Goal: Task Accomplishment & Management: Manage account settings

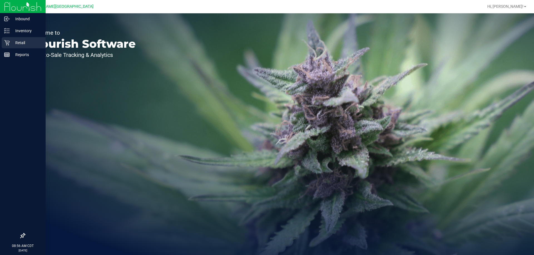
click at [9, 42] on icon at bounding box center [6, 42] width 5 height 5
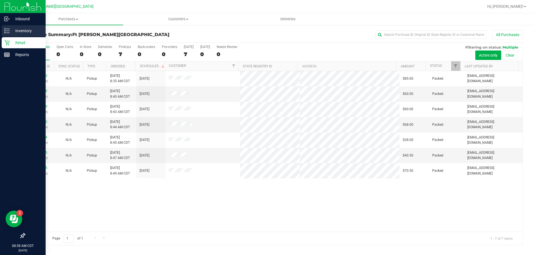
click at [13, 29] on p "Inventory" at bounding box center [26, 31] width 33 height 7
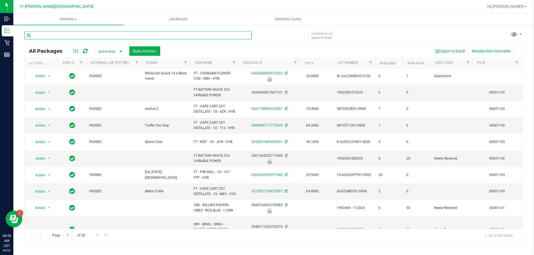
click at [68, 34] on input "text" at bounding box center [137, 35] width 227 height 8
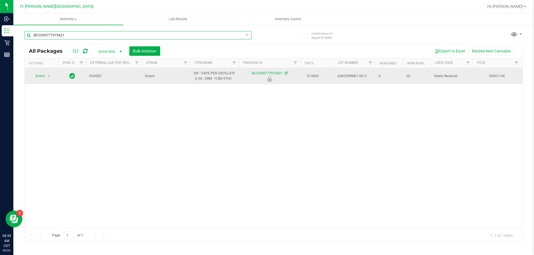
type input "5872290777975421"
click at [46, 73] on span "select" at bounding box center [49, 76] width 7 height 8
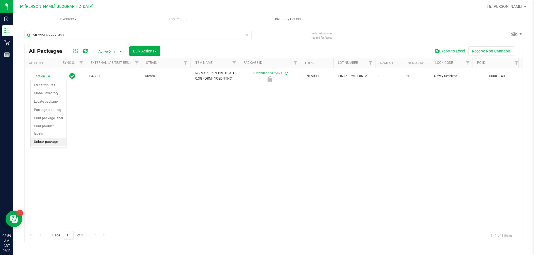
click at [51, 138] on li "Unlock package" at bounding box center [49, 142] width 36 height 8
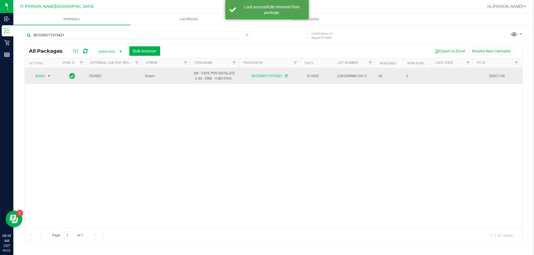
click at [50, 75] on span "select" at bounding box center [49, 76] width 4 height 4
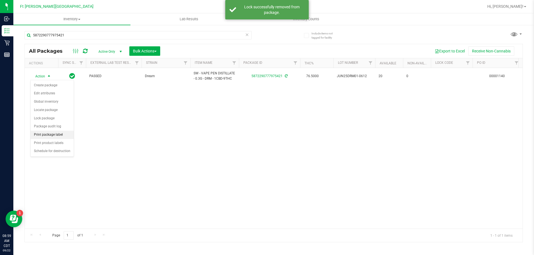
click at [54, 135] on li "Print package label" at bounding box center [52, 135] width 43 height 8
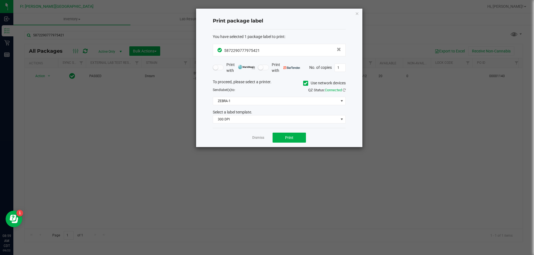
click at [246, 94] on div "To proceed, please select a printer. Use network devices Send label(s) to: QZ S…" at bounding box center [279, 101] width 133 height 45
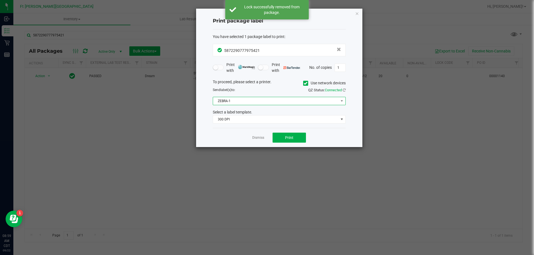
click at [249, 100] on span "ZEBRA-1" at bounding box center [275, 101] width 125 height 8
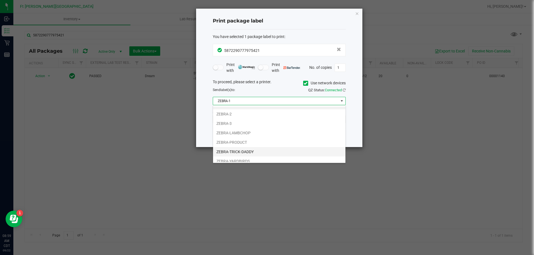
scroll to position [11, 0]
click at [242, 158] on li "ZEBRA-YARDBIRDS" at bounding box center [279, 157] width 132 height 9
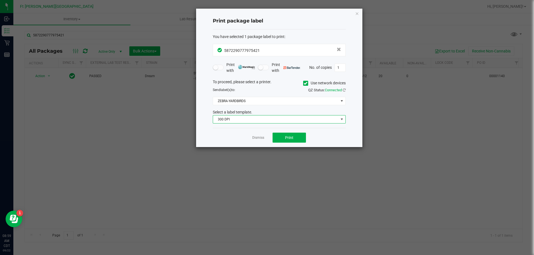
click at [242, 115] on span "300 DPI" at bounding box center [279, 119] width 133 height 8
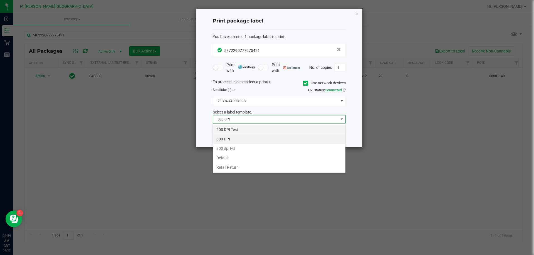
scroll to position [8, 133]
click at [237, 130] on li "203 DPI Test" at bounding box center [279, 129] width 132 height 9
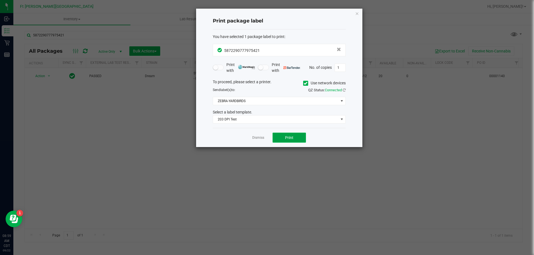
click at [287, 142] on button "Print" at bounding box center [288, 138] width 33 height 10
click at [260, 137] on link "Dismiss" at bounding box center [258, 138] width 12 height 5
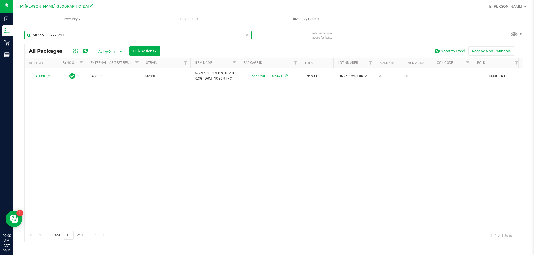
drag, startPoint x: 84, startPoint y: 35, endPoint x: 63, endPoint y: 86, distance: 55.6
click at [0, 22] on div "Inbound Inventory Retail Reports 09:00 AM CDT 09/22/2025 09/22 Ft Walton Beach …" at bounding box center [267, 127] width 534 height 255
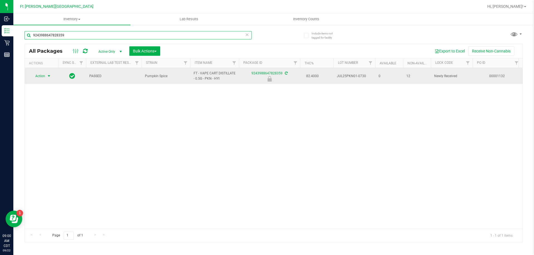
type input "9243988647828359"
click at [47, 76] on span "select" at bounding box center [49, 76] width 4 height 4
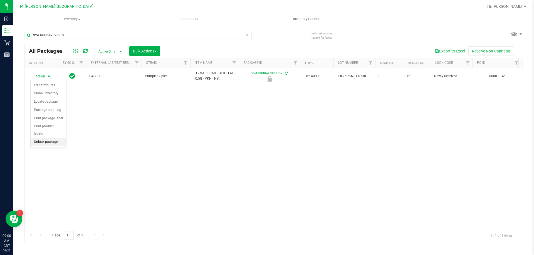
click at [45, 138] on li "Unlock package" at bounding box center [49, 142] width 36 height 8
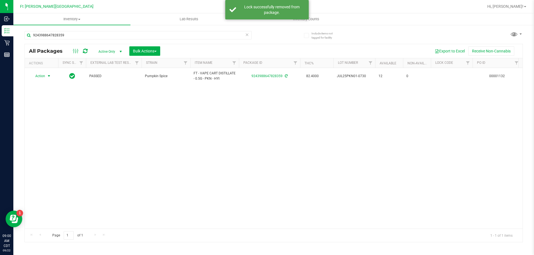
click at [47, 76] on span "select" at bounding box center [49, 76] width 4 height 4
click at [51, 135] on li "Print package label" at bounding box center [52, 135] width 43 height 8
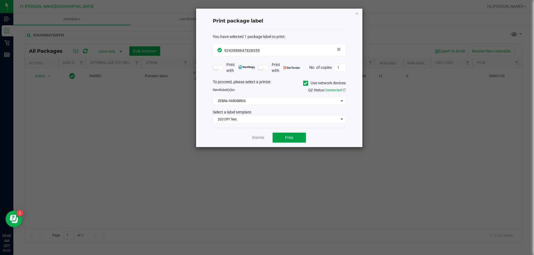
click at [293, 136] on button "Print" at bounding box center [288, 138] width 33 height 10
click at [264, 138] on link "Dismiss" at bounding box center [258, 138] width 12 height 5
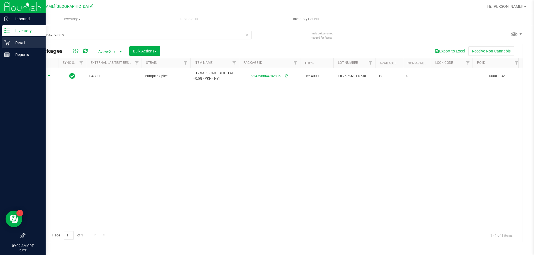
click at [20, 41] on p "Retail" at bounding box center [26, 42] width 33 height 7
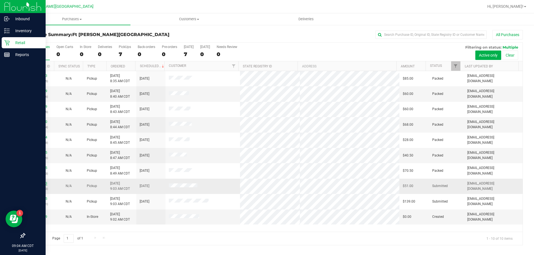
click at [44, 184] on link "11987123" at bounding box center [40, 184] width 16 height 4
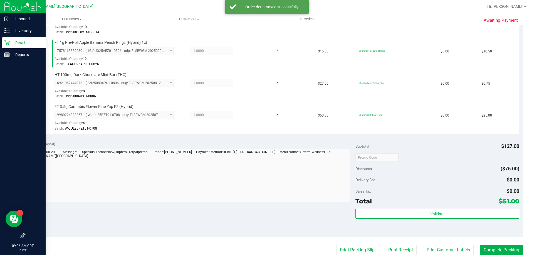
scroll to position [250, 0]
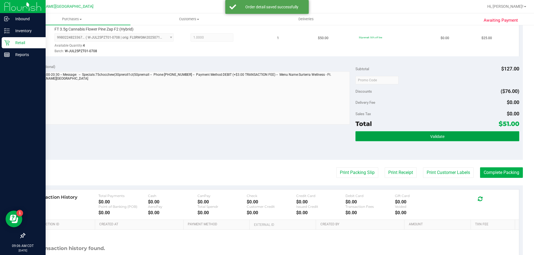
click at [430, 138] on span "Validate" at bounding box center [437, 137] width 14 height 4
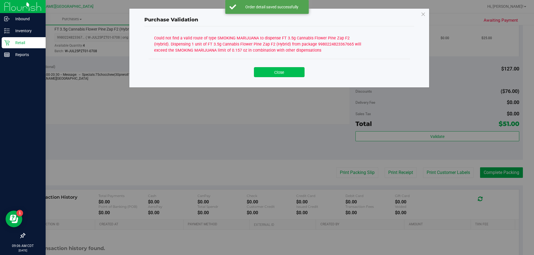
click at [292, 77] on button "Close" at bounding box center [279, 72] width 51 height 10
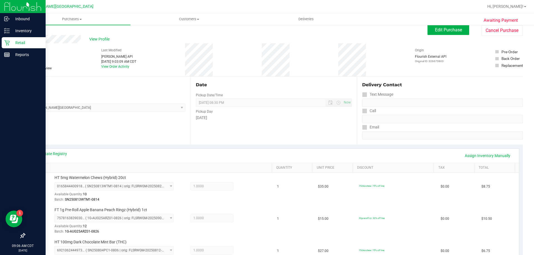
scroll to position [0, 0]
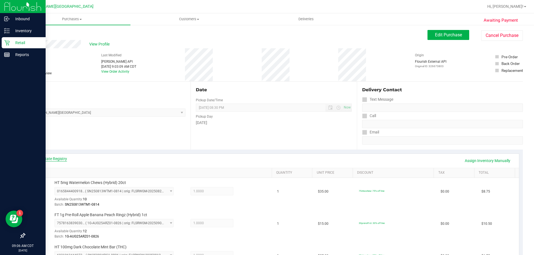
click at [63, 159] on link "View State Registry" at bounding box center [50, 159] width 33 height 6
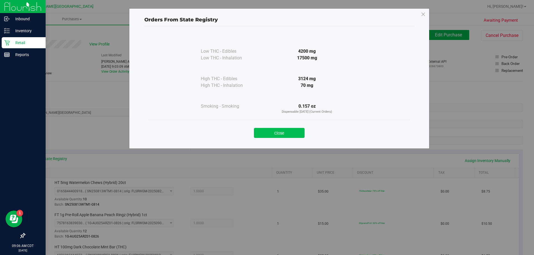
click at [286, 131] on button "Close" at bounding box center [279, 133] width 51 height 10
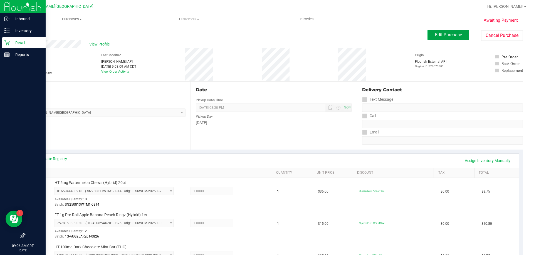
click at [438, 36] on span "Edit Purchase" at bounding box center [448, 34] width 27 height 5
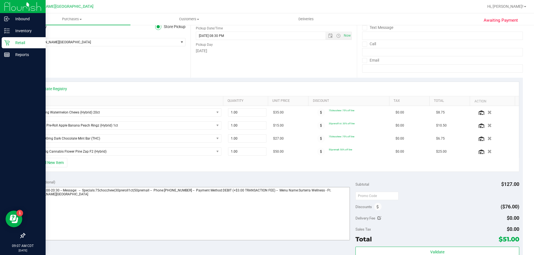
scroll to position [83, 0]
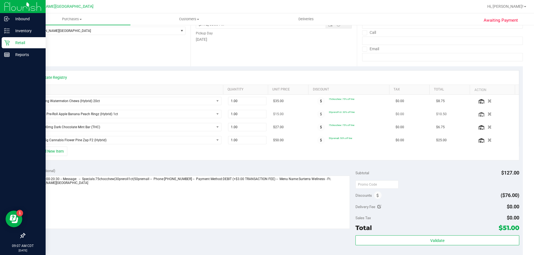
click at [487, 114] on icon "button" at bounding box center [489, 114] width 4 height 4
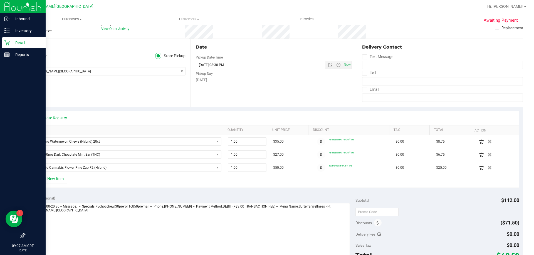
scroll to position [0, 0]
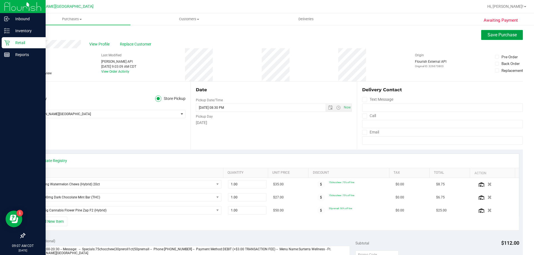
click at [490, 35] on span "Save Purchase" at bounding box center [501, 34] width 29 height 5
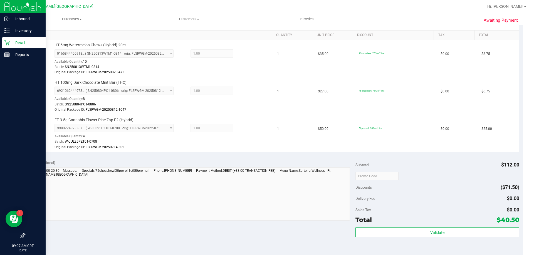
scroll to position [167, 0]
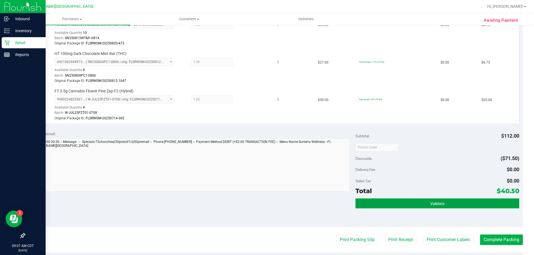
click at [405, 204] on button "Validate" at bounding box center [436, 204] width 163 height 10
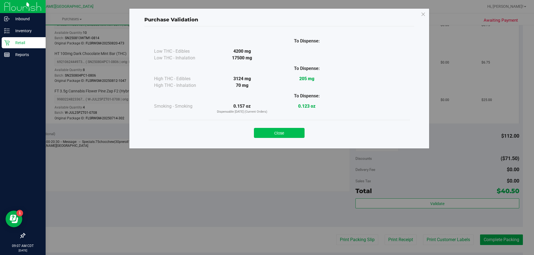
click at [280, 136] on button "Close" at bounding box center [279, 133] width 51 height 10
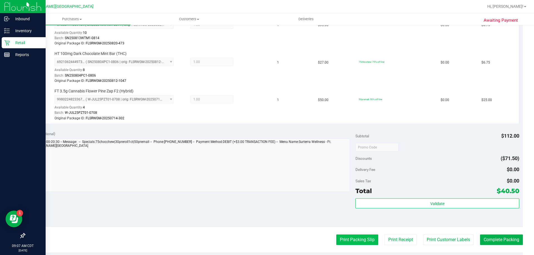
click at [358, 237] on button "Print Packing Slip" at bounding box center [357, 240] width 42 height 11
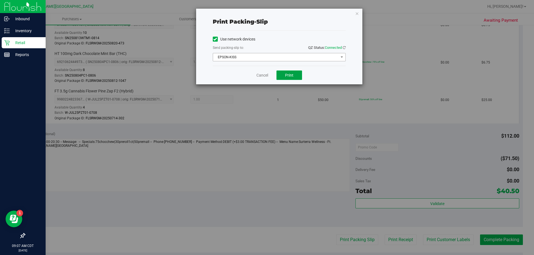
drag, startPoint x: 290, startPoint y: 76, endPoint x: 235, endPoint y: 58, distance: 58.1
click at [235, 61] on div "Print packing-slip Use network devices Send packing-slip to: QZ Status: Connect…" at bounding box center [279, 47] width 166 height 76
click at [235, 58] on span "EPSON-KISS" at bounding box center [275, 57] width 125 height 8
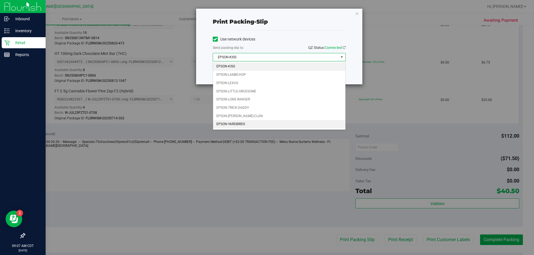
click at [237, 123] on li "EPSON-YARDBIRDS" at bounding box center [279, 124] width 132 height 8
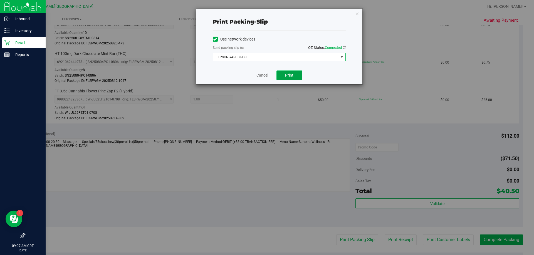
click at [288, 76] on span "Print" at bounding box center [289, 75] width 8 height 4
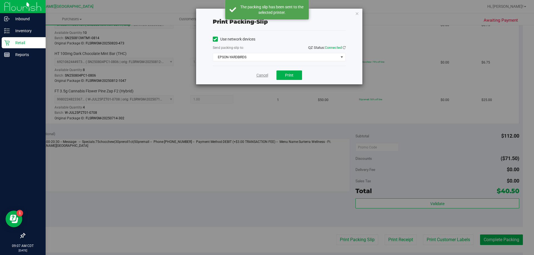
click at [264, 75] on link "Cancel" at bounding box center [262, 76] width 12 height 6
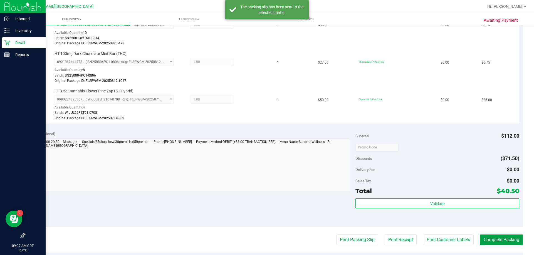
click at [498, 242] on button "Complete Packing" at bounding box center [501, 240] width 43 height 11
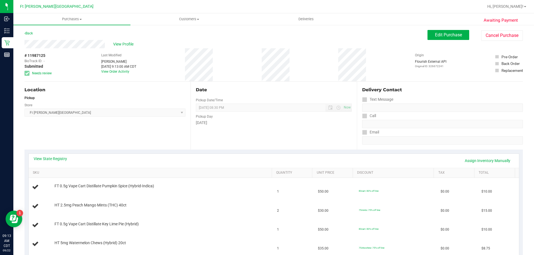
drag, startPoint x: 125, startPoint y: 37, endPoint x: 125, endPoint y: 41, distance: 4.2
click at [126, 37] on div "Back Edit Purchase Cancel Purchase" at bounding box center [273, 35] width 498 height 10
click at [125, 46] on span "View Profile" at bounding box center [124, 44] width 22 height 6
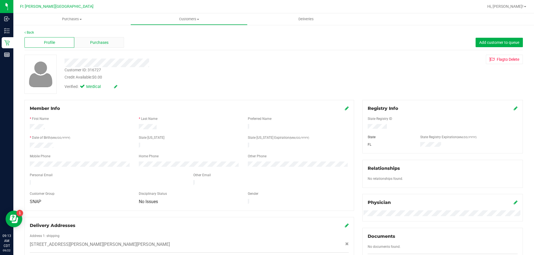
click at [108, 41] on div "Purchases" at bounding box center [99, 42] width 50 height 11
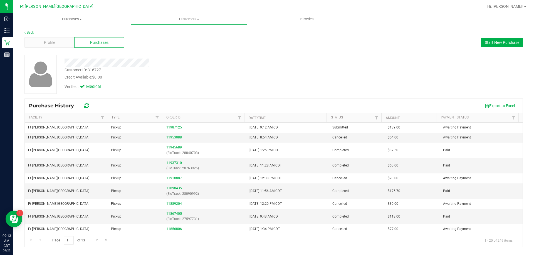
click at [146, 98] on div "Customer ID: 316727 Credit Available: $0.00 Verified: Medical" at bounding box center [273, 77] width 498 height 44
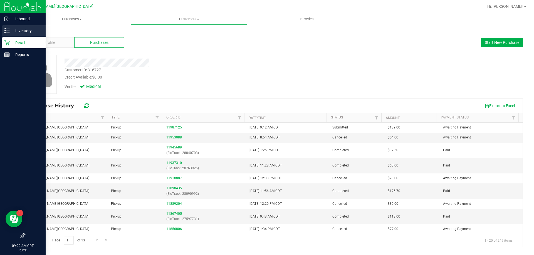
click at [26, 30] on p "Inventory" at bounding box center [26, 31] width 33 height 7
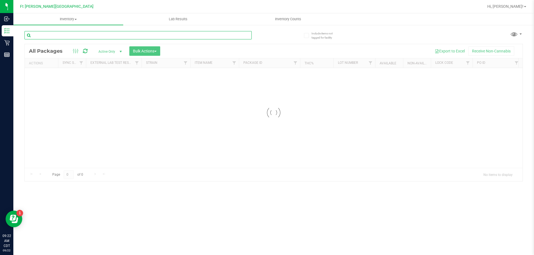
click at [64, 36] on input "text" at bounding box center [137, 35] width 227 height 8
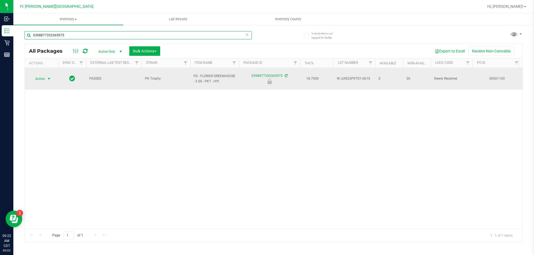
type input "0398877353365975"
click at [45, 77] on span "Action" at bounding box center [37, 79] width 15 height 8
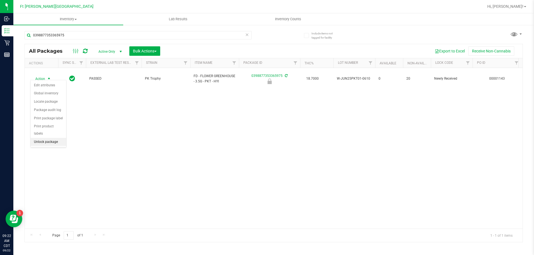
click at [51, 138] on li "Unlock package" at bounding box center [49, 142] width 36 height 8
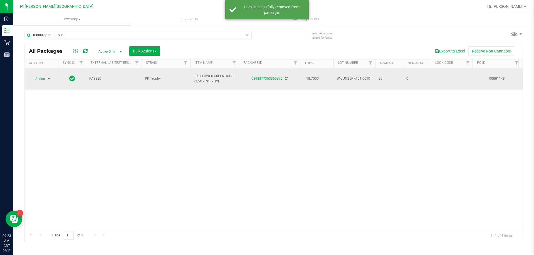
click at [47, 77] on span "select" at bounding box center [49, 79] width 4 height 4
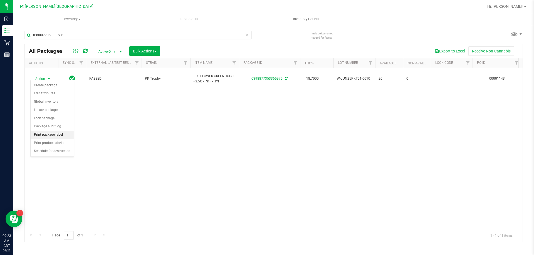
click at [49, 133] on li "Print package label" at bounding box center [52, 135] width 43 height 8
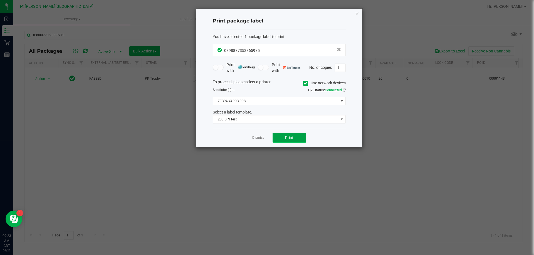
click at [297, 139] on button "Print" at bounding box center [288, 138] width 33 height 10
click at [258, 140] on link "Dismiss" at bounding box center [258, 138] width 12 height 5
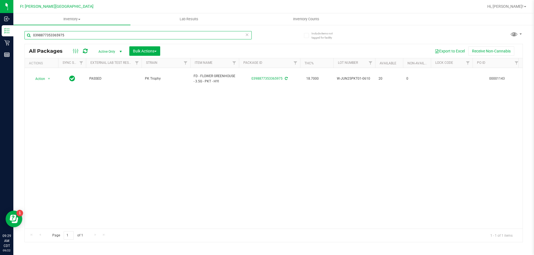
drag, startPoint x: 79, startPoint y: 31, endPoint x: 73, endPoint y: 35, distance: 7.2
click at [78, 32] on input "0398877353365975" at bounding box center [137, 35] width 227 height 8
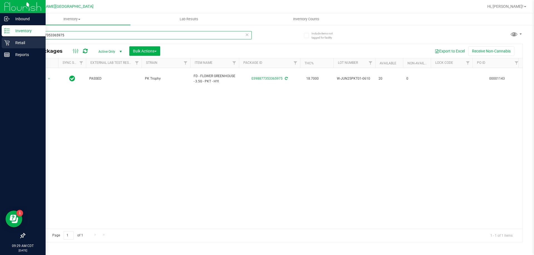
drag, startPoint x: 75, startPoint y: 37, endPoint x: 0, endPoint y: 47, distance: 76.0
click at [0, 47] on div "Inbound Inventory Retail Reports 09:29 AM CDT 09/22/2025 09/22 Ft Walton Beach …" at bounding box center [267, 127] width 534 height 255
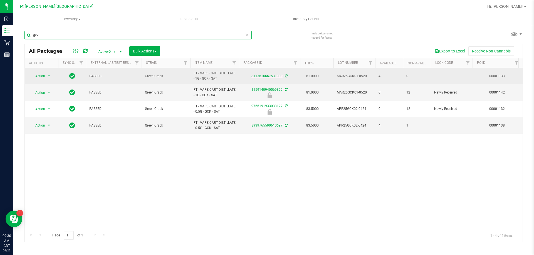
type input "gck"
click at [277, 75] on link "8113616667531309" at bounding box center [266, 76] width 31 height 4
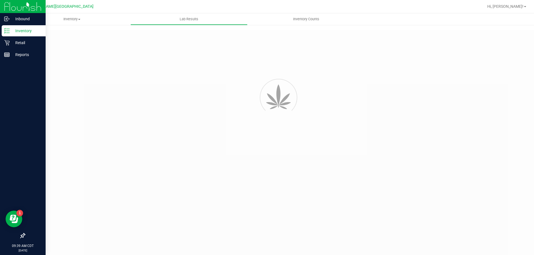
click at [9, 34] on div "Inventory" at bounding box center [24, 30] width 44 height 11
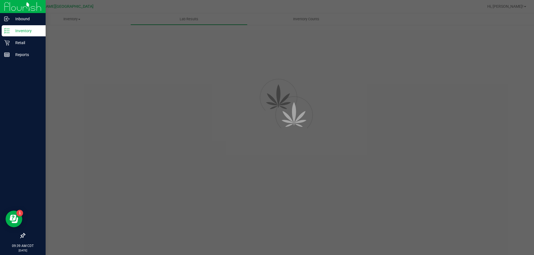
click at [9, 34] on div "Inventory" at bounding box center [24, 30] width 44 height 11
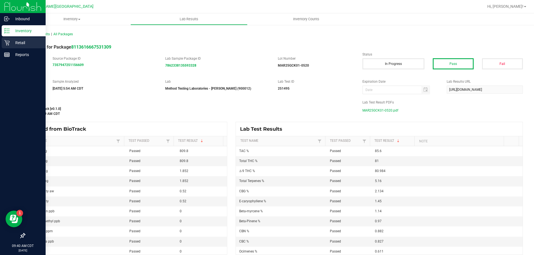
click at [22, 43] on p "Retail" at bounding box center [26, 42] width 33 height 7
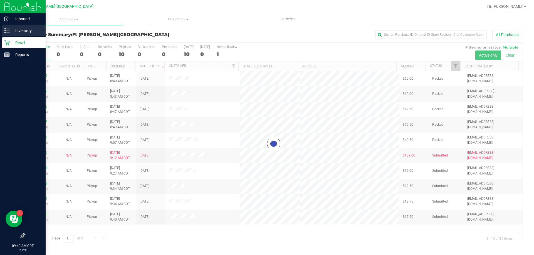
click at [11, 33] on p "Inventory" at bounding box center [26, 31] width 33 height 7
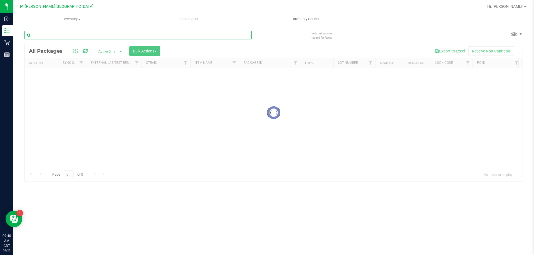
click at [139, 35] on div "Inventory All packages All inventory Waste log Create inventory Lab Results Inv…" at bounding box center [273, 134] width 520 height 242
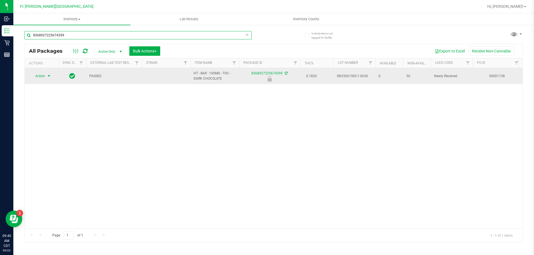
type input "8568927225674399"
click at [47, 76] on span "select" at bounding box center [49, 76] width 4 height 4
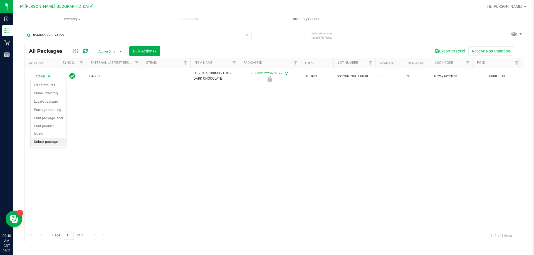
click at [58, 138] on li "Unlock package" at bounding box center [49, 142] width 36 height 8
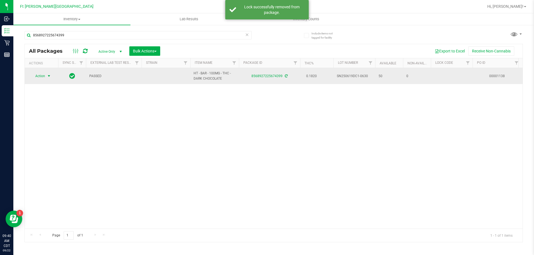
click at [49, 75] on span "select" at bounding box center [49, 76] width 4 height 4
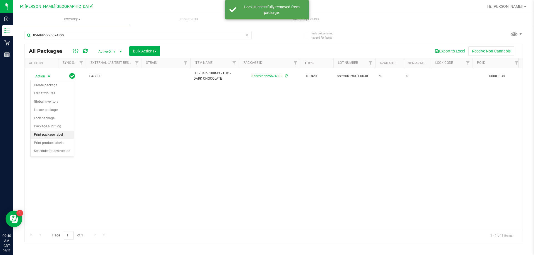
click at [54, 135] on li "Print package label" at bounding box center [52, 135] width 43 height 8
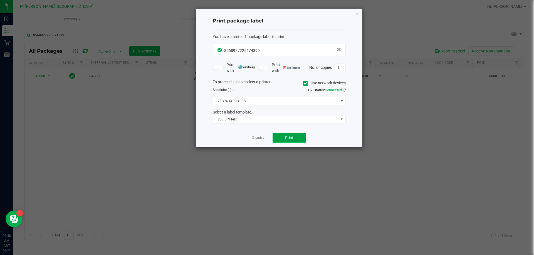
click at [297, 138] on button "Print" at bounding box center [288, 138] width 33 height 10
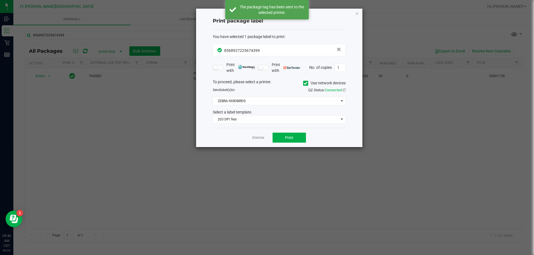
drag, startPoint x: 260, startPoint y: 137, endPoint x: 254, endPoint y: 135, distance: 6.2
click at [260, 137] on link "Dismiss" at bounding box center [258, 138] width 12 height 5
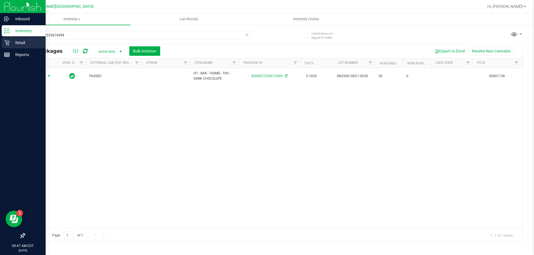
click at [9, 39] on div "Retail" at bounding box center [24, 42] width 44 height 11
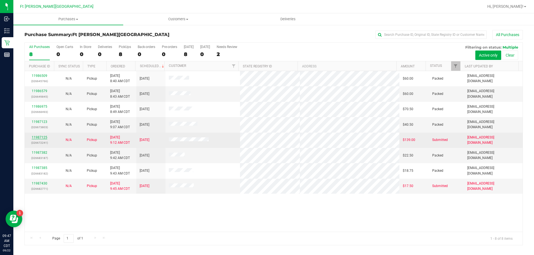
click at [44, 137] on link "11987125" at bounding box center [40, 138] width 16 height 4
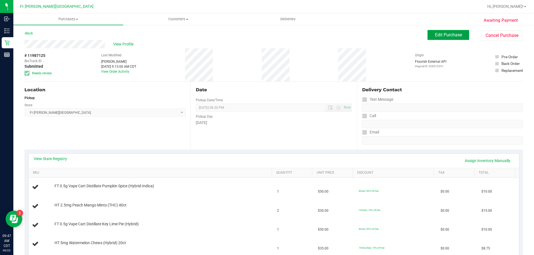
click at [439, 34] on span "Edit Purchase" at bounding box center [448, 34] width 27 height 5
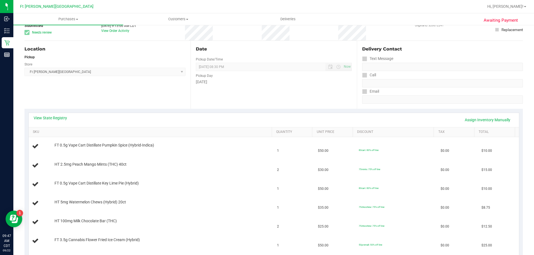
scroll to position [111, 0]
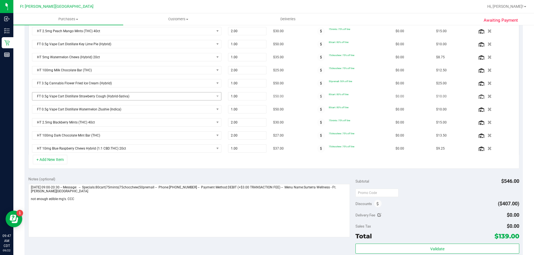
scroll to position [167, 0]
click at [118, 6] on div at bounding box center [292, 6] width 384 height 11
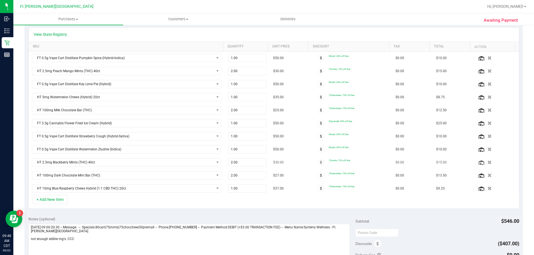
scroll to position [195, 0]
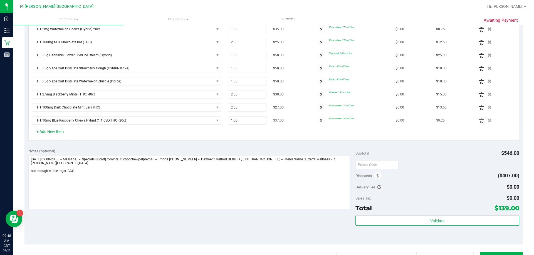
click at [487, 121] on icon "button" at bounding box center [489, 121] width 4 height 4
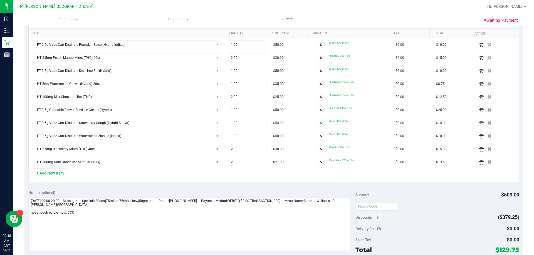
scroll to position [130, 0]
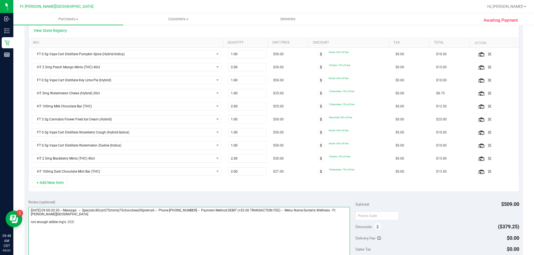
click at [210, 249] on textarea at bounding box center [189, 233] width 322 height 53
click at [487, 105] on icon "button" at bounding box center [489, 107] width 5 height 4
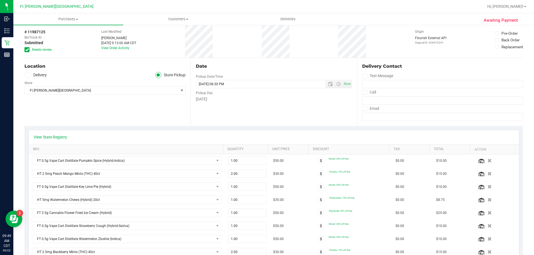
scroll to position [0, 0]
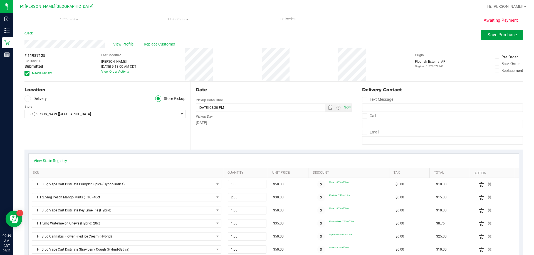
click at [487, 36] on span "Save Purchase" at bounding box center [501, 34] width 29 height 5
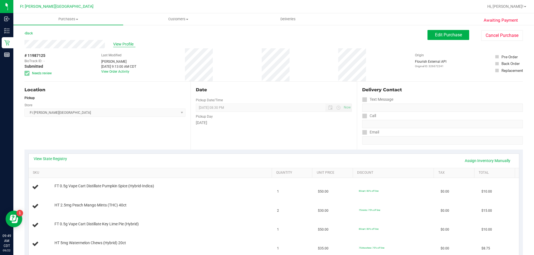
click at [127, 43] on span "View Profile" at bounding box center [124, 44] width 22 height 6
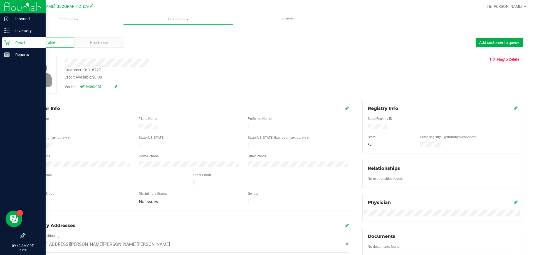
click at [20, 44] on p "Retail" at bounding box center [26, 42] width 33 height 7
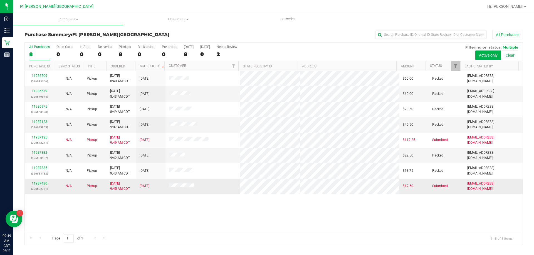
click at [43, 183] on link "11987430" at bounding box center [40, 184] width 16 height 4
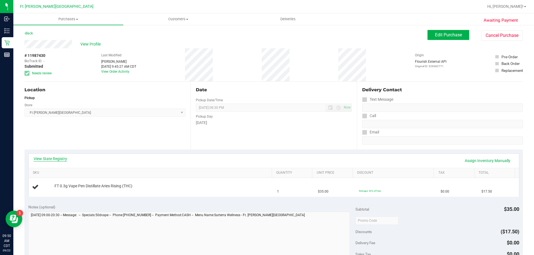
click at [60, 160] on link "View State Registry" at bounding box center [50, 159] width 33 height 6
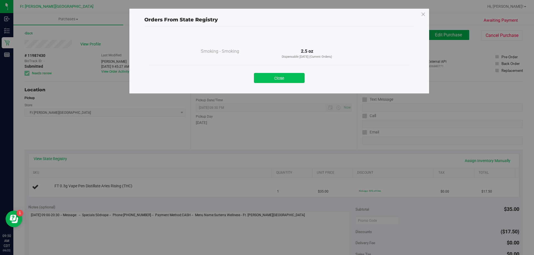
click at [261, 83] on button "Close" at bounding box center [279, 78] width 51 height 10
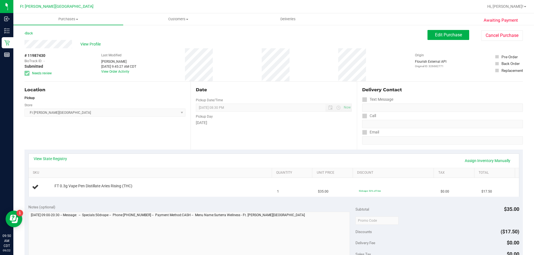
click at [261, 77] on div "# 11987430 BioTrack ID: - Submitted Needs review Last Modified Katrina Vasko Se…" at bounding box center [273, 64] width 498 height 33
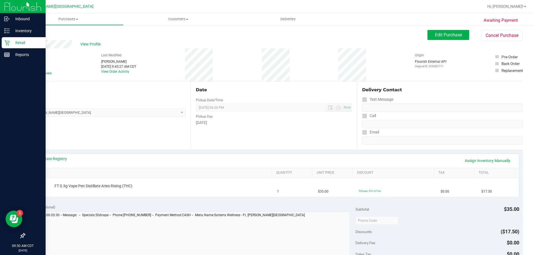
click at [12, 40] on p "Retail" at bounding box center [26, 42] width 33 height 7
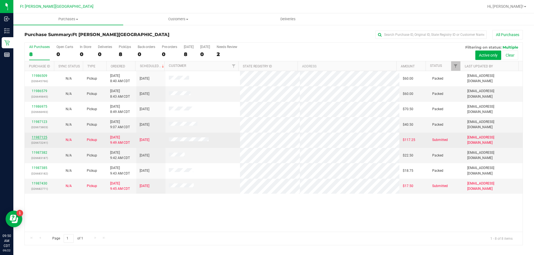
click at [43, 136] on link "11987125" at bounding box center [40, 138] width 16 height 4
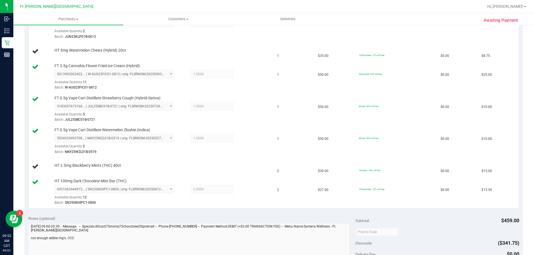
scroll to position [334, 0]
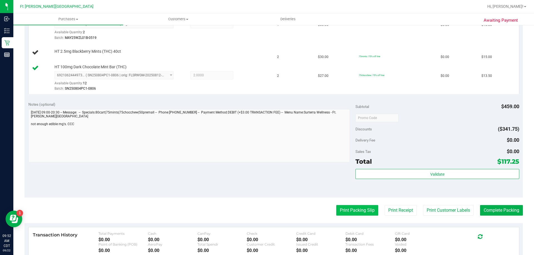
click at [362, 210] on button "Print Packing Slip" at bounding box center [357, 210] width 42 height 11
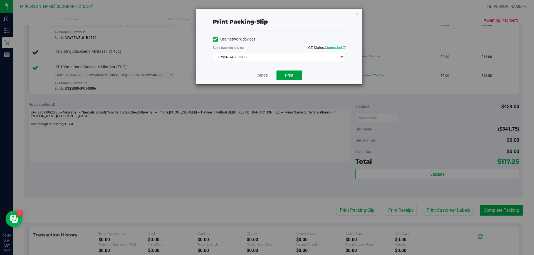
click at [288, 76] on span "Print" at bounding box center [289, 75] width 8 height 4
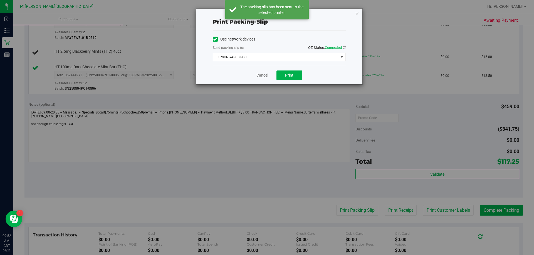
click at [264, 75] on link "Cancel" at bounding box center [262, 76] width 12 height 6
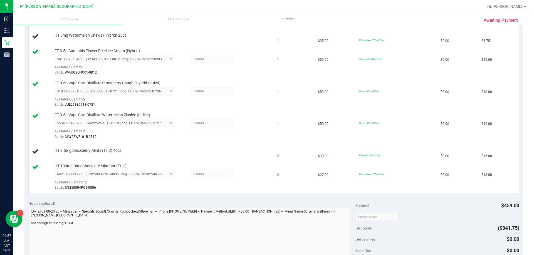
scroll to position [111, 0]
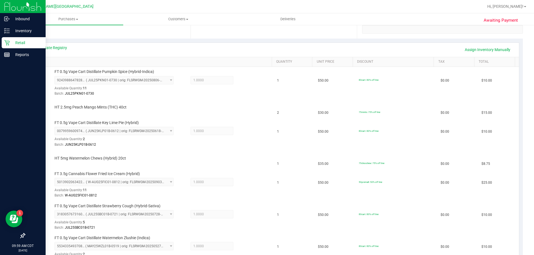
click at [13, 44] on div "Awaiting Payment Back Edit Purchase Cancel Purchase View Profile # 11987125 Bio…" at bounding box center [273, 237] width 520 height 648
click at [12, 43] on p "Retail" at bounding box center [26, 42] width 33 height 7
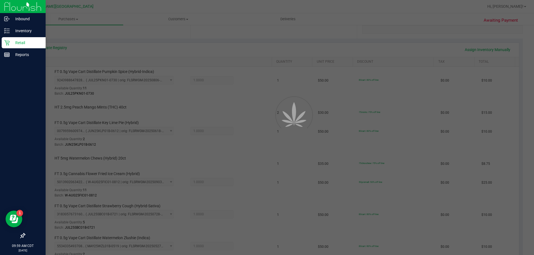
click at [13, 43] on p "Retail" at bounding box center [26, 42] width 33 height 7
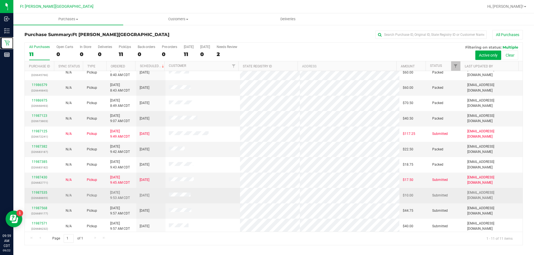
scroll to position [8, 0]
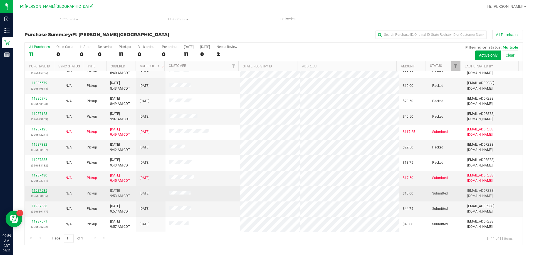
click at [41, 190] on link "11987535" at bounding box center [40, 191] width 16 height 4
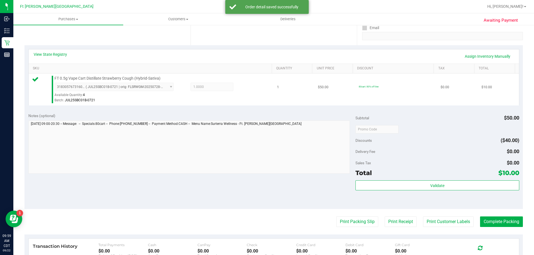
scroll to position [111, 0]
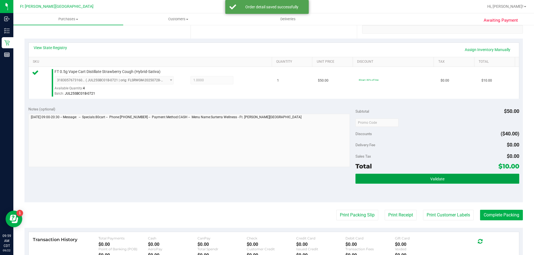
click at [432, 182] on button "Validate" at bounding box center [436, 179] width 163 height 10
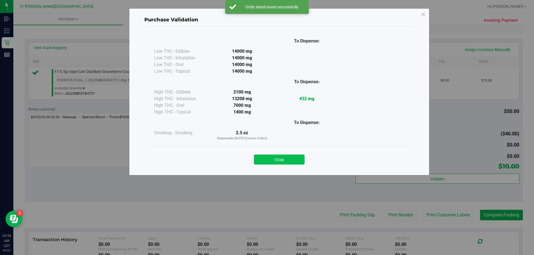
drag, startPoint x: 280, startPoint y: 167, endPoint x: 278, endPoint y: 162, distance: 5.5
click at [279, 164] on div "Close" at bounding box center [278, 158] width 261 height 23
click at [278, 162] on button "Close" at bounding box center [279, 160] width 51 height 10
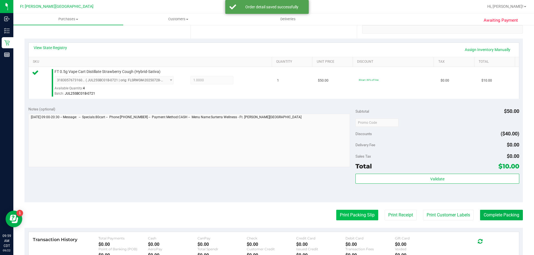
click at [349, 215] on button "Print Packing Slip" at bounding box center [357, 215] width 42 height 11
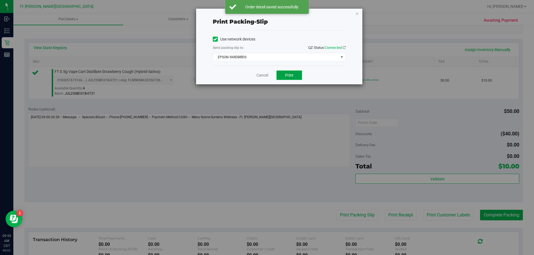
click at [299, 79] on button "Print" at bounding box center [289, 75] width 26 height 9
click at [260, 75] on link "Cancel" at bounding box center [262, 76] width 12 height 6
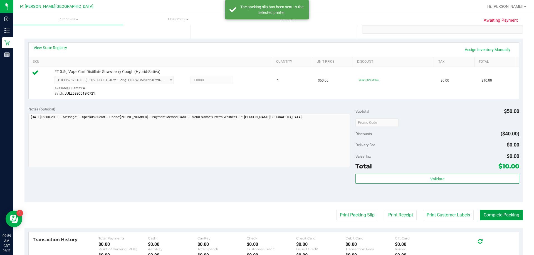
click at [509, 220] on button "Complete Packing" at bounding box center [501, 215] width 43 height 11
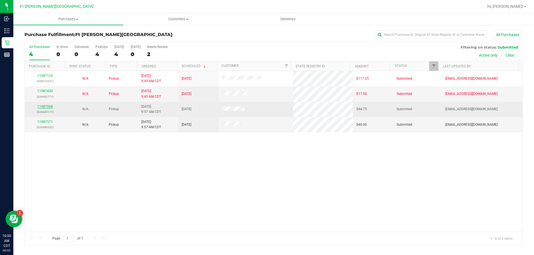
click at [47, 107] on link "11987568" at bounding box center [45, 107] width 16 height 4
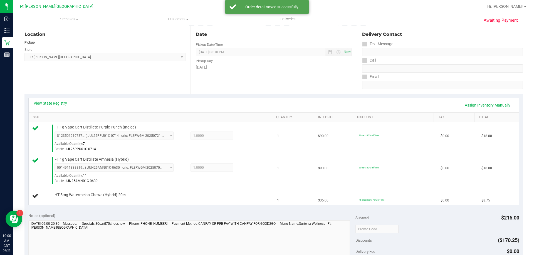
scroll to position [167, 0]
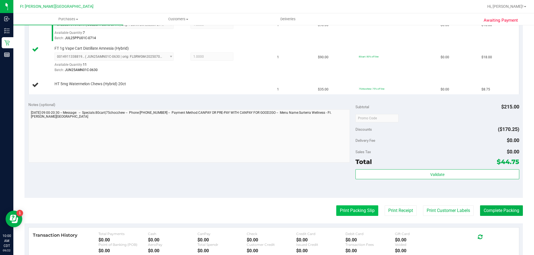
click at [354, 214] on button "Print Packing Slip" at bounding box center [357, 211] width 42 height 11
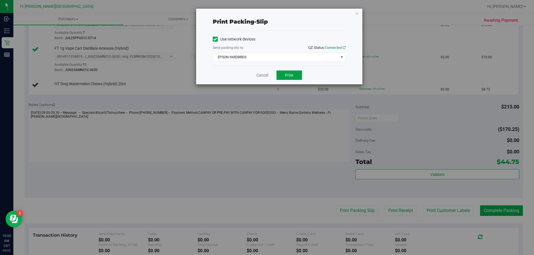
click at [294, 76] on button "Print" at bounding box center [289, 75] width 26 height 9
click at [259, 76] on link "Cancel" at bounding box center [262, 76] width 12 height 6
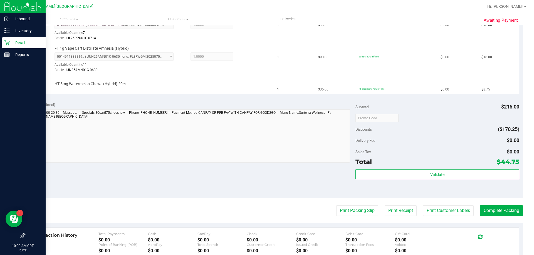
click at [9, 43] on icon at bounding box center [7, 43] width 6 height 6
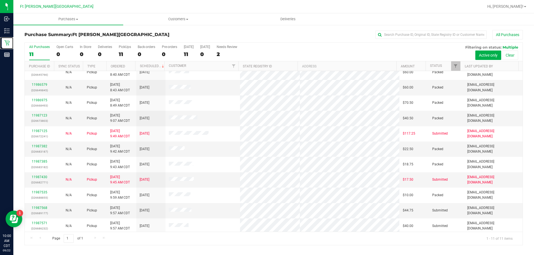
scroll to position [8, 0]
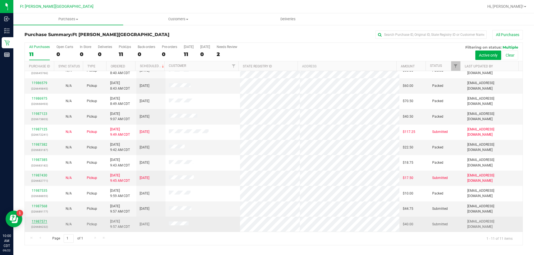
click at [45, 220] on link "11987571" at bounding box center [40, 222] width 16 height 4
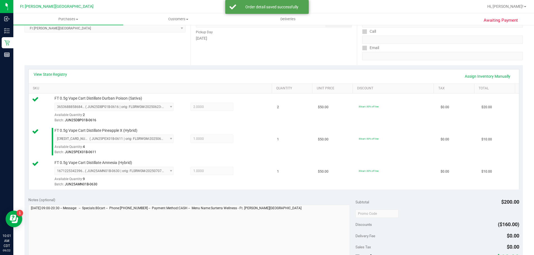
scroll to position [139, 0]
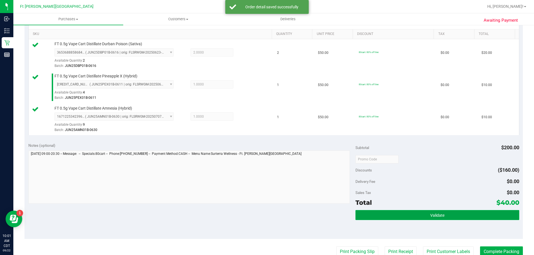
click at [469, 216] on button "Validate" at bounding box center [436, 215] width 163 height 10
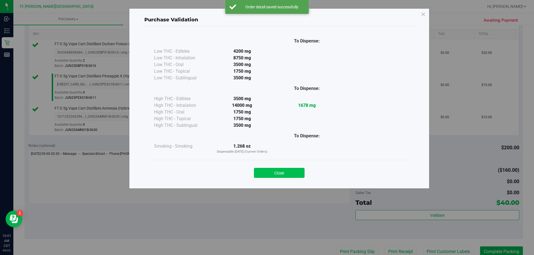
click at [269, 173] on button "Close" at bounding box center [279, 173] width 51 height 10
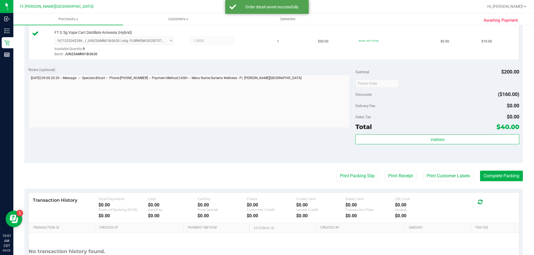
scroll to position [264, 0]
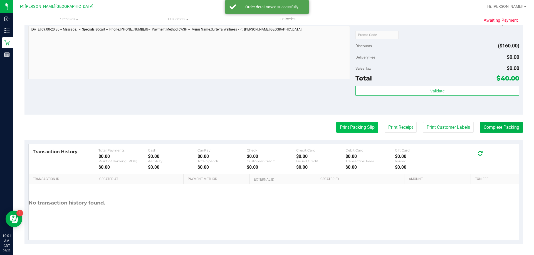
click at [339, 128] on button "Print Packing Slip" at bounding box center [357, 127] width 42 height 11
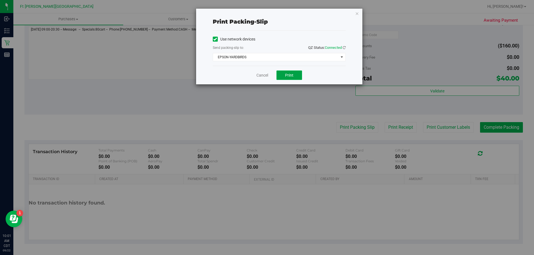
click at [287, 71] on button "Print" at bounding box center [289, 75] width 26 height 9
click at [267, 76] on link "Cancel" at bounding box center [262, 76] width 12 height 6
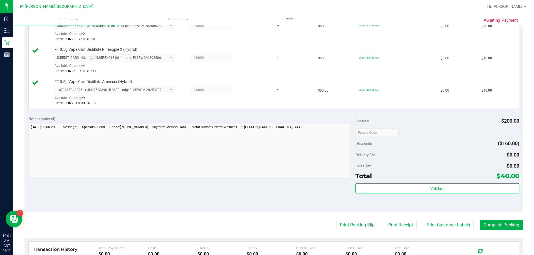
scroll to position [152, 0]
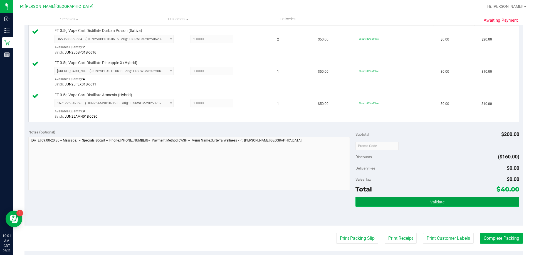
click at [434, 202] on span "Validate" at bounding box center [437, 202] width 14 height 4
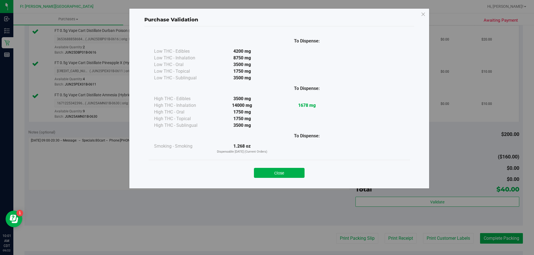
click at [281, 172] on button "Close" at bounding box center [279, 173] width 51 height 10
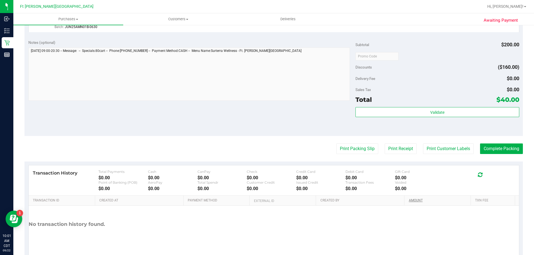
scroll to position [264, 0]
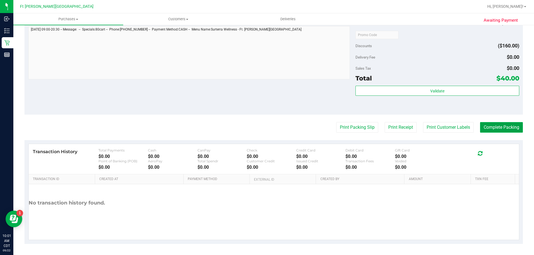
drag, startPoint x: 500, startPoint y: 131, endPoint x: 503, endPoint y: 132, distance: 3.2
click at [503, 132] on button "Complete Packing" at bounding box center [501, 127] width 43 height 11
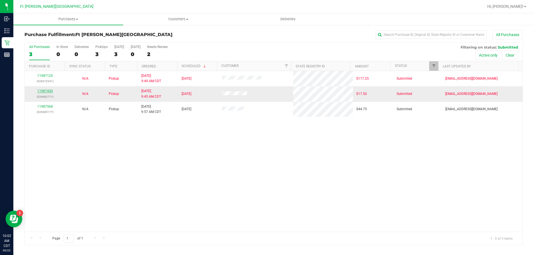
click at [48, 91] on link "11987430" at bounding box center [45, 91] width 16 height 4
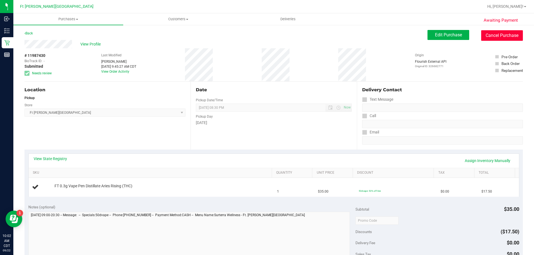
click at [504, 38] on button "Cancel Purchase" at bounding box center [502, 35] width 42 height 11
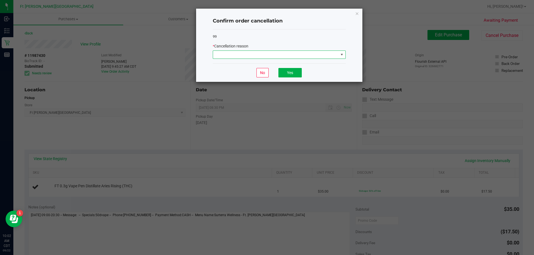
click at [249, 53] on span at bounding box center [275, 55] width 125 height 8
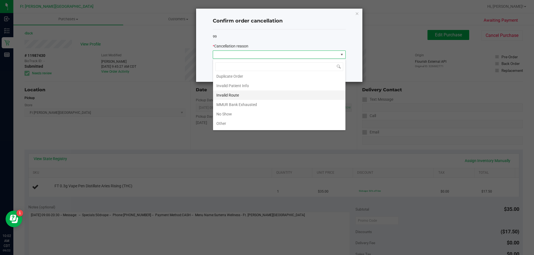
scroll to position [2, 0]
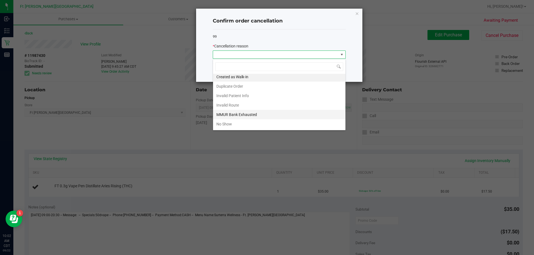
click at [231, 115] on li "MMUR Bank Exhausted" at bounding box center [279, 114] width 132 height 9
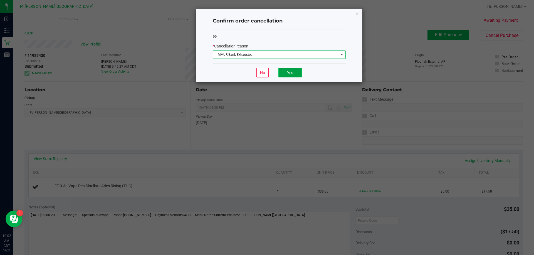
click at [293, 74] on button "Yes" at bounding box center [289, 72] width 23 height 9
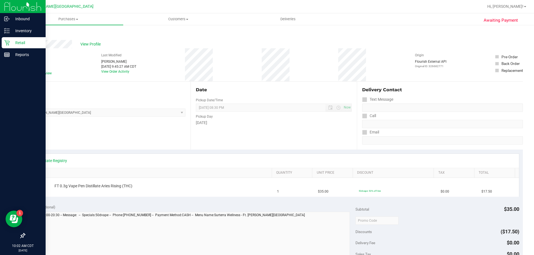
click at [22, 43] on p "Retail" at bounding box center [26, 42] width 33 height 7
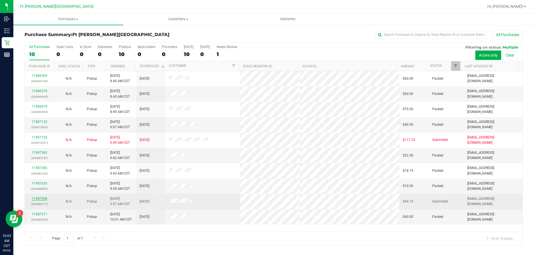
click at [44, 198] on link "11987568" at bounding box center [40, 199] width 16 height 4
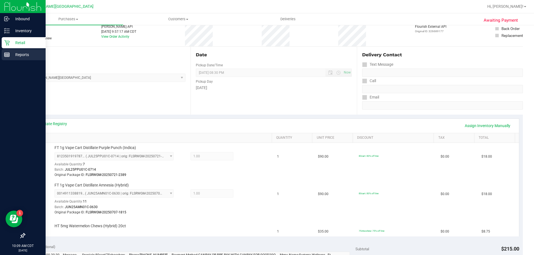
scroll to position [56, 0]
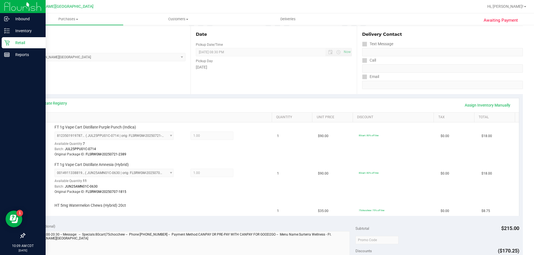
click at [12, 43] on p "Retail" at bounding box center [26, 42] width 33 height 7
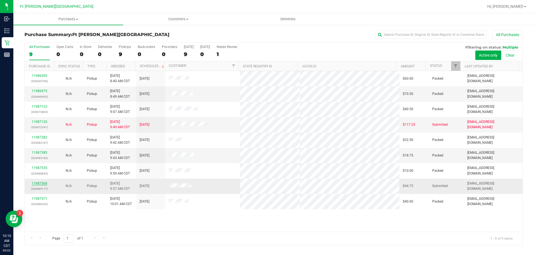
click at [44, 182] on link "11987568" at bounding box center [40, 184] width 16 height 4
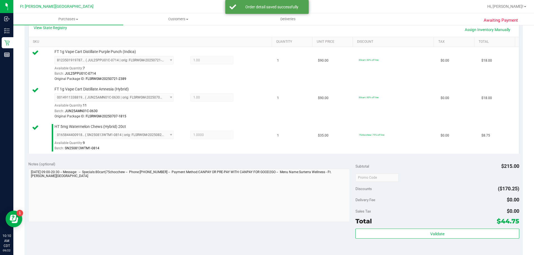
scroll to position [222, 0]
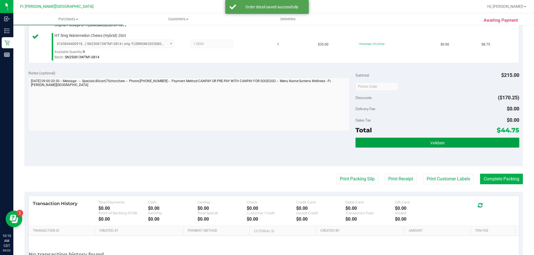
click at [442, 141] on button "Validate" at bounding box center [436, 143] width 163 height 10
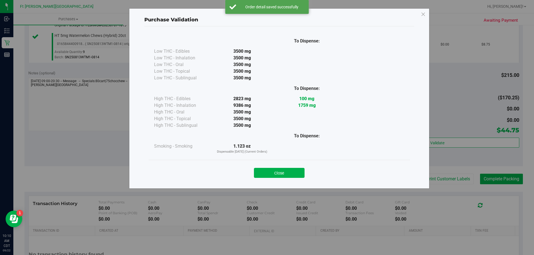
click at [272, 167] on div "Close" at bounding box center [279, 172] width 253 height 14
drag, startPoint x: 276, startPoint y: 175, endPoint x: 283, endPoint y: 175, distance: 6.7
click at [276, 175] on button "Close" at bounding box center [279, 173] width 51 height 10
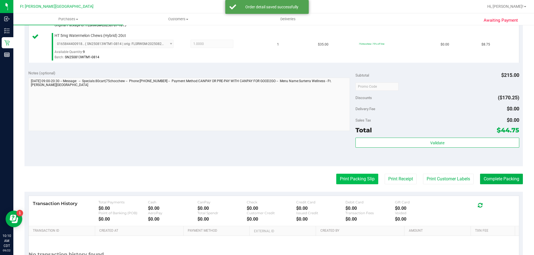
click at [358, 180] on button "Print Packing Slip" at bounding box center [357, 179] width 42 height 11
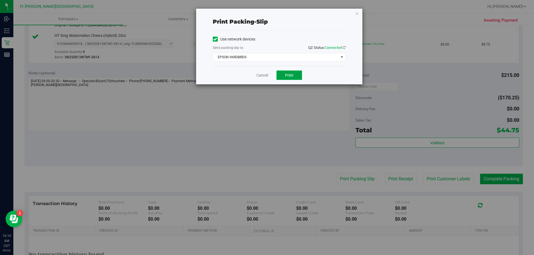
click at [300, 71] on button "Print" at bounding box center [289, 75] width 26 height 9
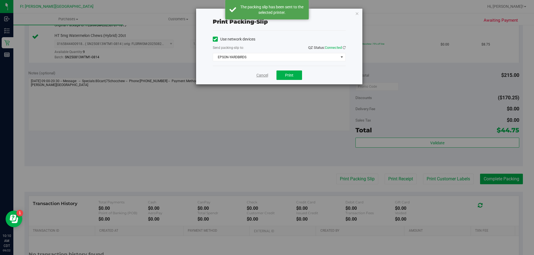
click at [259, 76] on link "Cancel" at bounding box center [262, 76] width 12 height 6
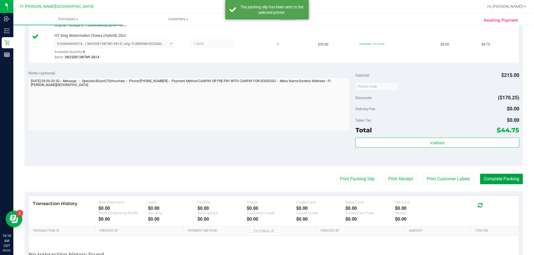
click at [506, 182] on button "Complete Packing" at bounding box center [501, 179] width 43 height 11
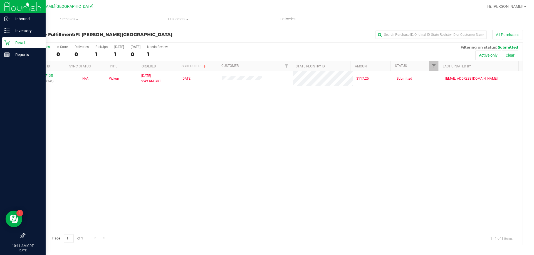
click at [24, 41] on p "Retail" at bounding box center [26, 42] width 33 height 7
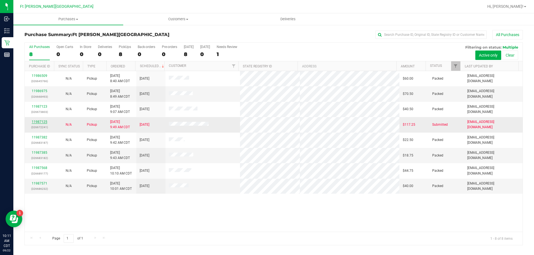
click at [39, 121] on link "11987125" at bounding box center [40, 122] width 16 height 4
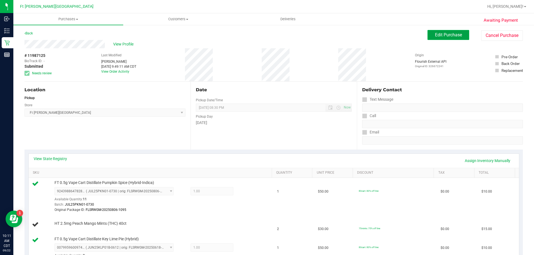
click at [436, 34] on span "Edit Purchase" at bounding box center [448, 34] width 27 height 5
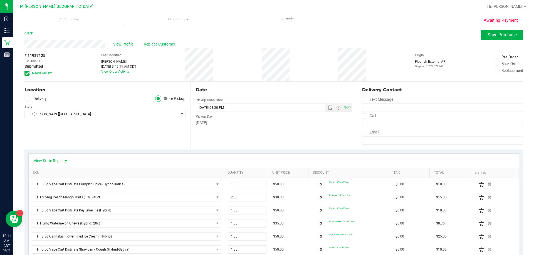
click at [26, 73] on icon at bounding box center [27, 73] width 4 height 0
click at [0, 0] on input "Needs review" at bounding box center [0, 0] width 0 height 0
click at [501, 38] on button "Save Purchase" at bounding box center [502, 35] width 42 height 10
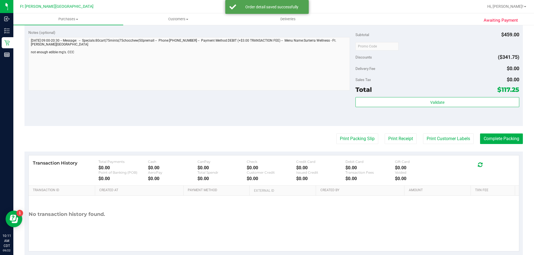
scroll to position [488, 0]
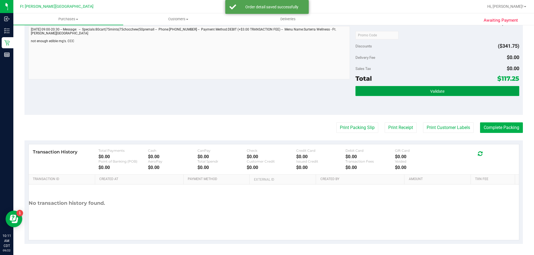
click at [439, 94] on button "Validate" at bounding box center [436, 91] width 163 height 10
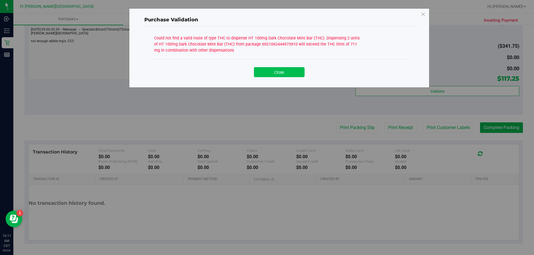
click at [288, 76] on button "Close" at bounding box center [279, 72] width 51 height 10
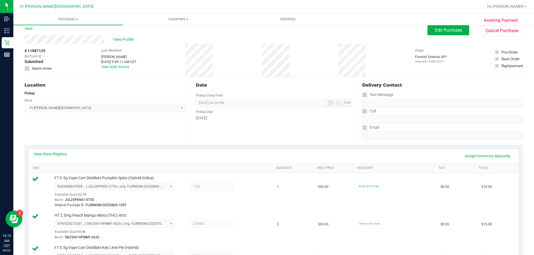
scroll to position [0, 0]
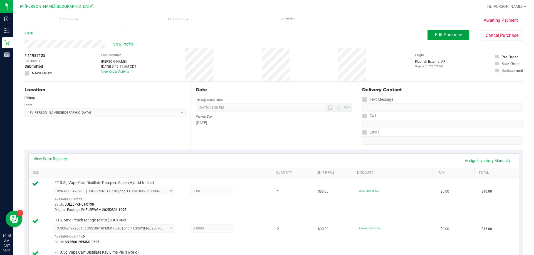
click at [441, 36] on span "Edit Purchase" at bounding box center [448, 34] width 27 height 5
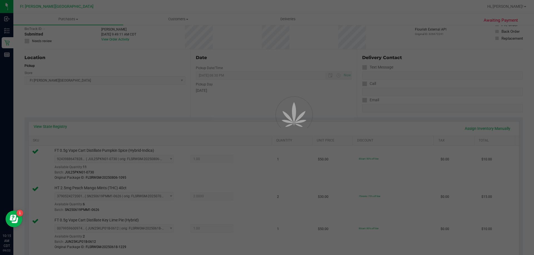
scroll to position [83, 0]
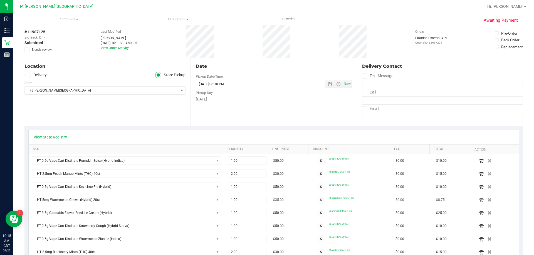
scroll to position [56, 0]
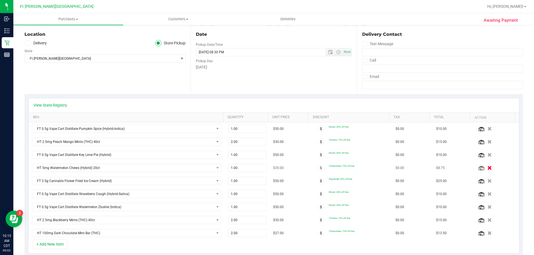
click at [487, 167] on icon "button" at bounding box center [489, 168] width 5 height 4
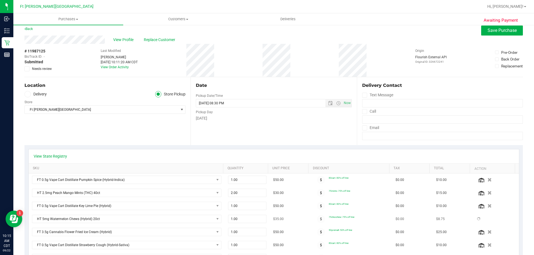
scroll to position [0, 0]
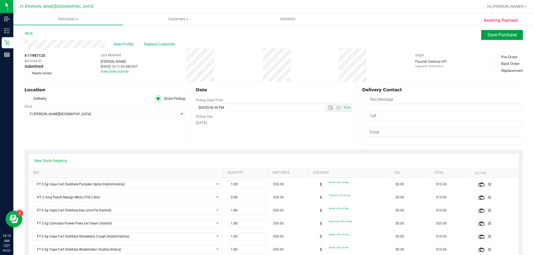
click at [488, 37] on span "Save Purchase" at bounding box center [501, 34] width 29 height 5
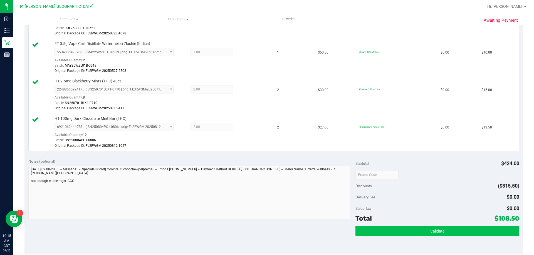
scroll to position [361, 0]
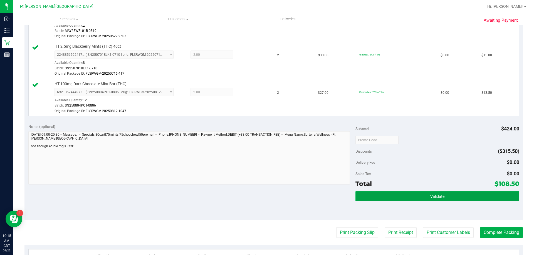
click at [426, 198] on button "Validate" at bounding box center [436, 197] width 163 height 10
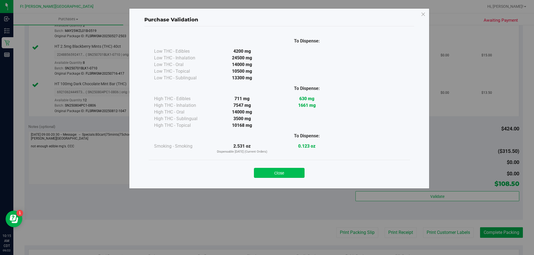
click at [276, 173] on button "Close" at bounding box center [279, 173] width 51 height 10
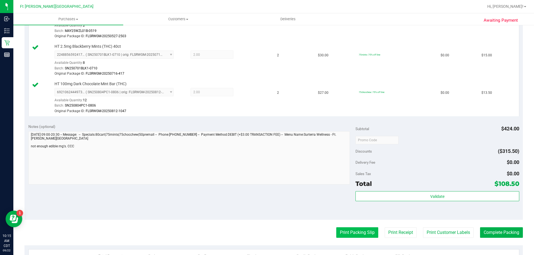
click at [359, 233] on button "Print Packing Slip" at bounding box center [357, 233] width 42 height 11
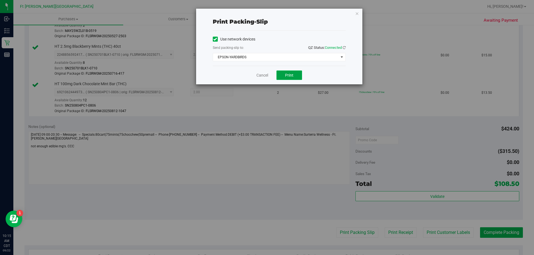
click at [282, 78] on button "Print" at bounding box center [289, 75] width 26 height 9
click at [262, 77] on link "Cancel" at bounding box center [262, 76] width 12 height 6
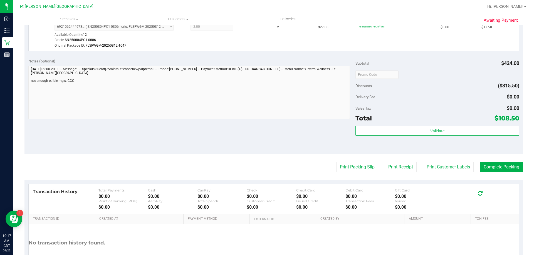
scroll to position [467, 0]
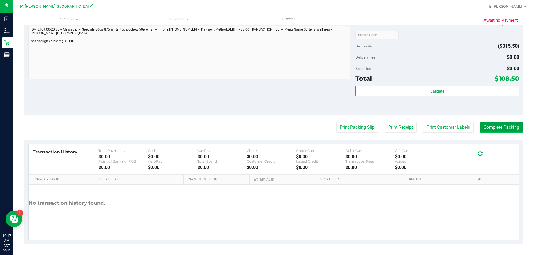
click at [503, 127] on button "Complete Packing" at bounding box center [501, 127] width 43 height 11
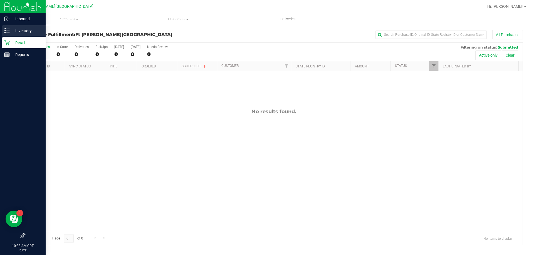
click at [23, 31] on p "Inventory" at bounding box center [26, 31] width 33 height 7
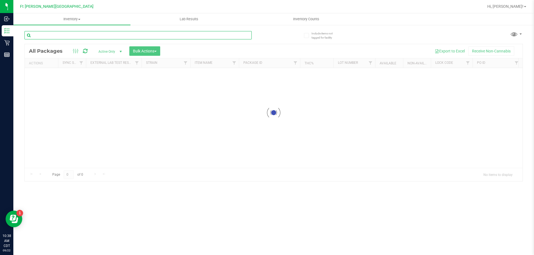
click at [54, 37] on input "text" at bounding box center [137, 35] width 227 height 8
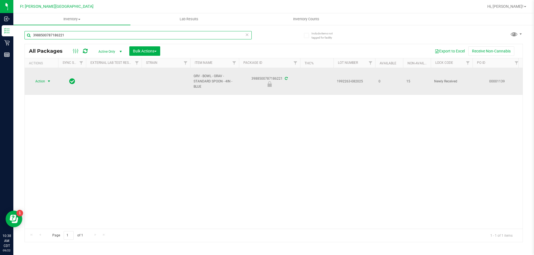
type input "3988500787186221"
click at [49, 80] on span "select" at bounding box center [49, 81] width 4 height 4
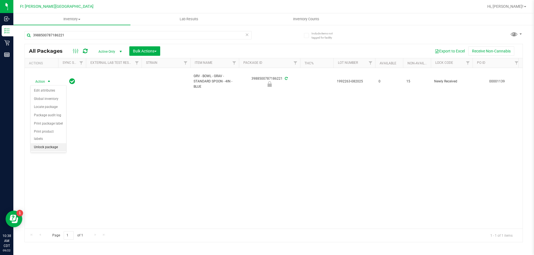
click at [46, 143] on li "Unlock package" at bounding box center [49, 147] width 36 height 8
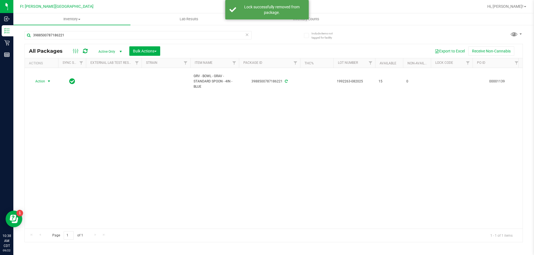
click at [48, 81] on span "select" at bounding box center [49, 81] width 4 height 4
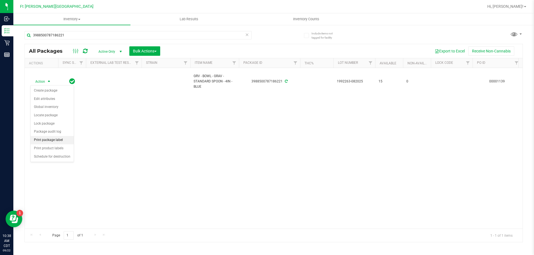
click at [62, 137] on li "Print package label" at bounding box center [52, 140] width 43 height 8
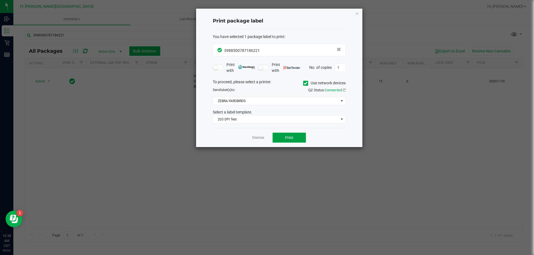
click at [291, 133] on button "Print" at bounding box center [288, 138] width 33 height 10
click at [259, 138] on link "Dismiss" at bounding box center [258, 138] width 12 height 5
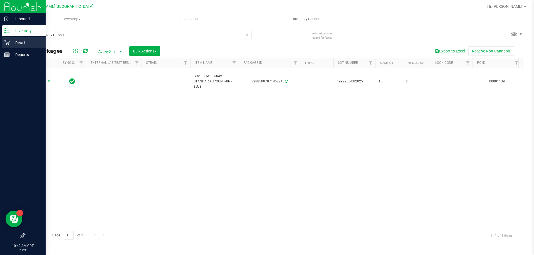
click at [11, 45] on p "Retail" at bounding box center [26, 42] width 33 height 7
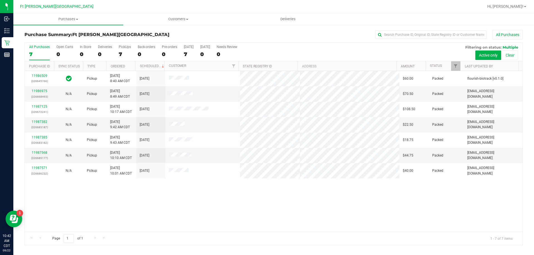
click at [167, 207] on div "11986509 (326645766) Pickup 9/22/2025 8:40 AM CDT 9/22/2025 $60.00 Packed flour…" at bounding box center [274, 151] width 498 height 161
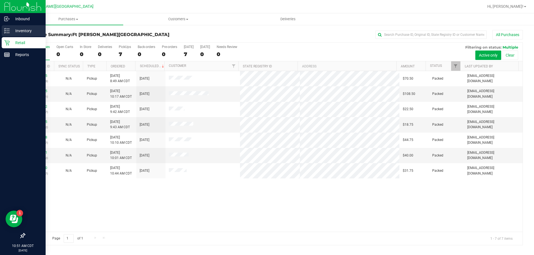
click at [7, 33] on icon at bounding box center [7, 31] width 6 height 6
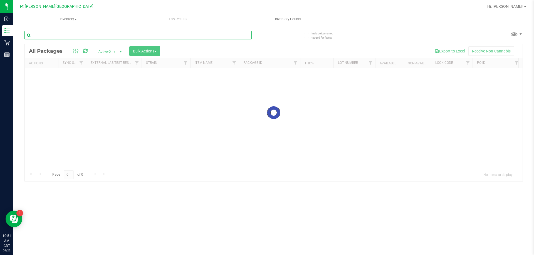
click at [49, 35] on div "Inventory All packages All inventory Waste log Create inventory Lab Results Inv…" at bounding box center [273, 134] width 520 height 242
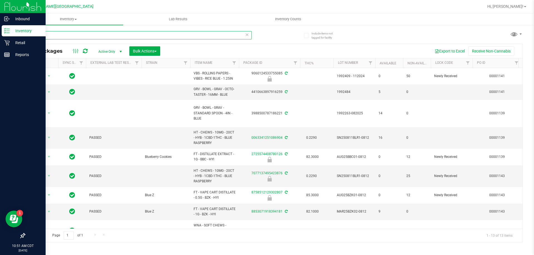
drag, startPoint x: 66, startPoint y: 32, endPoint x: 6, endPoint y: 36, distance: 59.7
click at [8, 36] on div "Inbound Inventory Retail Reports 10:51 AM CDT 09/22/2025 09/22 Ft Walton Beach …" at bounding box center [267, 127] width 534 height 255
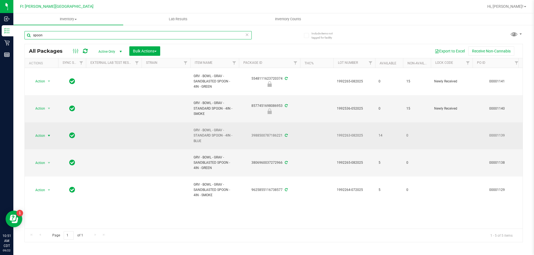
type input "spoon"
click at [48, 134] on span "select" at bounding box center [49, 136] width 4 height 4
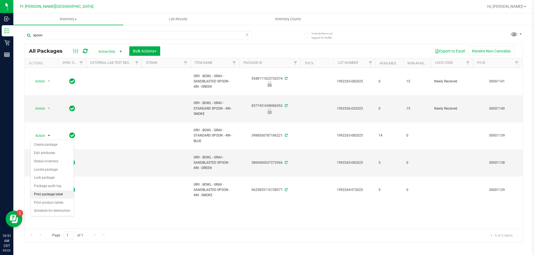
click at [53, 192] on li "Print package label" at bounding box center [52, 195] width 43 height 8
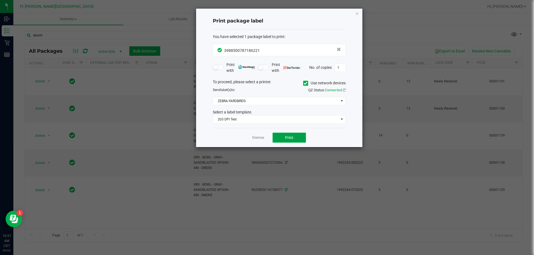
click at [299, 139] on button "Print" at bounding box center [288, 138] width 33 height 10
click at [258, 139] on link "Dismiss" at bounding box center [258, 138] width 12 height 5
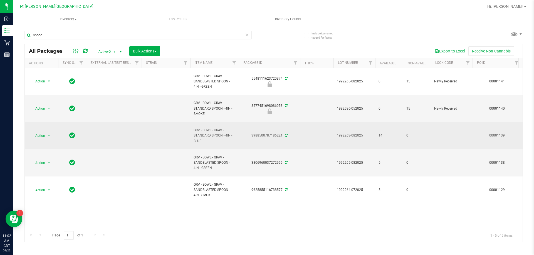
click at [198, 136] on span "GRV - BOWL - GRAV - STANDARD SPOON - 4IN - BLUE" at bounding box center [214, 136] width 42 height 16
click at [47, 136] on span "select" at bounding box center [49, 136] width 4 height 4
click at [47, 135] on span "select" at bounding box center [49, 136] width 4 height 4
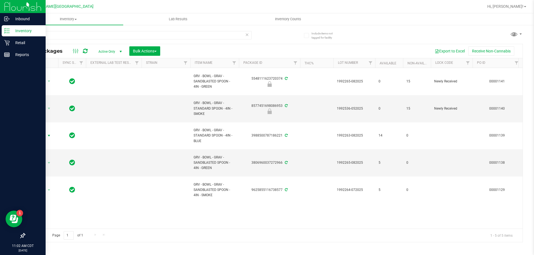
click at [23, 36] on div "Inventory" at bounding box center [24, 30] width 44 height 11
click at [23, 42] on p "Retail" at bounding box center [26, 42] width 33 height 7
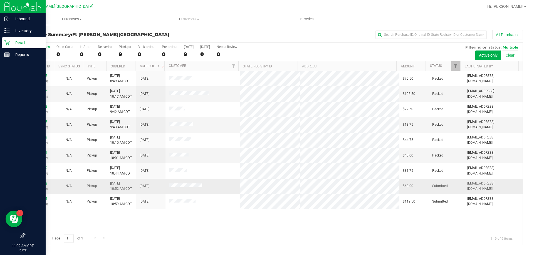
click at [37, 183] on link "11988032" at bounding box center [40, 184] width 16 height 4
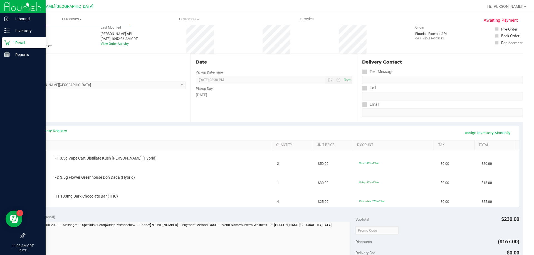
scroll to position [56, 0]
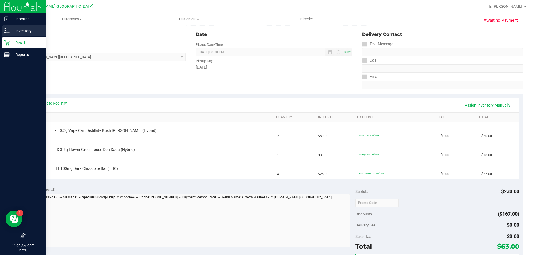
click at [20, 30] on p "Inventory" at bounding box center [26, 31] width 33 height 7
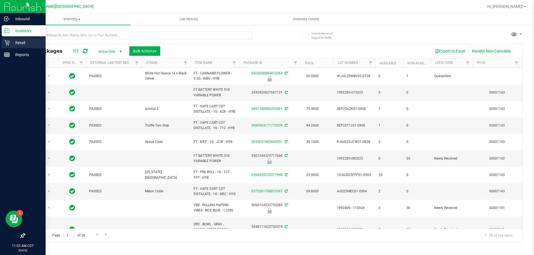
click at [18, 40] on p "Retail" at bounding box center [26, 42] width 33 height 7
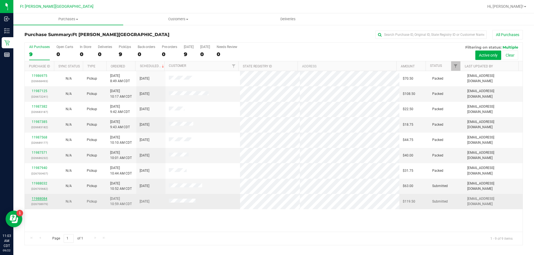
click at [44, 198] on link "11988084" at bounding box center [40, 199] width 16 height 4
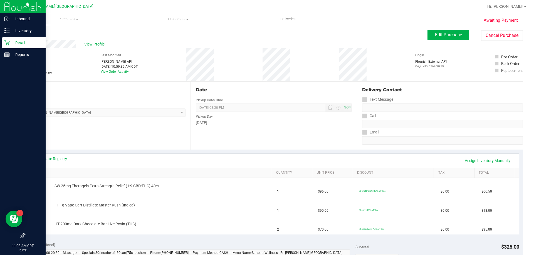
click at [18, 41] on p "Retail" at bounding box center [26, 42] width 33 height 7
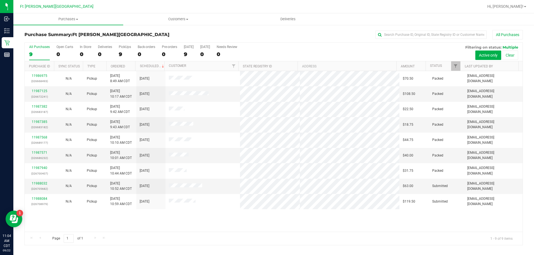
click at [146, 231] on div "11986975 (326668493) N/A Pickup 9/22/2025 8:49 AM CDT 9/22/2025 $70.50 Packed k…" at bounding box center [274, 151] width 498 height 161
click at [41, 183] on link "11988032" at bounding box center [40, 184] width 16 height 4
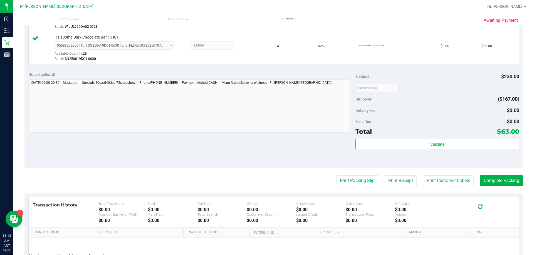
scroll to position [250, 0]
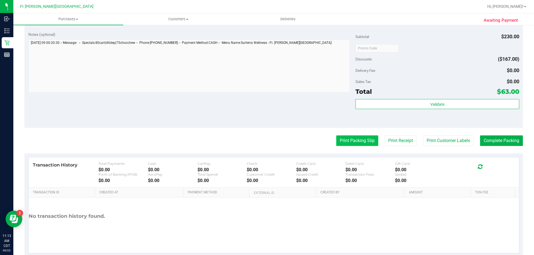
click at [353, 139] on button "Print Packing Slip" at bounding box center [357, 141] width 42 height 11
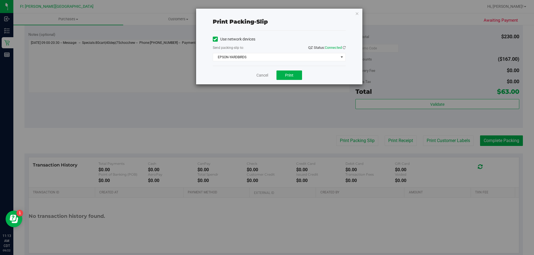
click at [292, 68] on div "Cancel Print" at bounding box center [279, 75] width 133 height 19
click at [290, 79] on button "Print" at bounding box center [289, 75] width 26 height 9
click at [266, 77] on link "Cancel" at bounding box center [262, 76] width 12 height 6
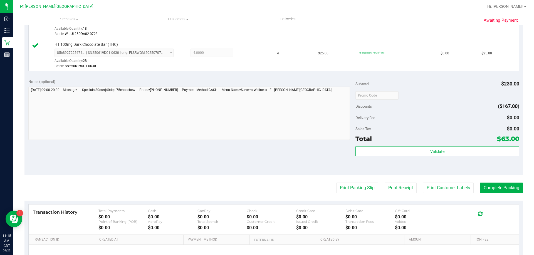
scroll to position [111, 0]
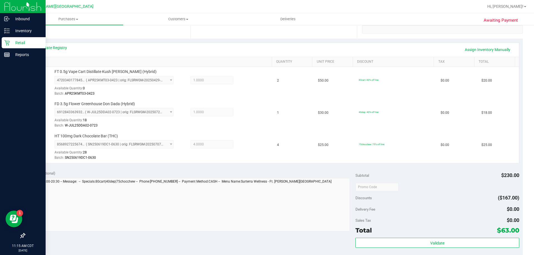
click at [8, 44] on icon at bounding box center [7, 43] width 6 height 6
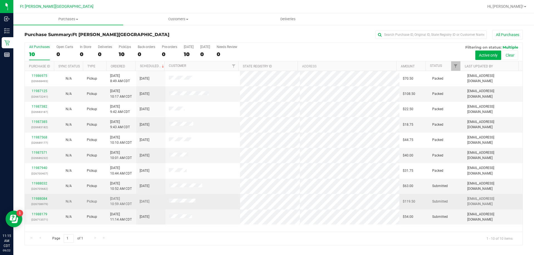
click at [39, 197] on div "11988084 (326708979)" at bounding box center [39, 202] width 23 height 11
click at [41, 198] on link "11988084" at bounding box center [40, 199] width 16 height 4
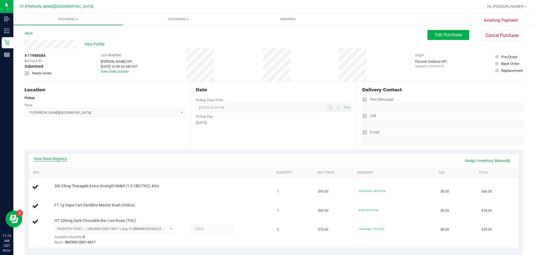
click at [58, 158] on link "View State Registry" at bounding box center [50, 159] width 33 height 6
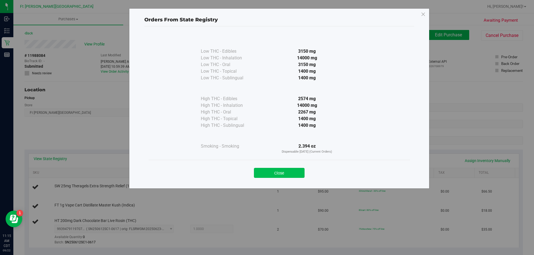
click at [287, 174] on button "Close" at bounding box center [279, 173] width 51 height 10
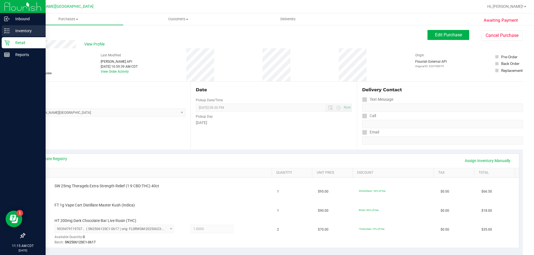
click at [12, 32] on p "Inventory" at bounding box center [26, 31] width 33 height 7
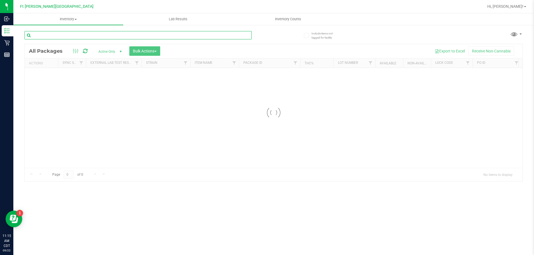
click at [58, 35] on input "text" at bounding box center [137, 35] width 227 height 8
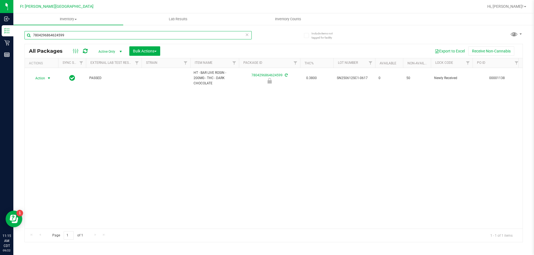
type input "7804296864624599"
click at [47, 79] on span "select" at bounding box center [49, 78] width 4 height 4
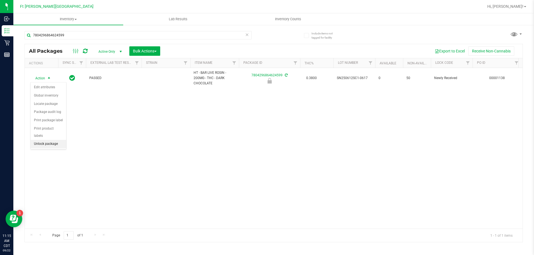
click at [42, 140] on li "Unlock package" at bounding box center [49, 144] width 36 height 8
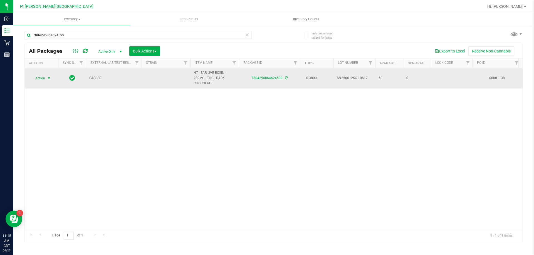
click at [47, 78] on span "select" at bounding box center [49, 78] width 4 height 4
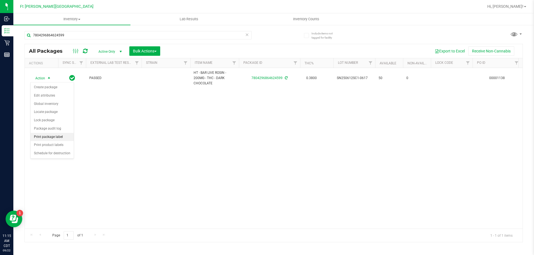
click at [50, 135] on li "Print package label" at bounding box center [52, 137] width 43 height 8
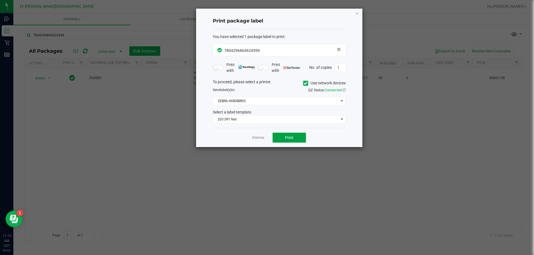
drag, startPoint x: 297, startPoint y: 138, endPoint x: 282, endPoint y: 156, distance: 23.3
click at [296, 138] on button "Print" at bounding box center [288, 138] width 33 height 10
click at [258, 138] on link "Dismiss" at bounding box center [258, 138] width 12 height 5
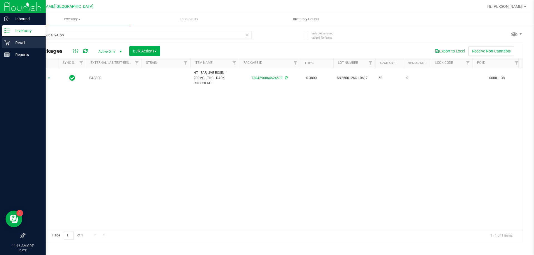
click at [21, 43] on p "Retail" at bounding box center [26, 42] width 33 height 7
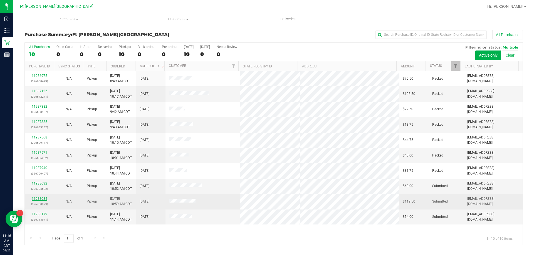
click at [34, 200] on link "11988084" at bounding box center [40, 199] width 16 height 4
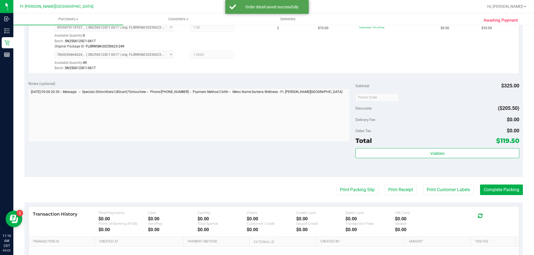
scroll to position [277, 0]
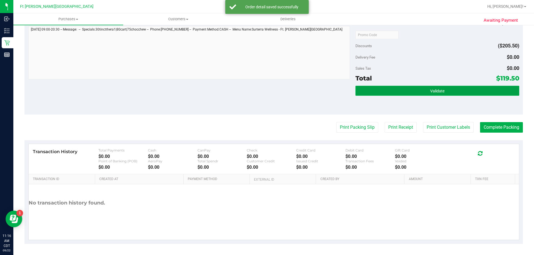
drag, startPoint x: 412, startPoint y: 92, endPoint x: 415, endPoint y: 93, distance: 3.3
click at [412, 92] on button "Validate" at bounding box center [436, 91] width 163 height 10
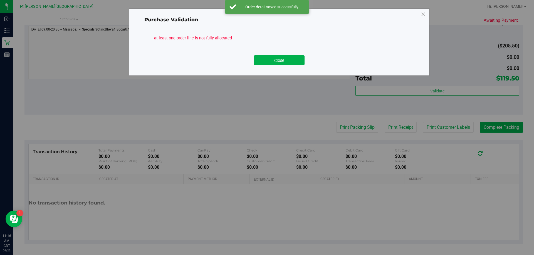
click at [282, 54] on div "Close" at bounding box center [279, 58] width 253 height 14
click at [283, 55] on button "Close" at bounding box center [279, 60] width 51 height 10
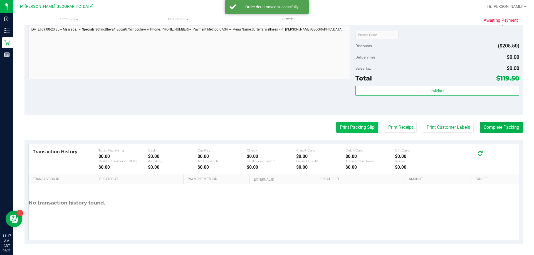
click at [360, 127] on button "Print Packing Slip" at bounding box center [357, 127] width 42 height 11
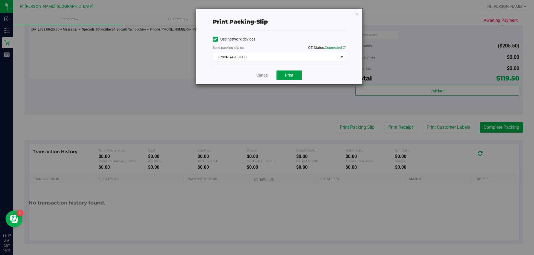
click at [287, 73] on span "Print" at bounding box center [289, 75] width 8 height 4
click at [266, 77] on link "Cancel" at bounding box center [262, 76] width 12 height 6
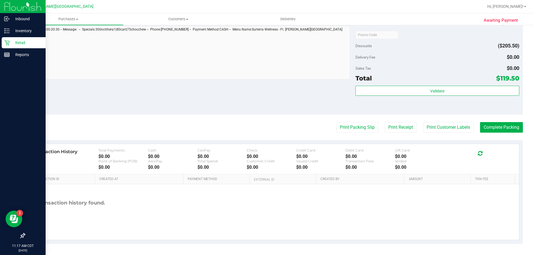
click at [22, 42] on p "Retail" at bounding box center [26, 42] width 33 height 7
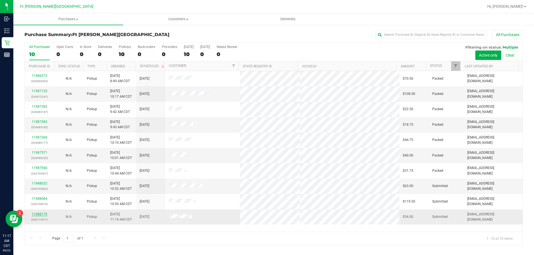
click at [38, 216] on link "11988179" at bounding box center [40, 215] width 16 height 4
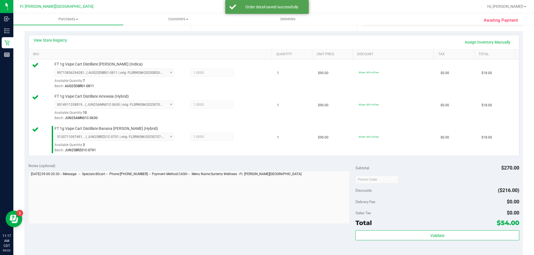
scroll to position [167, 0]
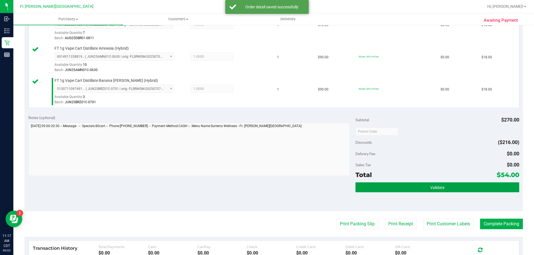
click at [429, 183] on button "Validate" at bounding box center [436, 188] width 163 height 10
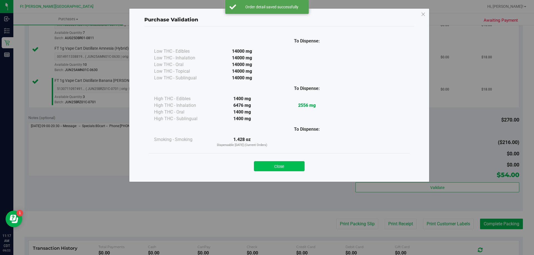
click at [287, 168] on button "Close" at bounding box center [279, 166] width 51 height 10
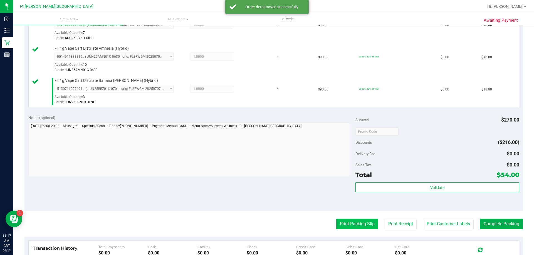
click at [363, 222] on button "Print Packing Slip" at bounding box center [357, 224] width 42 height 11
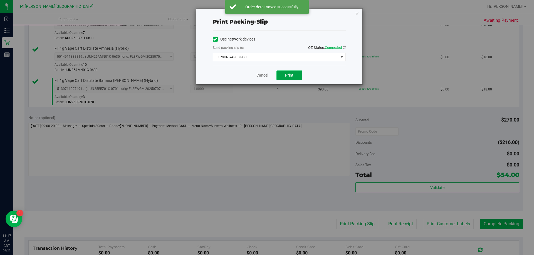
click at [284, 74] on button "Print" at bounding box center [289, 75] width 26 height 9
click at [265, 76] on link "Cancel" at bounding box center [260, 76] width 12 height 6
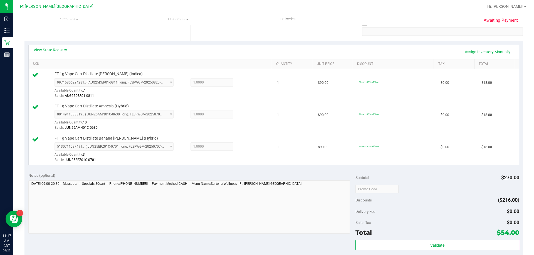
scroll to position [139, 0]
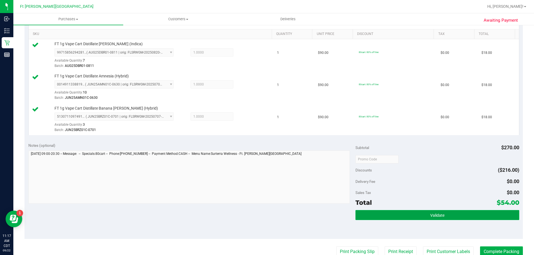
click at [406, 217] on button "Validate" at bounding box center [436, 215] width 163 height 10
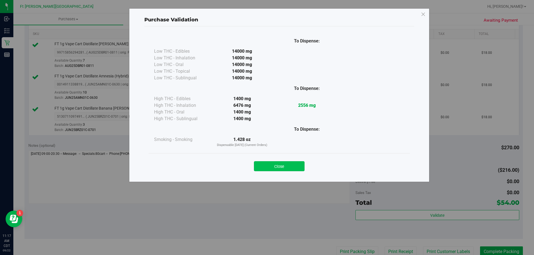
click at [292, 169] on button "Close" at bounding box center [279, 166] width 51 height 10
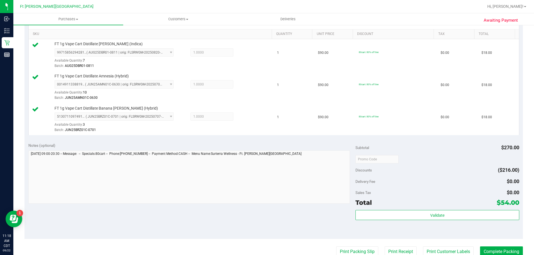
scroll to position [250, 0]
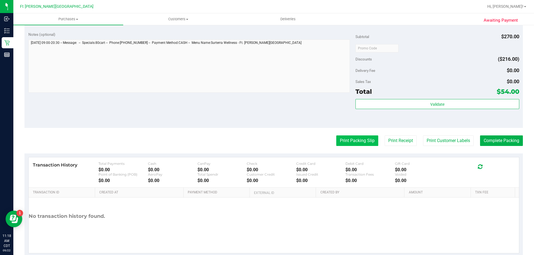
click at [354, 145] on button "Print Packing Slip" at bounding box center [357, 141] width 42 height 11
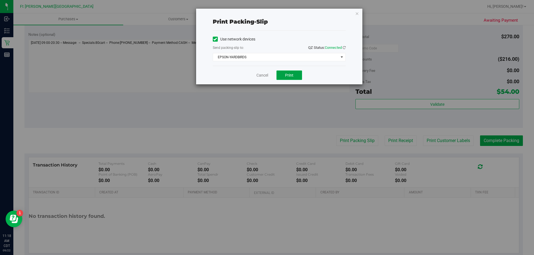
click at [295, 77] on button "Print" at bounding box center [289, 75] width 26 height 9
click at [259, 81] on div "Cancel Print" at bounding box center [279, 75] width 133 height 19
click at [257, 77] on link "Cancel" at bounding box center [262, 76] width 12 height 6
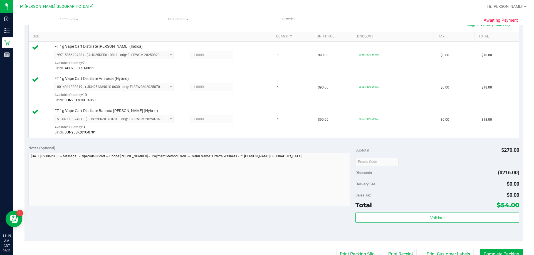
scroll to position [167, 0]
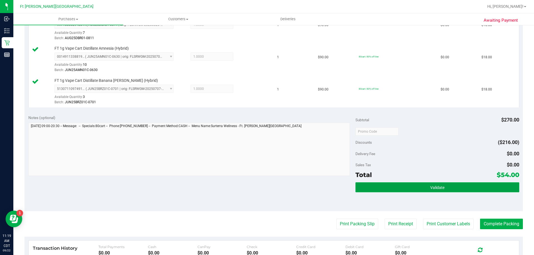
click at [433, 192] on button "Validate" at bounding box center [436, 188] width 163 height 10
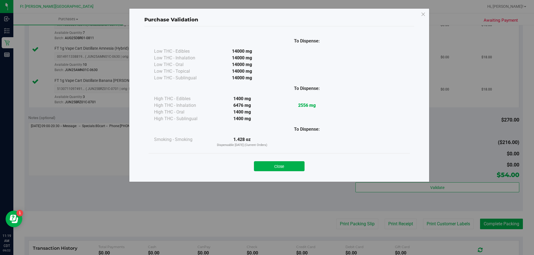
click at [281, 165] on button "Close" at bounding box center [279, 166] width 51 height 10
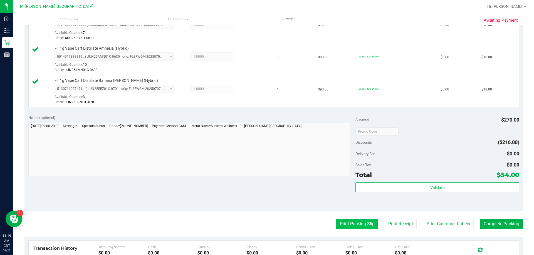
click at [360, 223] on button "Print Packing Slip" at bounding box center [357, 224] width 42 height 11
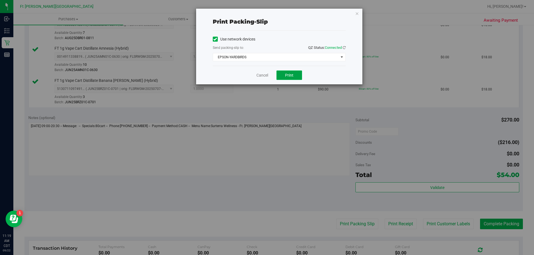
click at [282, 76] on button "Print" at bounding box center [289, 75] width 26 height 9
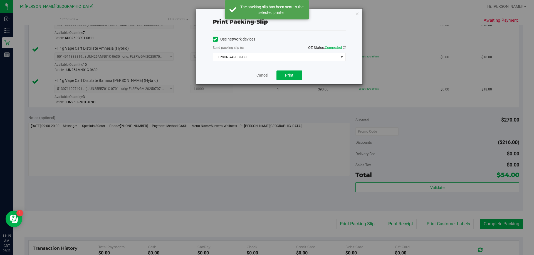
click at [491, 225] on div "Print packing-slip Use network devices Send packing-slip to: QZ Status: Connect…" at bounding box center [269, 127] width 538 height 255
click at [267, 74] on link "Cancel" at bounding box center [262, 76] width 12 height 6
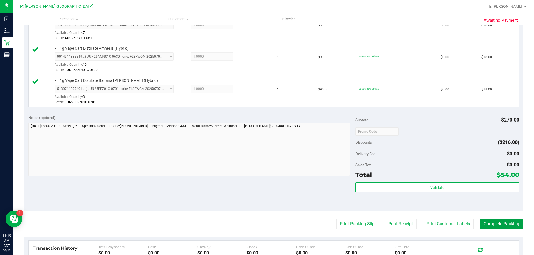
drag, startPoint x: 498, startPoint y: 222, endPoint x: 500, endPoint y: 224, distance: 3.0
click at [499, 223] on button "Complete Packing" at bounding box center [501, 224] width 43 height 11
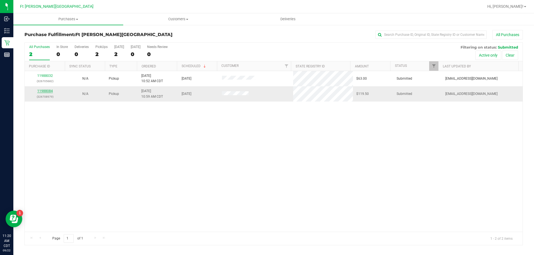
click at [45, 91] on link "11988084" at bounding box center [45, 91] width 16 height 4
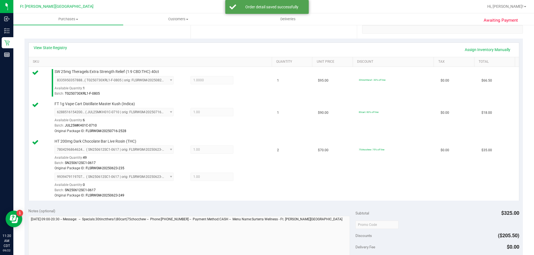
scroll to position [278, 0]
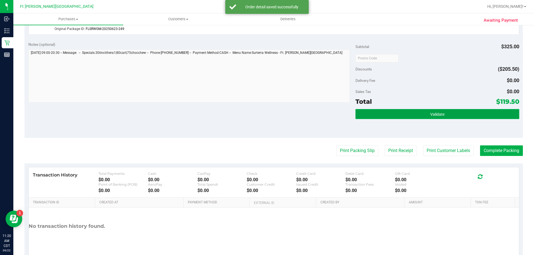
click at [397, 111] on button "Validate" at bounding box center [436, 114] width 163 height 10
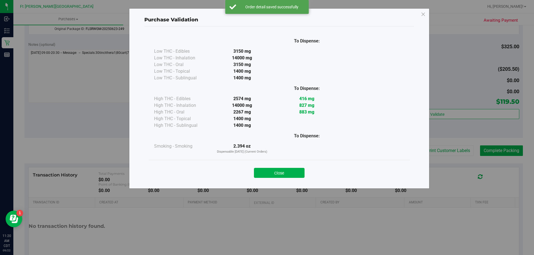
click at [281, 170] on button "Close" at bounding box center [279, 173] width 51 height 10
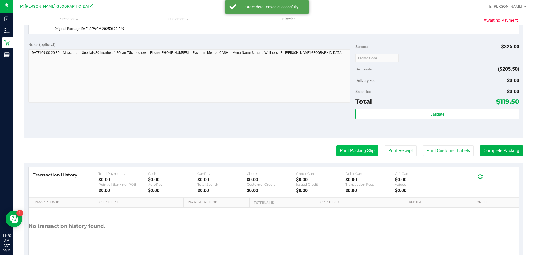
click at [348, 153] on button "Print Packing Slip" at bounding box center [357, 151] width 42 height 11
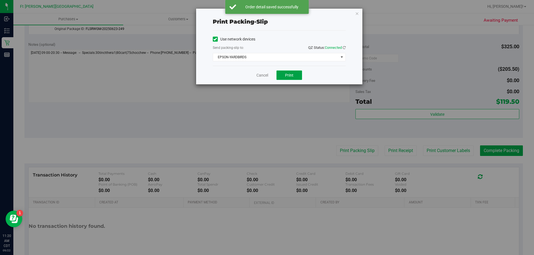
click at [289, 78] on button "Print" at bounding box center [289, 75] width 26 height 9
drag, startPoint x: 262, startPoint y: 76, endPoint x: 518, endPoint y: 153, distance: 267.4
click at [262, 76] on link "Cancel" at bounding box center [262, 76] width 12 height 6
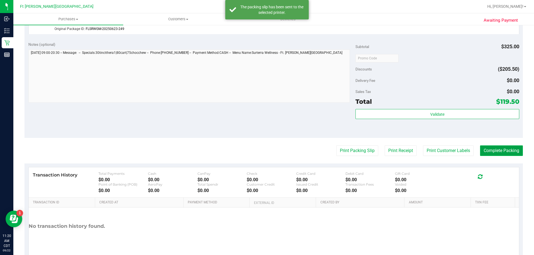
click at [501, 150] on button "Complete Packing" at bounding box center [501, 151] width 43 height 11
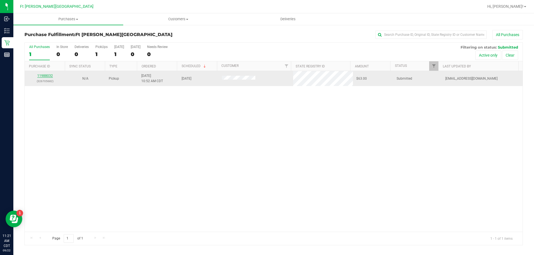
click at [42, 76] on link "11988032" at bounding box center [45, 76] width 16 height 4
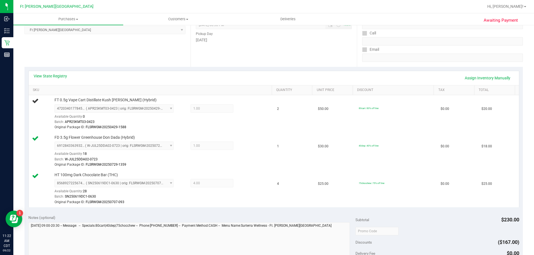
scroll to position [83, 0]
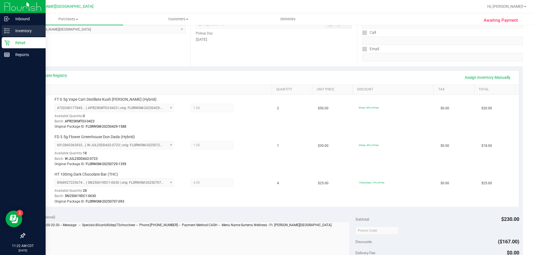
click at [11, 28] on p "Inventory" at bounding box center [26, 31] width 33 height 7
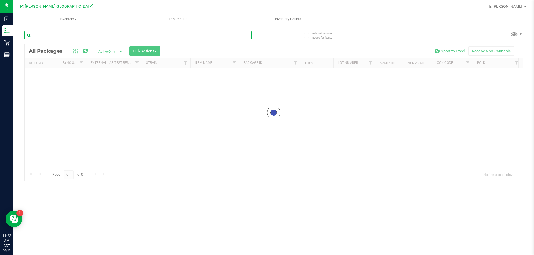
click at [72, 36] on input "text" at bounding box center [137, 35] width 227 height 8
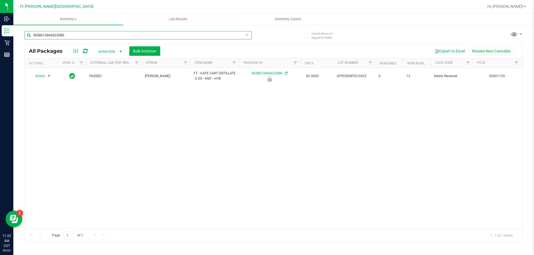
type input "5658612866623080"
click at [49, 75] on span "select" at bounding box center [49, 76] width 4 height 4
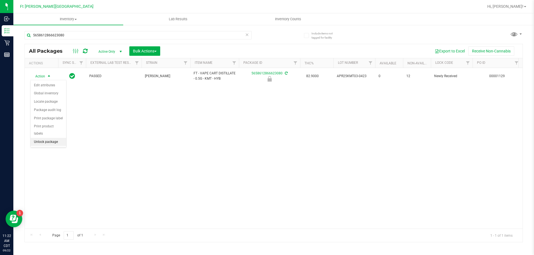
click at [49, 138] on li "Unlock package" at bounding box center [49, 142] width 36 height 8
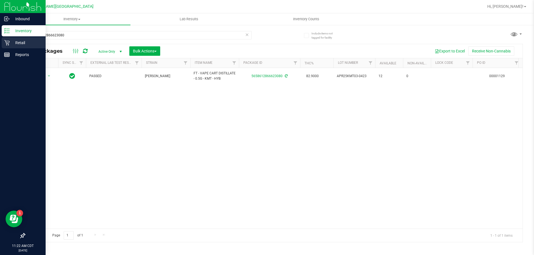
click at [23, 43] on p "Retail" at bounding box center [26, 42] width 33 height 7
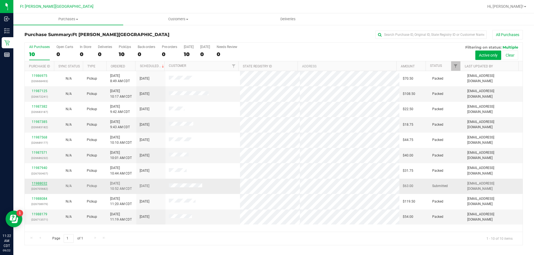
click at [42, 183] on link "11988032" at bounding box center [40, 184] width 16 height 4
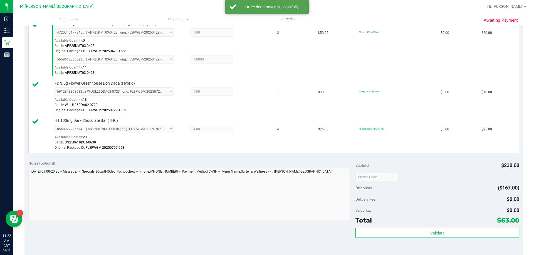
scroll to position [222, 0]
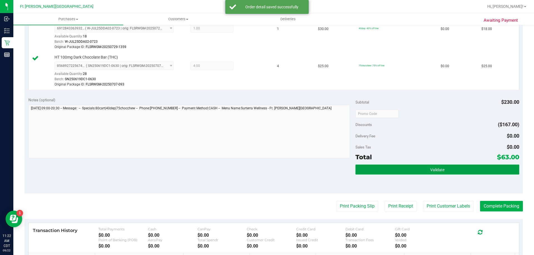
click at [437, 175] on button "Validate" at bounding box center [436, 170] width 163 height 10
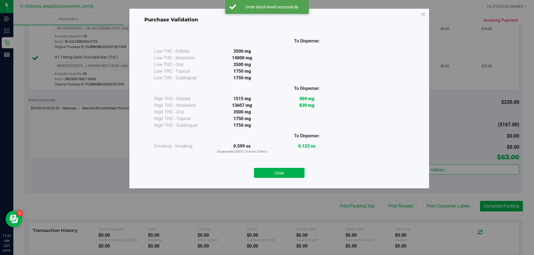
click at [276, 166] on div "Close" at bounding box center [279, 172] width 253 height 14
click at [278, 170] on button "Close" at bounding box center [279, 173] width 51 height 10
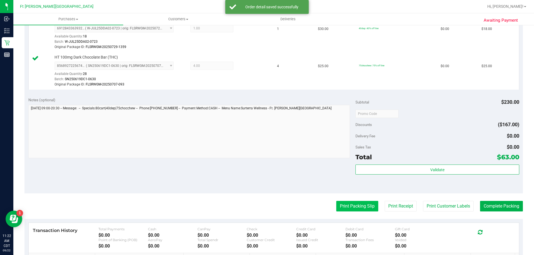
click at [353, 205] on button "Print Packing Slip" at bounding box center [357, 206] width 42 height 11
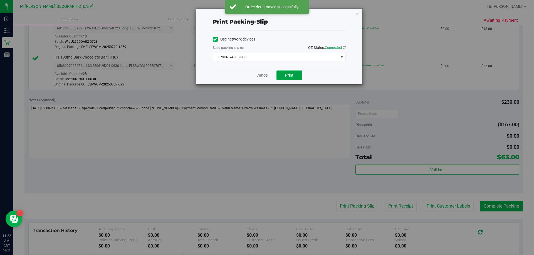
click at [299, 78] on button "Print" at bounding box center [289, 75] width 26 height 9
drag, startPoint x: 266, startPoint y: 71, endPoint x: 269, endPoint y: 80, distance: 8.9
click at [269, 78] on div "Cancel Print" at bounding box center [279, 75] width 133 height 19
click at [260, 74] on link "Cancel" at bounding box center [262, 76] width 12 height 6
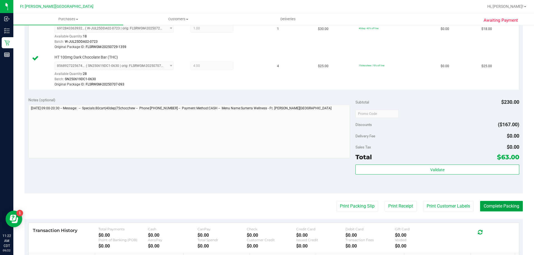
click at [500, 204] on button "Complete Packing" at bounding box center [501, 206] width 43 height 11
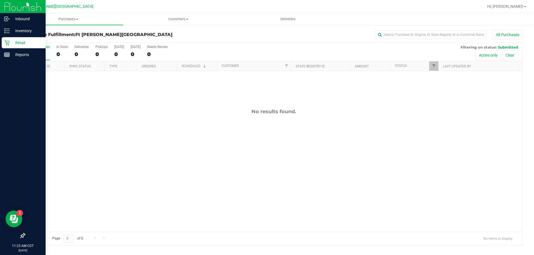
click at [8, 42] on icon at bounding box center [7, 43] width 6 height 6
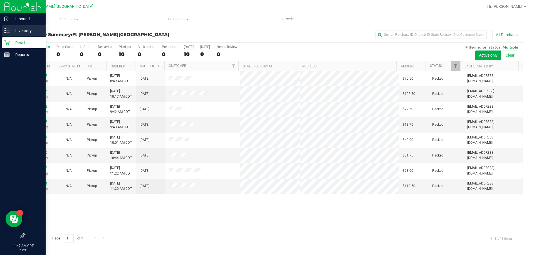
click at [28, 31] on p "Inventory" at bounding box center [26, 31] width 33 height 7
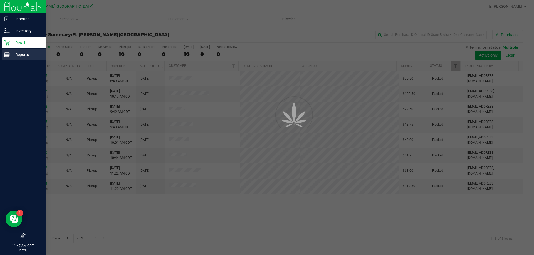
click at [30, 53] on p "Reports" at bounding box center [26, 54] width 33 height 7
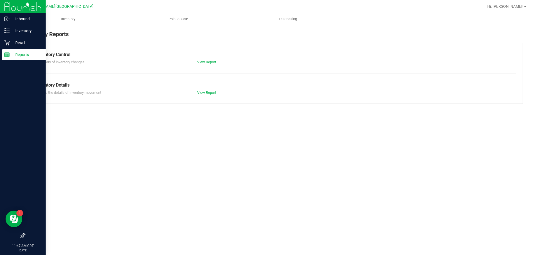
click at [26, 57] on p "Reports" at bounding box center [26, 54] width 33 height 7
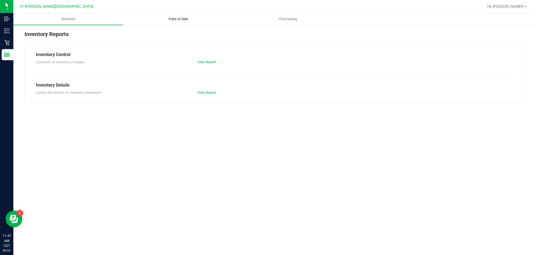
click at [184, 17] on span "Point of Sale" at bounding box center [178, 19] width 34 height 5
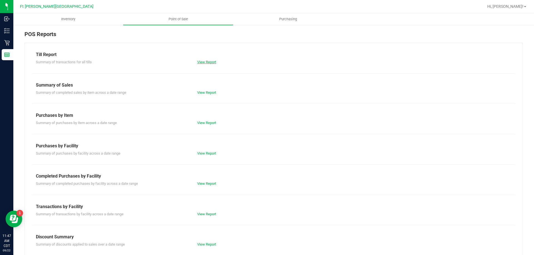
click at [210, 61] on link "View Report" at bounding box center [206, 62] width 19 height 4
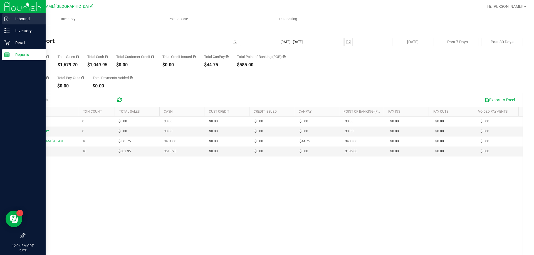
click at [18, 24] on div "Inbound" at bounding box center [24, 18] width 44 height 11
click at [20, 30] on p "Inventory" at bounding box center [26, 31] width 33 height 7
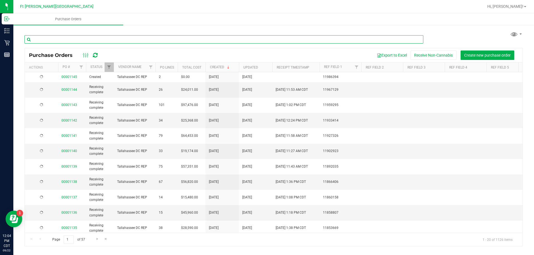
click at [59, 41] on input "text" at bounding box center [223, 39] width 399 height 8
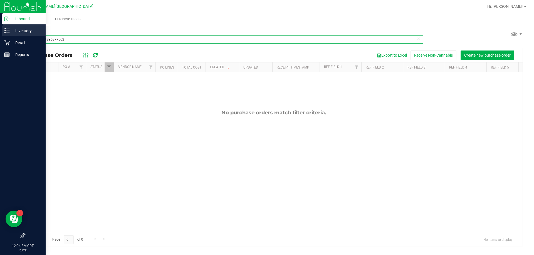
type input "3523861895877562"
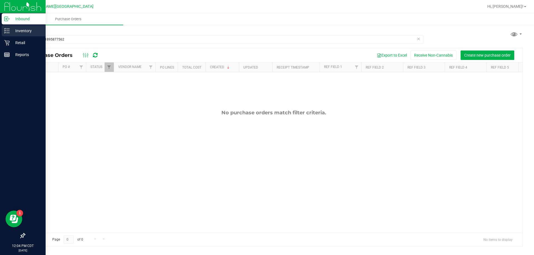
click at [15, 31] on p "Inventory" at bounding box center [26, 31] width 33 height 7
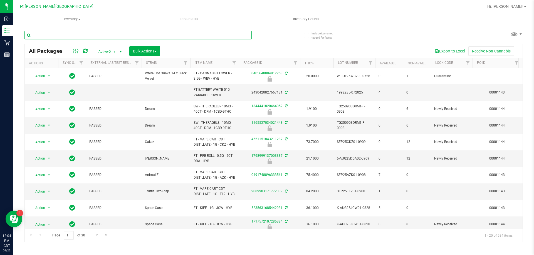
click at [70, 36] on input "text" at bounding box center [137, 35] width 227 height 8
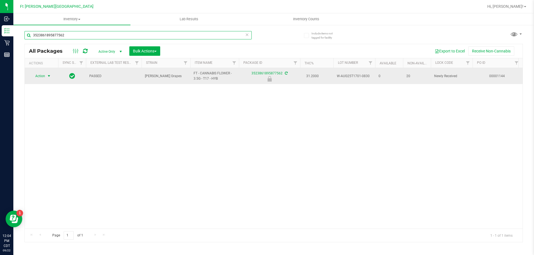
type input "3523861895877562"
click at [46, 76] on span "select" at bounding box center [49, 76] width 7 height 8
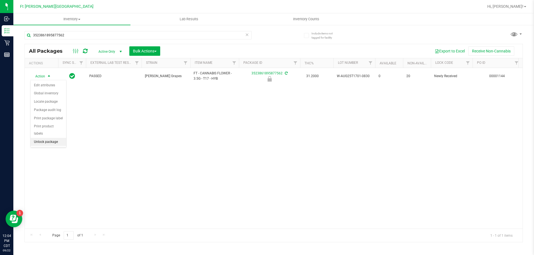
click at [58, 138] on li "Unlock package" at bounding box center [49, 142] width 36 height 8
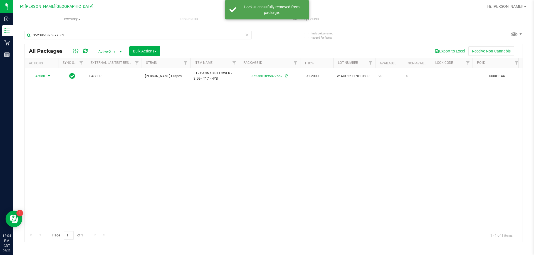
click at [46, 76] on span "select" at bounding box center [49, 76] width 7 height 8
click at [53, 135] on li "Print package label" at bounding box center [52, 135] width 43 height 8
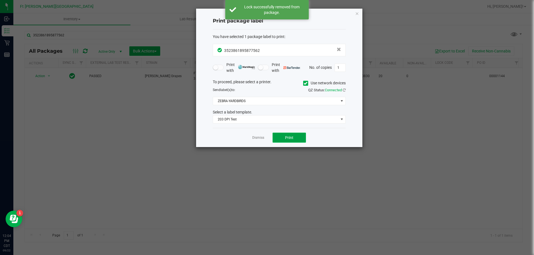
click at [288, 141] on button "Print" at bounding box center [288, 138] width 33 height 10
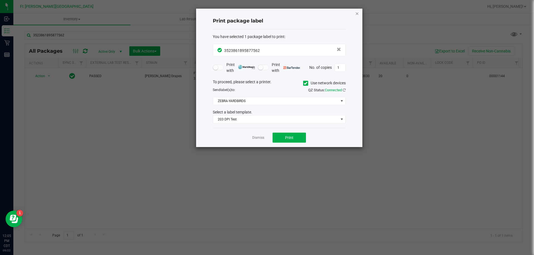
click at [358, 13] on icon "button" at bounding box center [357, 13] width 4 height 7
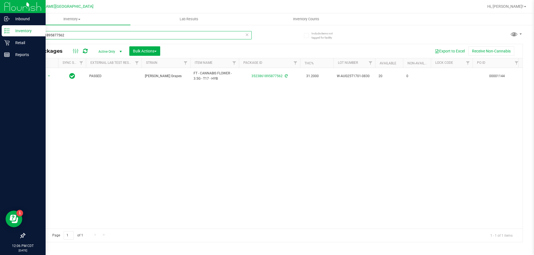
drag, startPoint x: 71, startPoint y: 33, endPoint x: 0, endPoint y: 36, distance: 71.2
click at [0, 36] on div "Inbound Inventory Retail Reports 12:06 PM CDT 09/22/2025 09/22 Ft Walton Beach …" at bounding box center [267, 127] width 534 height 255
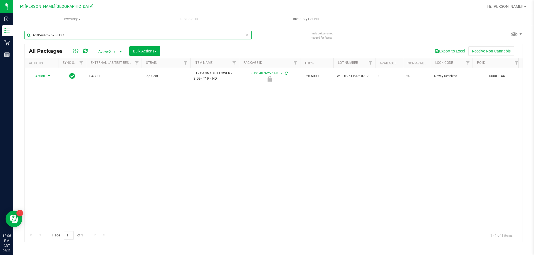
type input "6195487625738137"
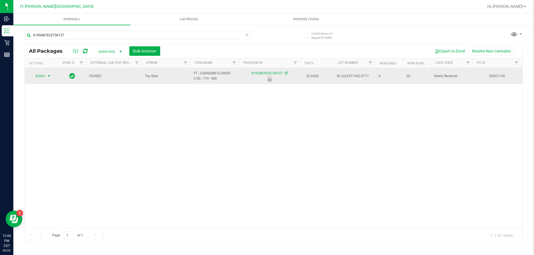
click at [49, 74] on span "select" at bounding box center [49, 76] width 4 height 4
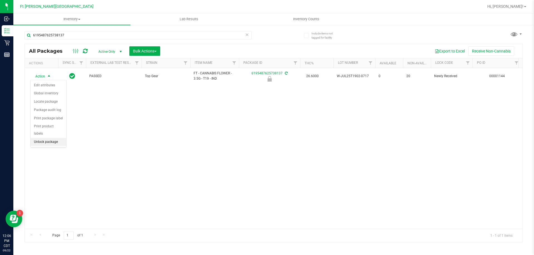
click at [53, 138] on li "Unlock package" at bounding box center [49, 142] width 36 height 8
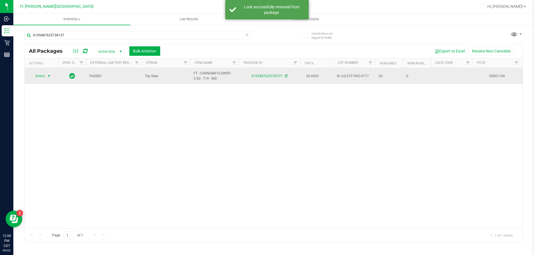
click at [47, 75] on span "select" at bounding box center [49, 76] width 4 height 4
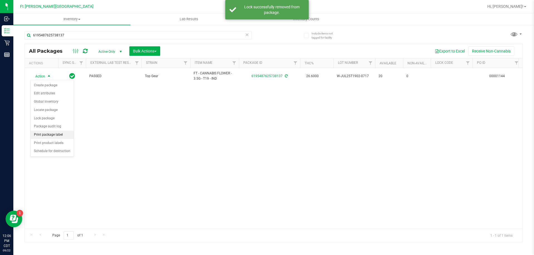
click at [53, 134] on li "Print package label" at bounding box center [52, 135] width 43 height 8
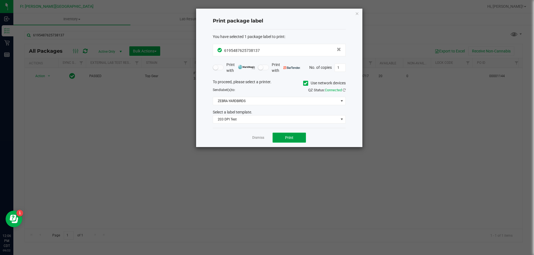
click at [287, 141] on button "Print" at bounding box center [288, 138] width 33 height 10
click at [259, 136] on link "Dismiss" at bounding box center [258, 138] width 12 height 5
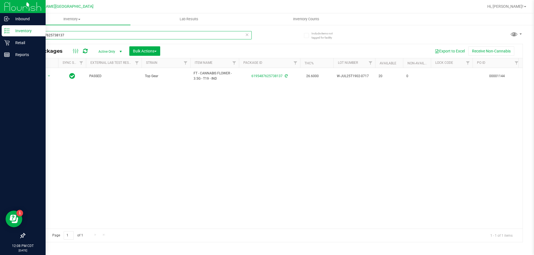
drag, startPoint x: 5, startPoint y: 34, endPoint x: 0, endPoint y: 33, distance: 5.3
click at [0, 32] on div "Inbound Inventory Retail Reports 12:08 PM CDT 09/22/2025 09/22 Ft Walton Beach …" at bounding box center [267, 127] width 534 height 255
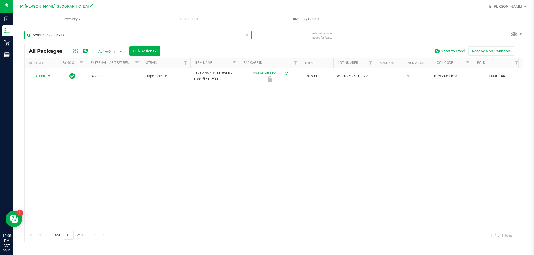
type input "5294141483054713"
click at [49, 76] on span "select" at bounding box center [49, 76] width 4 height 4
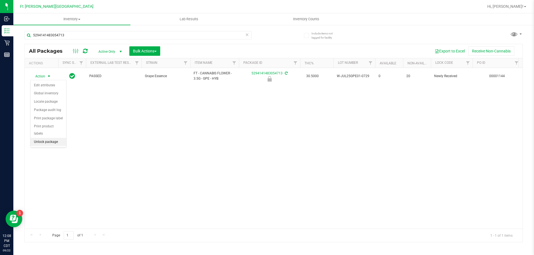
click at [59, 138] on li "Unlock package" at bounding box center [49, 142] width 36 height 8
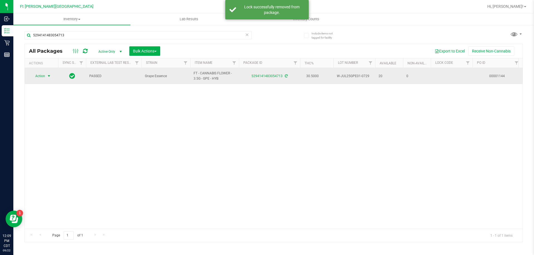
click at [49, 76] on span "select" at bounding box center [49, 76] width 4 height 4
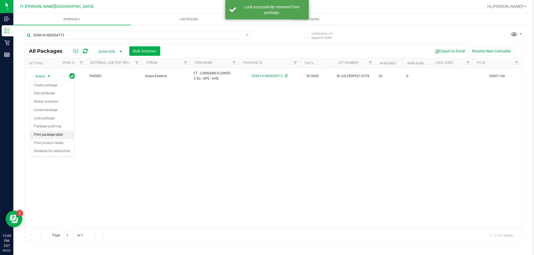
click at [56, 135] on li "Print package label" at bounding box center [52, 135] width 43 height 8
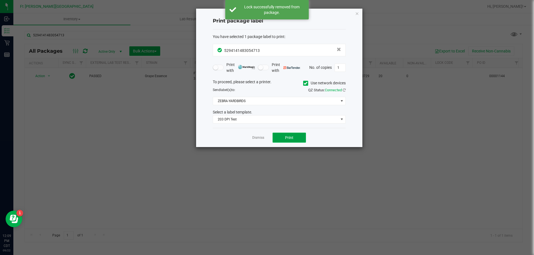
click at [292, 141] on button "Print" at bounding box center [288, 138] width 33 height 10
click at [259, 137] on link "Dismiss" at bounding box center [258, 138] width 12 height 5
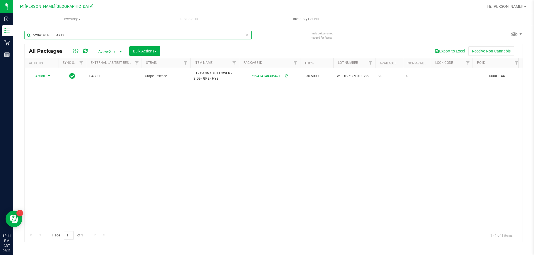
click at [67, 38] on input "5294141483054713" at bounding box center [137, 35] width 227 height 8
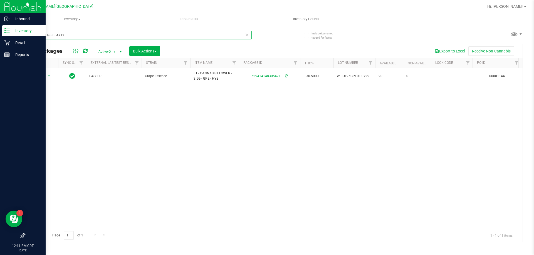
drag, startPoint x: 70, startPoint y: 35, endPoint x: 0, endPoint y: 33, distance: 69.8
click at [0, 33] on div "Inbound Inventory Retail Reports 12:11 PM CDT 09/22/2025 09/22 Ft Walton Beach …" at bounding box center [267, 127] width 534 height 255
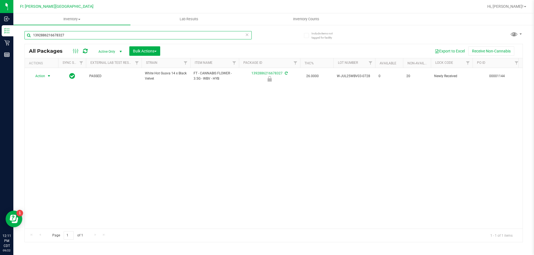
type input "1392886216678327"
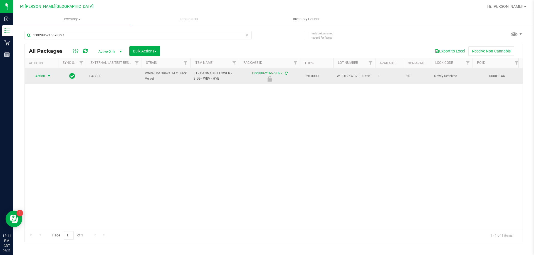
click at [48, 76] on span "select" at bounding box center [49, 76] width 4 height 4
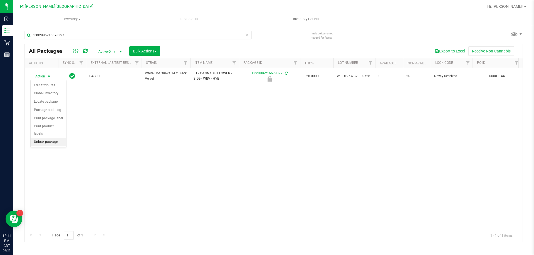
drag, startPoint x: 46, startPoint y: 135, endPoint x: 43, endPoint y: 133, distance: 3.5
click at [46, 138] on li "Unlock package" at bounding box center [49, 142] width 36 height 8
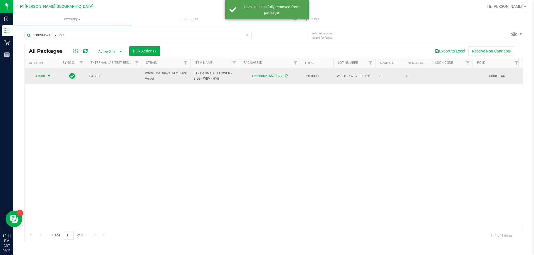
click at [49, 75] on span "select" at bounding box center [49, 76] width 4 height 4
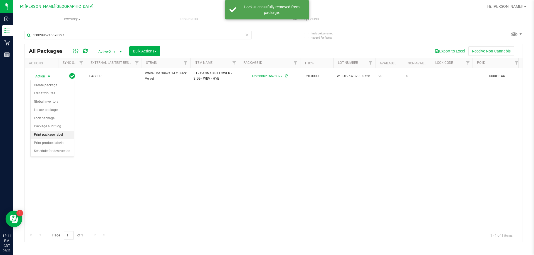
click at [55, 133] on li "Print package label" at bounding box center [52, 135] width 43 height 8
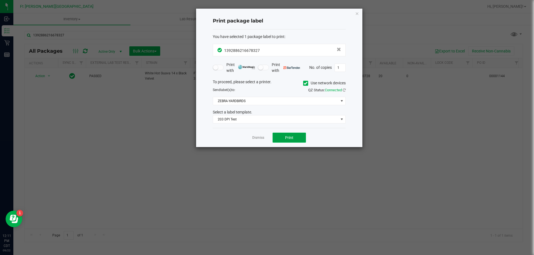
click at [299, 140] on button "Print" at bounding box center [288, 138] width 33 height 10
drag, startPoint x: 260, startPoint y: 137, endPoint x: 249, endPoint y: 122, distance: 18.6
click at [259, 137] on link "Dismiss" at bounding box center [258, 138] width 12 height 5
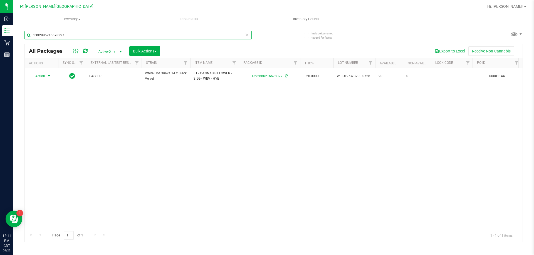
click at [81, 33] on input "1392886216678327" at bounding box center [137, 35] width 227 height 8
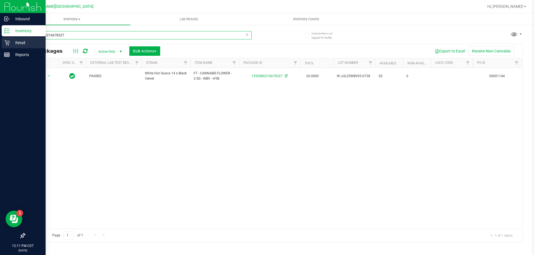
drag, startPoint x: 81, startPoint y: 35, endPoint x: 1, endPoint y: 47, distance: 80.7
click at [0, 46] on div "Inbound Inventory Retail Reports 12:11 PM CDT 09/22/2025 09/22 Ft Walton Beach …" at bounding box center [267, 127] width 534 height 255
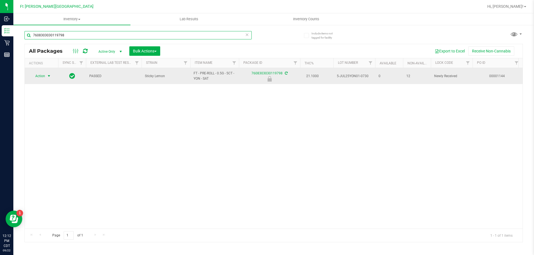
type input "7608303030119798"
click at [48, 76] on span "select" at bounding box center [49, 76] width 4 height 4
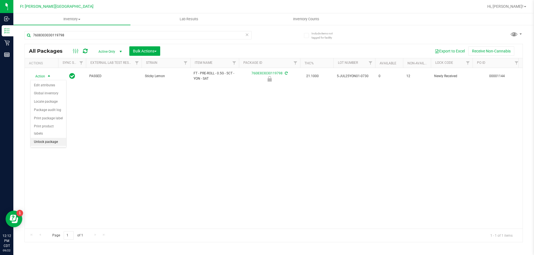
click at [55, 138] on li "Unlock package" at bounding box center [49, 142] width 36 height 8
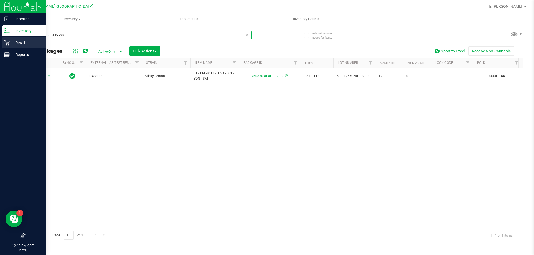
drag, startPoint x: 91, startPoint y: 39, endPoint x: 0, endPoint y: 38, distance: 91.2
click at [0, 38] on div "Inbound Inventory Retail Reports 12:12 PM CDT 09/22/2025 09/22 Ft Walton Beach …" at bounding box center [267, 127] width 534 height 255
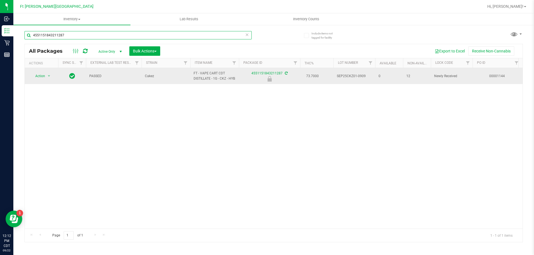
type input "4551151843211287"
click at [50, 75] on span "select" at bounding box center [49, 76] width 7 height 8
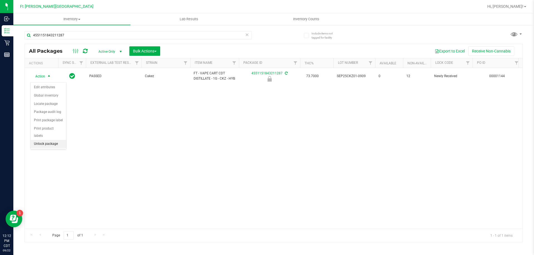
click at [48, 140] on li "Unlock package" at bounding box center [49, 144] width 36 height 8
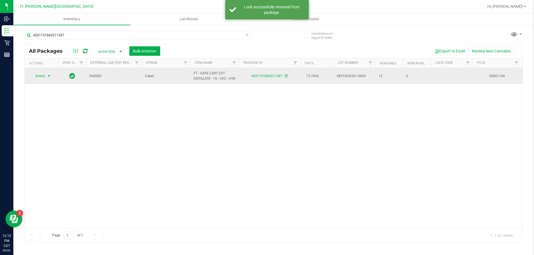
click at [48, 78] on span "select" at bounding box center [49, 76] width 4 height 4
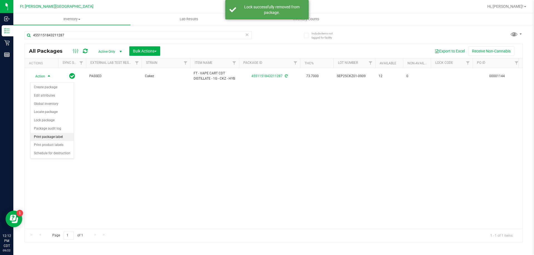
click at [56, 138] on li "Print package label" at bounding box center [52, 137] width 43 height 8
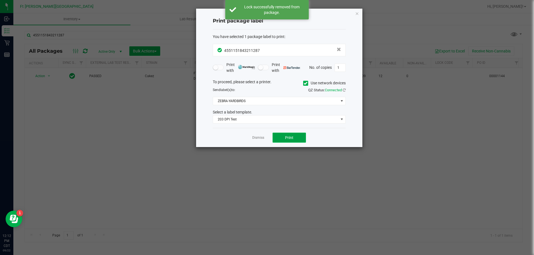
click at [297, 136] on button "Print" at bounding box center [288, 138] width 33 height 10
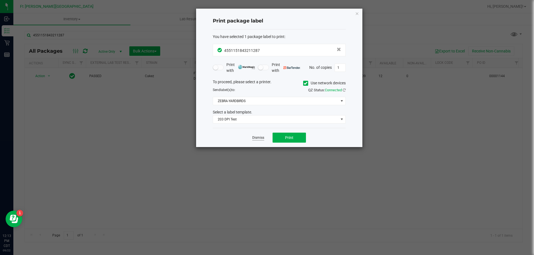
click at [263, 139] on link "Dismiss" at bounding box center [258, 138] width 12 height 5
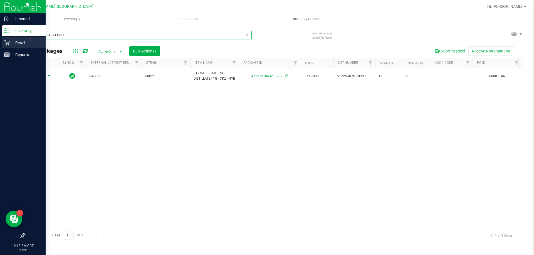
drag, startPoint x: 81, startPoint y: 35, endPoint x: 0, endPoint y: 44, distance: 81.9
click at [0, 42] on div "Inbound Inventory Retail Reports 12:13 PM CDT 09/22/2025 09/22 Ft Walton Beach …" at bounding box center [267, 127] width 534 height 255
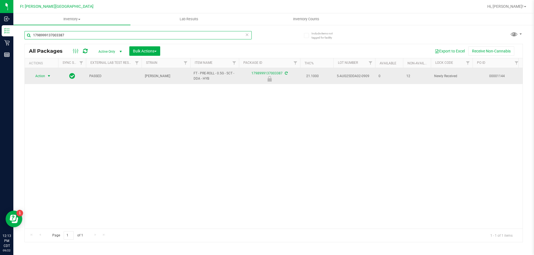
type input "1798999137003387"
click at [47, 76] on span "select" at bounding box center [49, 76] width 4 height 4
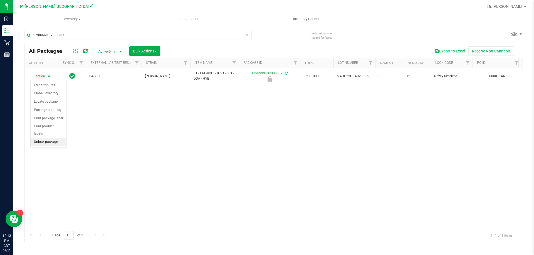
click at [51, 138] on li "Unlock package" at bounding box center [49, 142] width 36 height 8
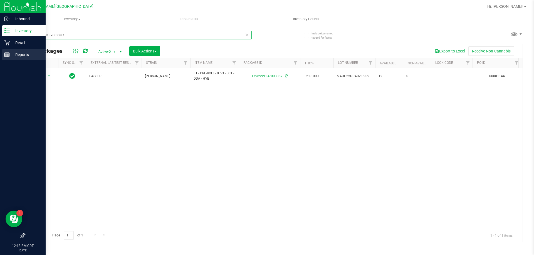
drag, startPoint x: 89, startPoint y: 31, endPoint x: 40, endPoint y: 56, distance: 54.5
click at [0, 44] on div "Inbound Inventory Retail Reports 12:13 PM CDT 09/22/2025 09/22 Ft Walton Beach …" at bounding box center [267, 127] width 534 height 255
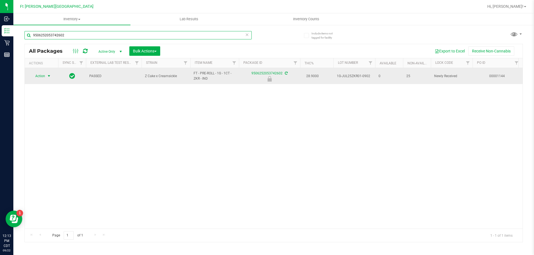
type input "9506252053742602"
click at [51, 76] on span "select" at bounding box center [49, 76] width 4 height 4
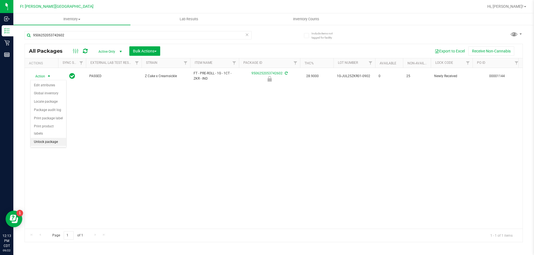
click at [54, 138] on li "Unlock package" at bounding box center [49, 142] width 36 height 8
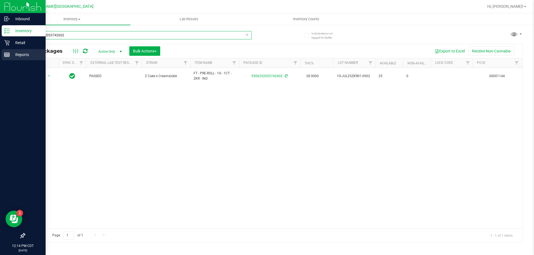
drag, startPoint x: 71, startPoint y: 31, endPoint x: 0, endPoint y: 52, distance: 74.3
click at [0, 52] on div "Inbound Inventory Retail Reports 12:14 PM CDT 09/22/2025 09/22 Ft Walton Beach …" at bounding box center [267, 127] width 534 height 255
drag, startPoint x: 78, startPoint y: 36, endPoint x: 0, endPoint y: 44, distance: 78.8
click at [0, 43] on div "Inbound Inventory Retail Reports 12:16 PM CDT 09/22/2025 09/22 Ft Walton Beach …" at bounding box center [267, 127] width 534 height 255
type input "ground"
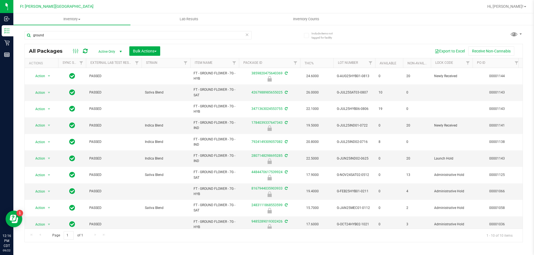
click at [208, 57] on div "All Packages Active Only Active Only Lab Samples Locked All External Internal B…" at bounding box center [274, 51] width 498 height 14
click at [207, 60] on th "Item Name" at bounding box center [214, 63] width 49 height 10
click at [152, 63] on link "Strain" at bounding box center [151, 63] width 11 height 4
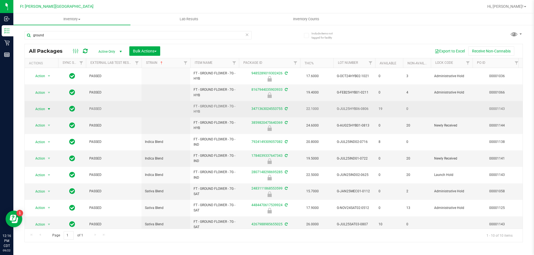
click at [46, 110] on span "select" at bounding box center [49, 109] width 7 height 8
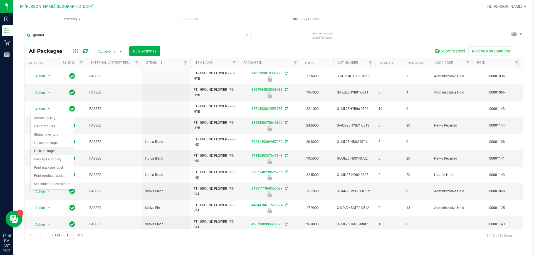
click at [51, 152] on li "Lock package" at bounding box center [52, 151] width 43 height 8
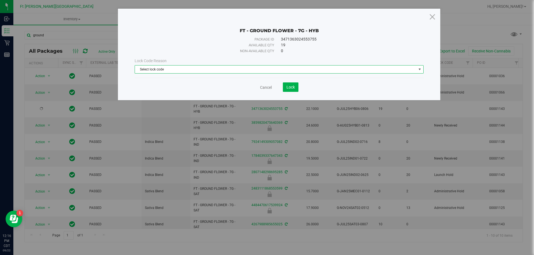
click at [243, 73] on span "Select lock code" at bounding box center [275, 70] width 281 height 8
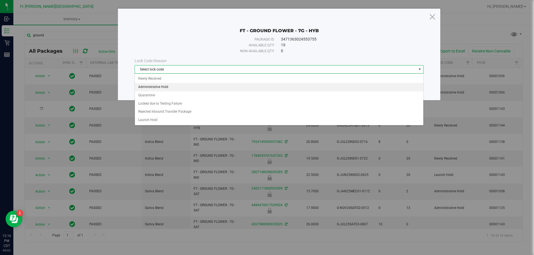
click at [161, 85] on li "Administrative Hold" at bounding box center [279, 87] width 288 height 8
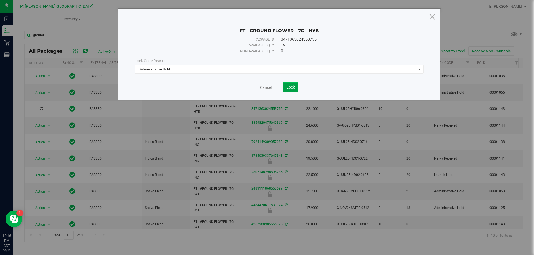
click at [296, 91] on button "Lock" at bounding box center [291, 87] width 16 height 9
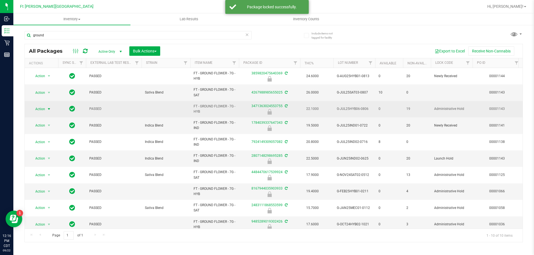
click at [47, 110] on span "select" at bounding box center [49, 109] width 4 height 4
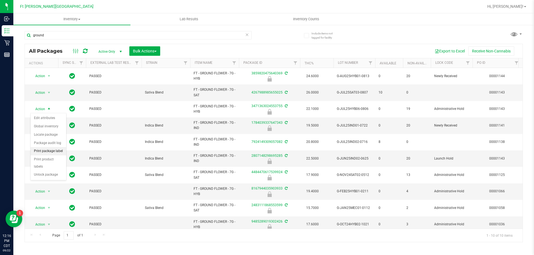
click at [49, 151] on li "Print package label" at bounding box center [49, 151] width 36 height 8
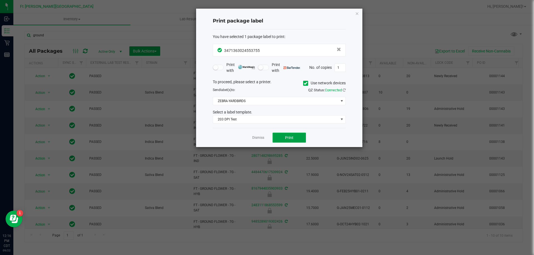
click at [289, 141] on button "Print" at bounding box center [288, 138] width 33 height 10
click at [254, 139] on link "Dismiss" at bounding box center [258, 138] width 12 height 5
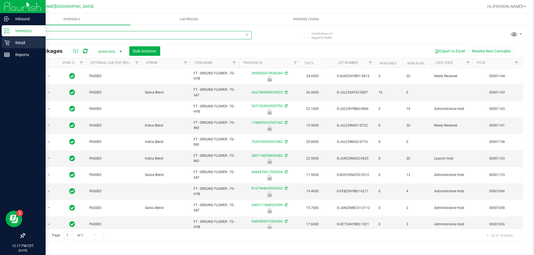
drag, startPoint x: 79, startPoint y: 33, endPoint x: 15, endPoint y: 41, distance: 64.4
click at [0, 30] on div "Inbound Inventory Retail Reports 12:17 PM CDT 09/22/2025 09/22 Ft Walton Beach …" at bounding box center [267, 127] width 534 height 255
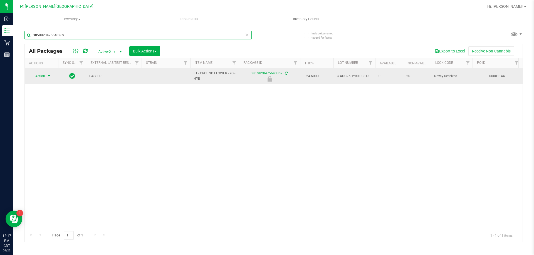
type input "3859820475640369"
click at [50, 76] on span "select" at bounding box center [49, 76] width 4 height 4
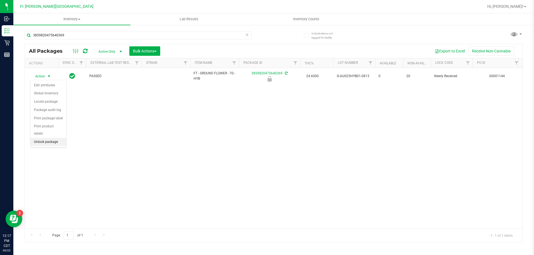
click at [55, 138] on li "Unlock package" at bounding box center [49, 142] width 36 height 8
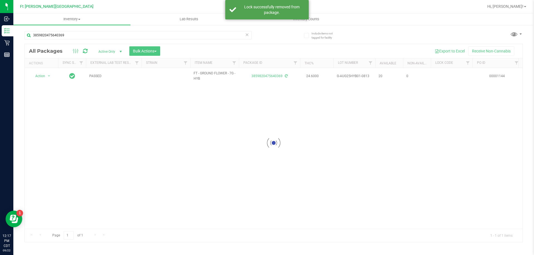
click at [48, 75] on div at bounding box center [274, 143] width 498 height 198
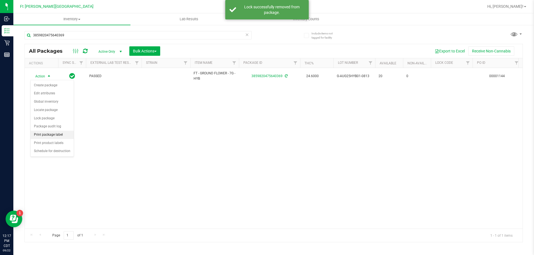
click at [52, 135] on li "Print package label" at bounding box center [52, 135] width 43 height 8
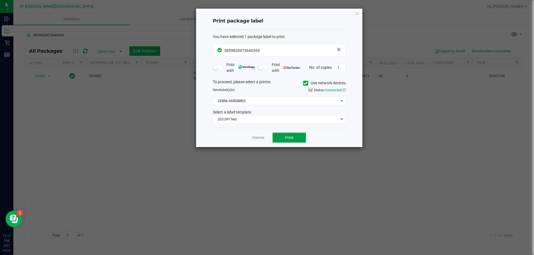
click at [290, 138] on span "Print" at bounding box center [289, 138] width 8 height 4
click at [262, 138] on link "Dismiss" at bounding box center [258, 138] width 12 height 5
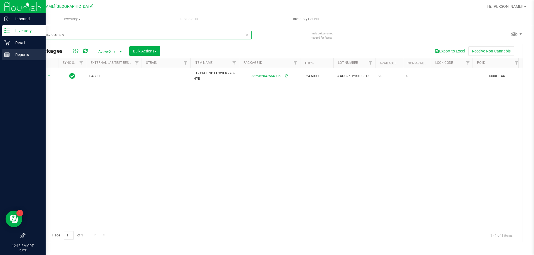
drag, startPoint x: 72, startPoint y: 34, endPoint x: 0, endPoint y: 54, distance: 74.9
click at [0, 54] on div "Inbound Inventory Retail Reports 12:18 PM CDT 09/22/2025 09/22 Ft Walton Beach …" at bounding box center [267, 127] width 534 height 255
drag, startPoint x: 77, startPoint y: 36, endPoint x: 0, endPoint y: 55, distance: 79.3
click at [0, 55] on div "Inbound Inventory Retail Reports 12:19 PM CDT 09/22/2025 09/22 Ft Walton Beach …" at bounding box center [267, 127] width 534 height 255
type input "10ct"
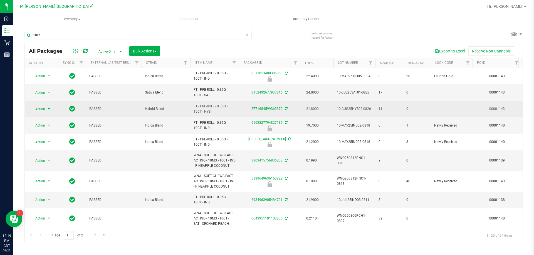
click at [49, 108] on span "select" at bounding box center [49, 109] width 4 height 4
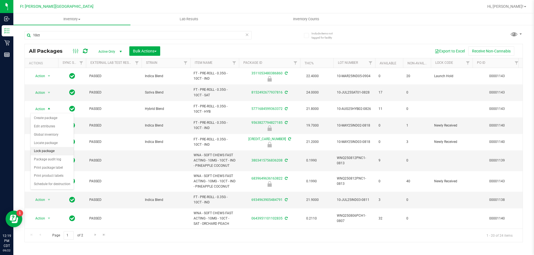
click at [53, 151] on li "Lock package" at bounding box center [52, 151] width 43 height 8
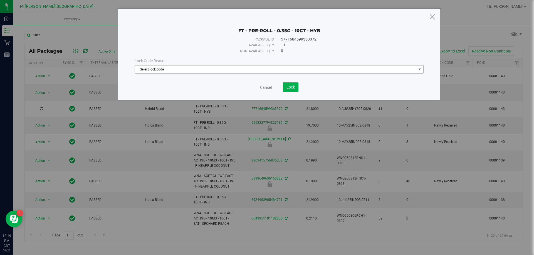
click at [246, 68] on span "Select lock code" at bounding box center [275, 70] width 281 height 8
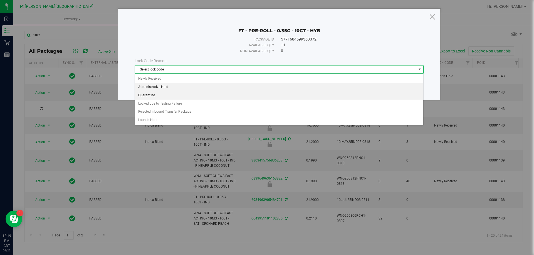
click at [173, 85] on li "Administrative Hold" at bounding box center [279, 87] width 288 height 8
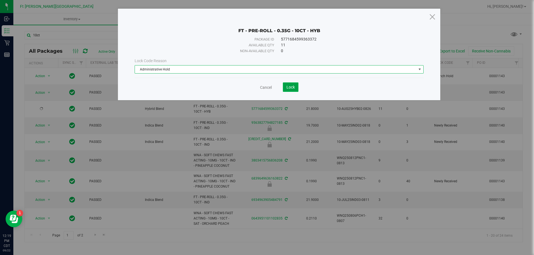
click at [290, 92] on button "Lock" at bounding box center [291, 87] width 16 height 9
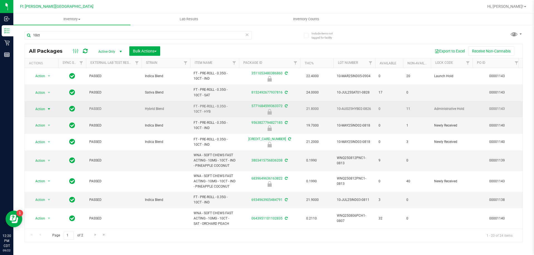
click at [44, 110] on span "Action" at bounding box center [37, 109] width 15 height 8
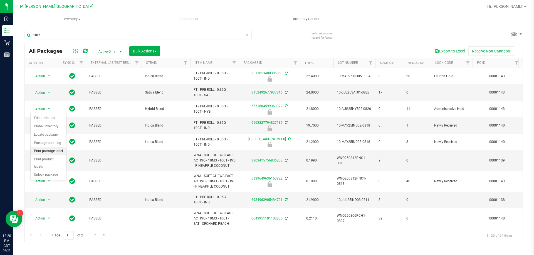
click at [47, 151] on li "Print package label" at bounding box center [49, 151] width 36 height 8
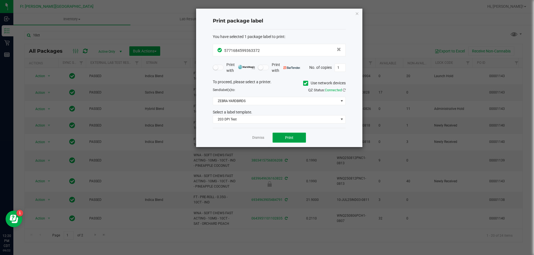
click at [304, 138] on button "Print" at bounding box center [288, 138] width 33 height 10
click at [256, 138] on link "Dismiss" at bounding box center [258, 138] width 12 height 5
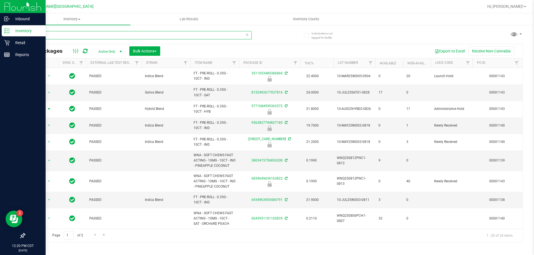
drag, startPoint x: 56, startPoint y: 37, endPoint x: 0, endPoint y: 34, distance: 56.0
click at [0, 34] on div "Inbound Inventory Retail Reports 12:20 PM CDT 09/22/2025 09/22 Ft Walton Beach …" at bounding box center [267, 127] width 534 height 255
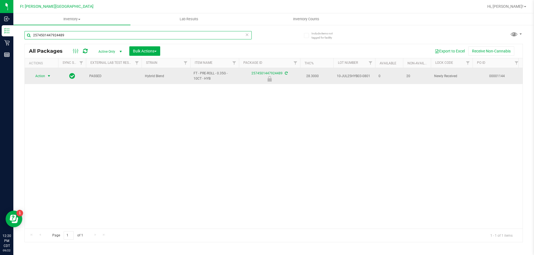
type input "2574501447924489"
click at [51, 74] on span "select" at bounding box center [49, 76] width 4 height 4
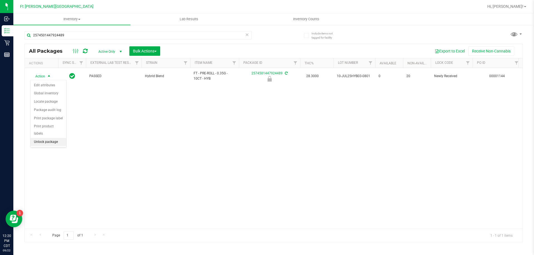
click at [58, 138] on li "Unlock package" at bounding box center [49, 142] width 36 height 8
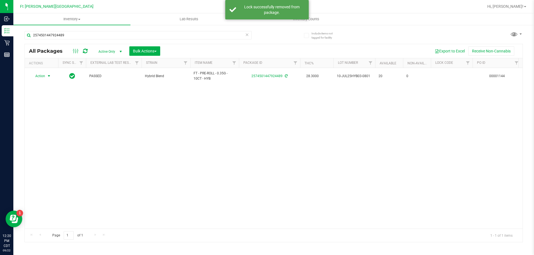
click at [49, 75] on span "select" at bounding box center [49, 76] width 4 height 4
click at [54, 136] on li "Print package label" at bounding box center [52, 135] width 43 height 8
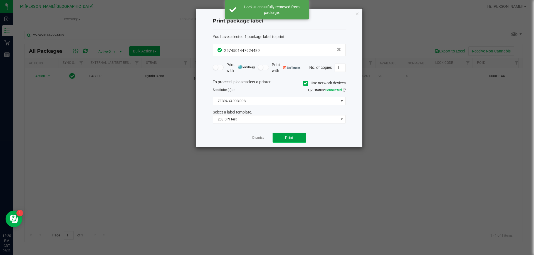
click at [290, 137] on span "Print" at bounding box center [289, 138] width 8 height 4
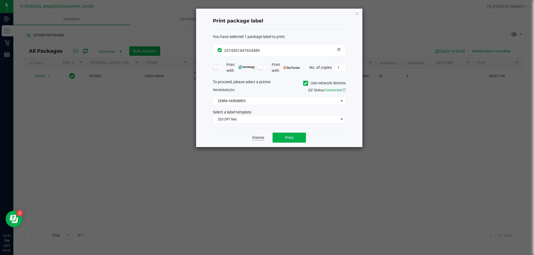
click at [257, 138] on link "Dismiss" at bounding box center [258, 138] width 12 height 5
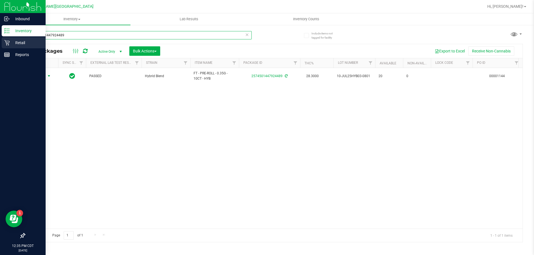
drag, startPoint x: 79, startPoint y: 34, endPoint x: 0, endPoint y: 45, distance: 79.8
click at [0, 45] on div "Inbound Inventory Retail Reports 12:35 PM CDT 09/22/2025 09/22 Ft Walton Beach …" at bounding box center [267, 127] width 534 height 255
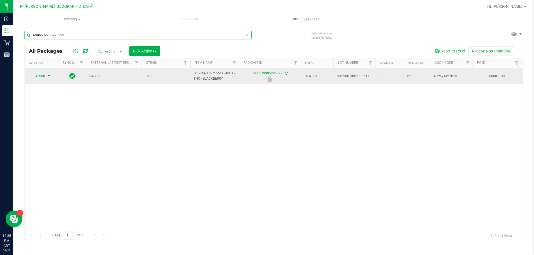
type input "6906539985295322"
click at [48, 76] on span "select" at bounding box center [49, 76] width 4 height 4
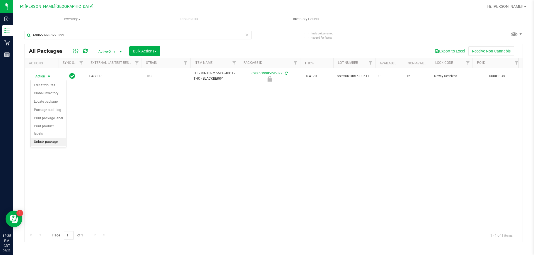
click at [48, 138] on li "Unlock package" at bounding box center [49, 142] width 36 height 8
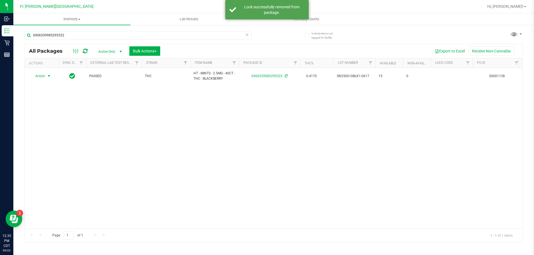
click at [48, 77] on span "select" at bounding box center [49, 76] width 4 height 4
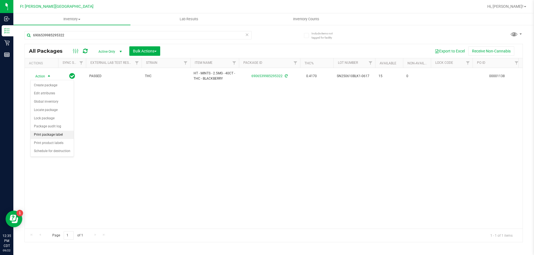
drag, startPoint x: 56, startPoint y: 133, endPoint x: 63, endPoint y: 134, distance: 6.5
click at [56, 133] on li "Print package label" at bounding box center [52, 135] width 43 height 8
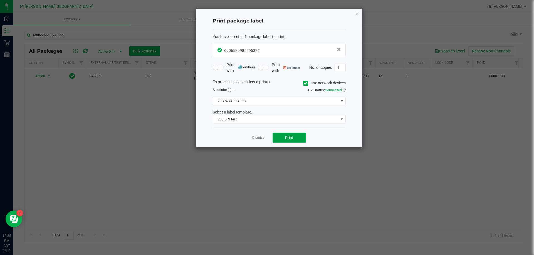
click at [285, 135] on button "Print" at bounding box center [288, 138] width 33 height 10
click at [290, 139] on span "Print" at bounding box center [289, 138] width 8 height 4
drag, startPoint x: 260, startPoint y: 141, endPoint x: 258, endPoint y: 136, distance: 4.7
click at [260, 141] on div "Dismiss Print" at bounding box center [279, 137] width 133 height 19
click at [258, 136] on link "Dismiss" at bounding box center [258, 138] width 12 height 5
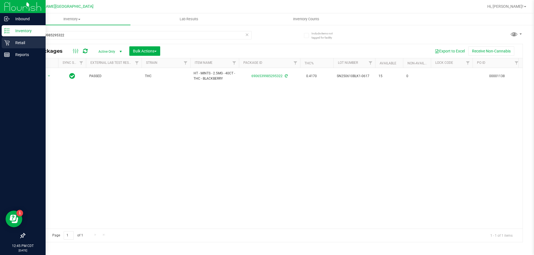
click at [11, 44] on p "Retail" at bounding box center [26, 42] width 33 height 7
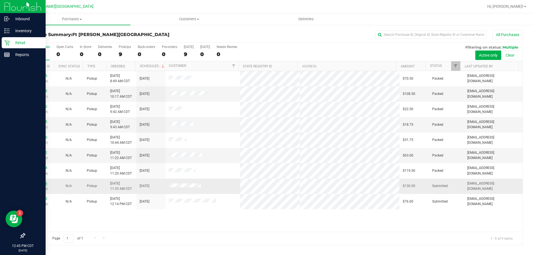
click at [39, 182] on link "11988496" at bounding box center [40, 184] width 16 height 4
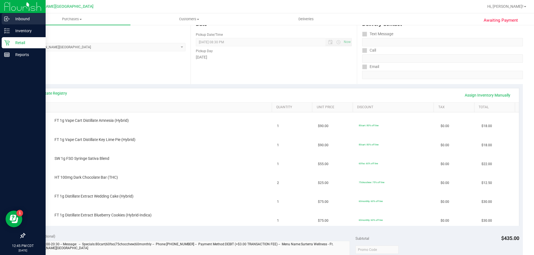
scroll to position [56, 0]
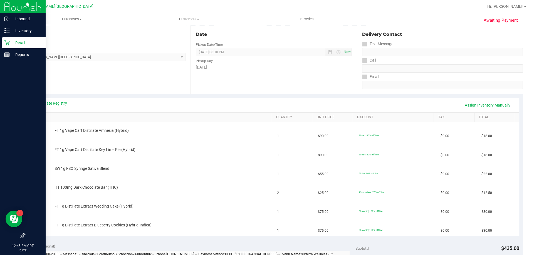
click at [18, 42] on p "Retail" at bounding box center [26, 42] width 33 height 7
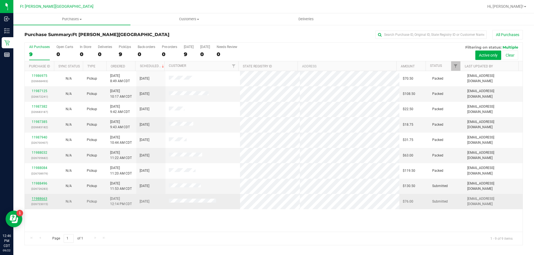
click at [39, 198] on link "11988663" at bounding box center [40, 199] width 16 height 4
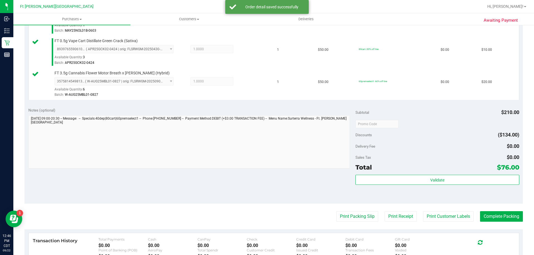
scroll to position [278, 0]
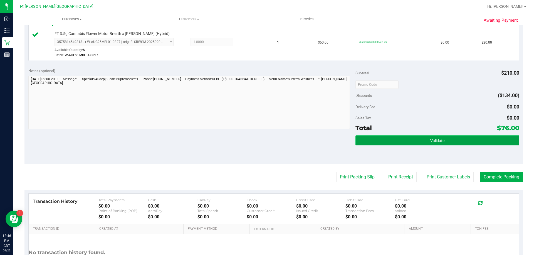
click at [453, 145] on button "Validate" at bounding box center [436, 141] width 163 height 10
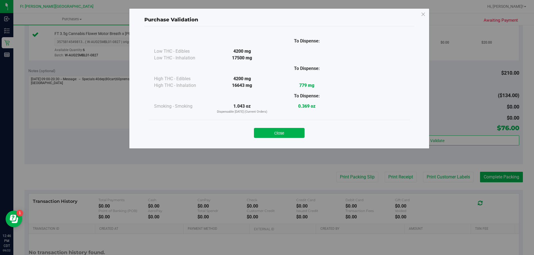
click at [285, 128] on div "Close" at bounding box center [279, 132] width 253 height 14
click at [286, 133] on button "Close" at bounding box center [279, 133] width 51 height 10
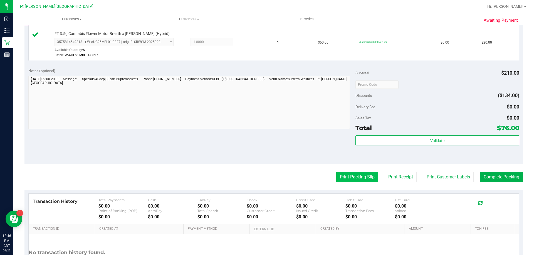
click at [349, 173] on button "Print Packing Slip" at bounding box center [357, 177] width 42 height 11
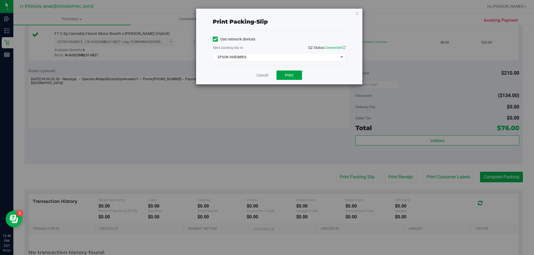
click at [292, 74] on span "Print" at bounding box center [289, 75] width 8 height 4
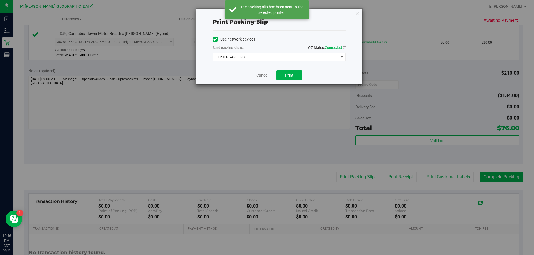
click at [260, 76] on link "Cancel" at bounding box center [262, 76] width 12 height 6
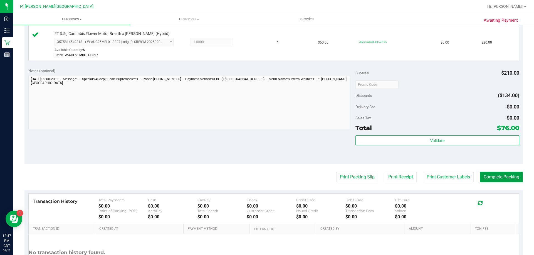
click at [500, 175] on button "Complete Packing" at bounding box center [501, 177] width 43 height 11
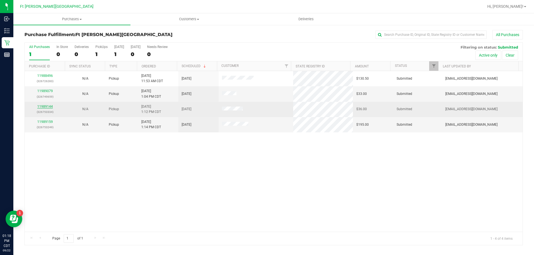
click at [51, 106] on link "11989144" at bounding box center [45, 107] width 16 height 4
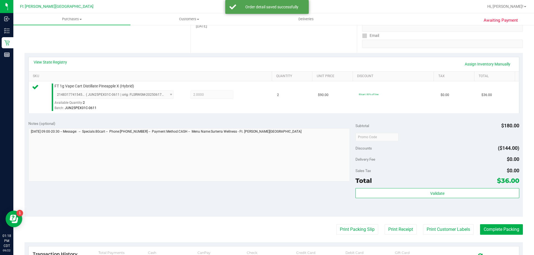
scroll to position [139, 0]
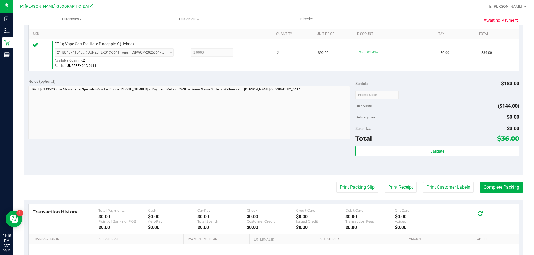
click at [404, 161] on div "Validate" at bounding box center [436, 158] width 163 height 25
click at [404, 157] on div "Validate" at bounding box center [436, 158] width 163 height 25
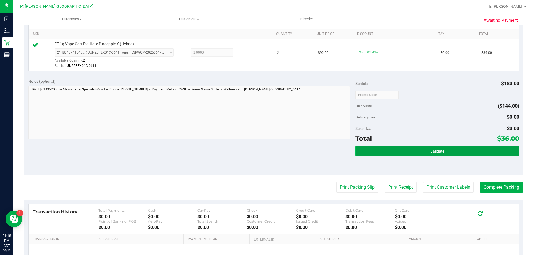
drag, startPoint x: 410, startPoint y: 151, endPoint x: 409, endPoint y: 148, distance: 2.9
click at [410, 151] on button "Validate" at bounding box center [436, 151] width 163 height 10
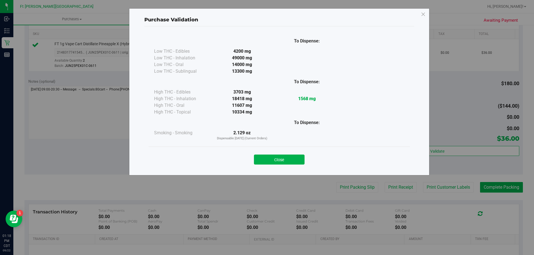
click at [292, 157] on button "Close" at bounding box center [279, 160] width 51 height 10
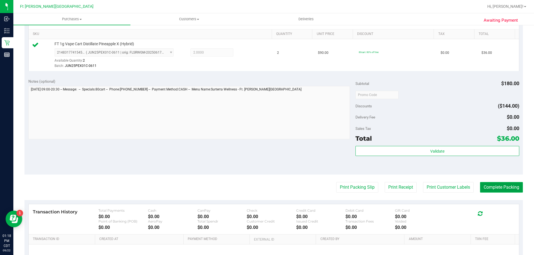
click at [504, 189] on button "Complete Packing" at bounding box center [501, 187] width 43 height 11
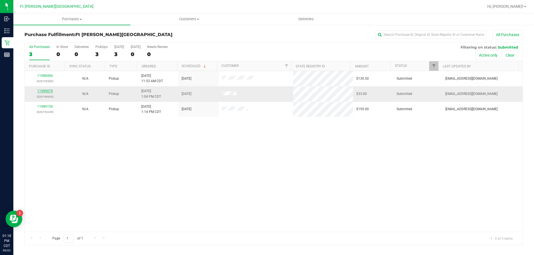
click at [49, 92] on link "11989079" at bounding box center [45, 91] width 16 height 4
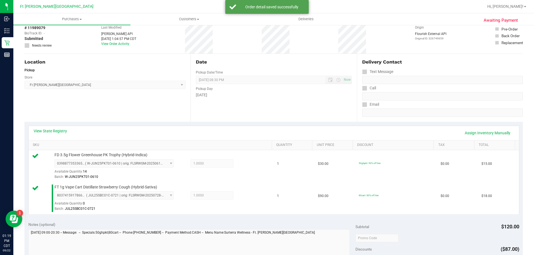
scroll to position [111, 0]
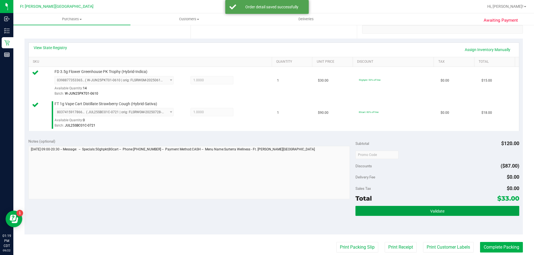
drag, startPoint x: 434, startPoint y: 213, endPoint x: 437, endPoint y: 217, distance: 4.6
click at [435, 212] on span "Validate" at bounding box center [437, 211] width 14 height 4
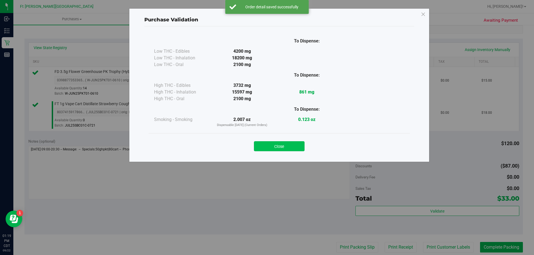
click at [291, 145] on button "Close" at bounding box center [279, 146] width 51 height 10
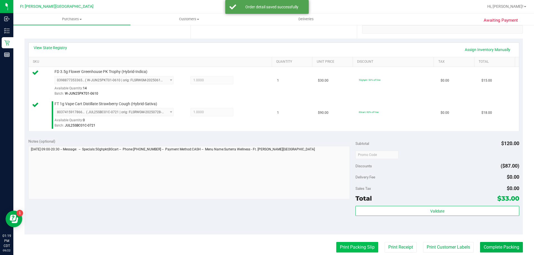
click at [351, 252] on button "Print Packing Slip" at bounding box center [357, 247] width 42 height 11
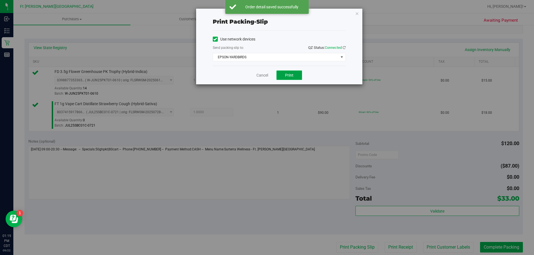
click at [293, 78] on button "Print" at bounding box center [289, 75] width 26 height 9
click at [259, 74] on link "Cancel" at bounding box center [262, 76] width 12 height 6
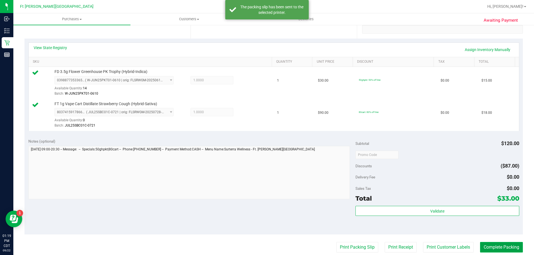
click at [503, 244] on button "Complete Packing" at bounding box center [501, 247] width 43 height 11
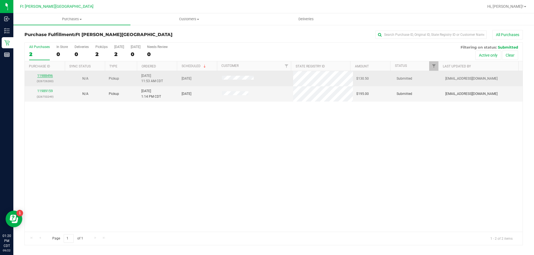
click at [50, 77] on link "11988496" at bounding box center [45, 76] width 16 height 4
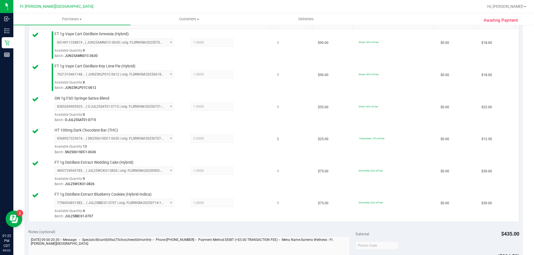
scroll to position [222, 0]
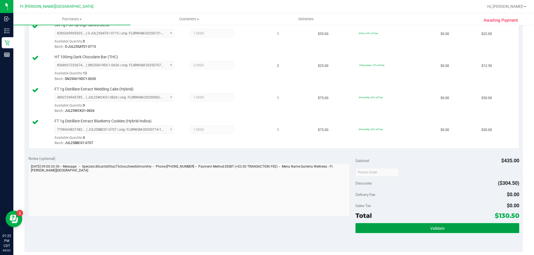
click at [437, 227] on span "Validate" at bounding box center [437, 229] width 14 height 4
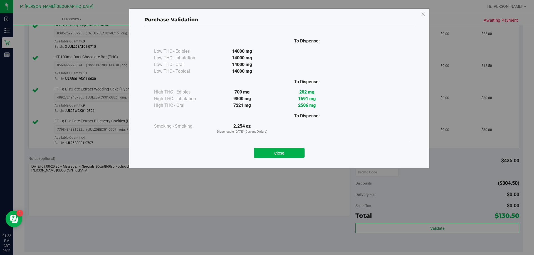
click at [272, 150] on button "Close" at bounding box center [279, 153] width 51 height 10
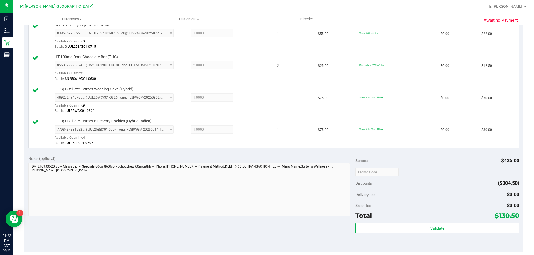
scroll to position [360, 0]
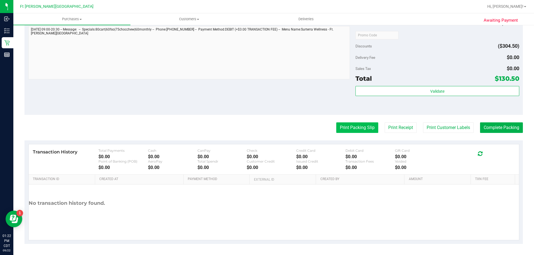
click at [336, 131] on button "Print Packing Slip" at bounding box center [357, 128] width 42 height 11
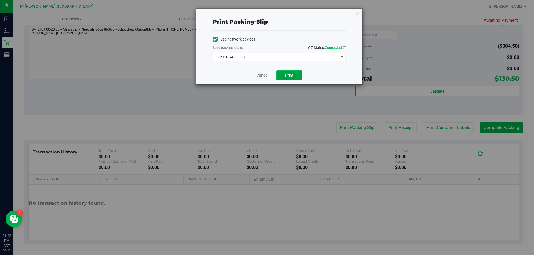
click at [290, 79] on button "Print" at bounding box center [289, 75] width 26 height 9
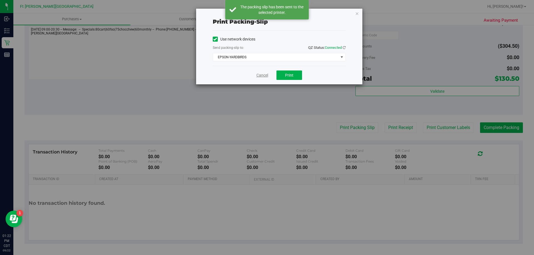
click at [262, 73] on link "Cancel" at bounding box center [262, 76] width 12 height 6
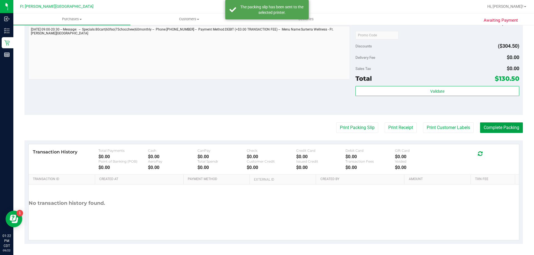
drag, startPoint x: 506, startPoint y: 131, endPoint x: 507, endPoint y: 133, distance: 2.8
click at [506, 127] on button "Complete Packing" at bounding box center [501, 128] width 43 height 11
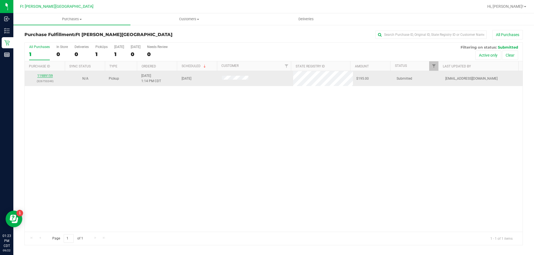
click at [45, 77] on link "11989159" at bounding box center [45, 76] width 16 height 4
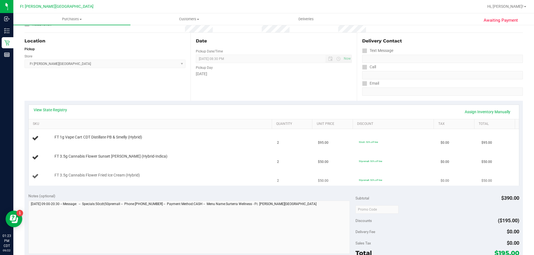
scroll to position [56, 0]
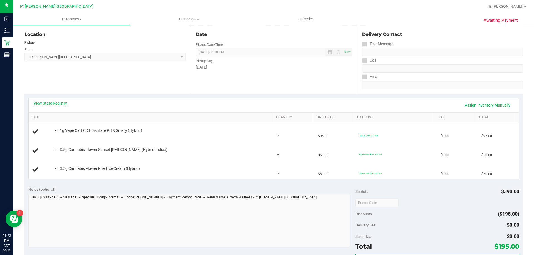
click at [54, 103] on link "View State Registry" at bounding box center [50, 104] width 33 height 6
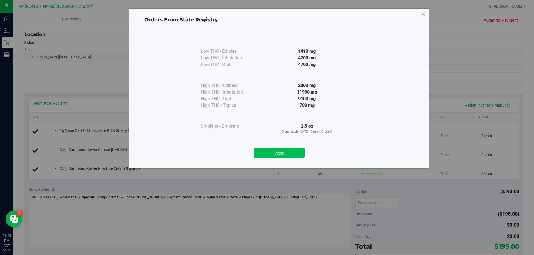
click at [293, 153] on button "Close" at bounding box center [279, 153] width 51 height 10
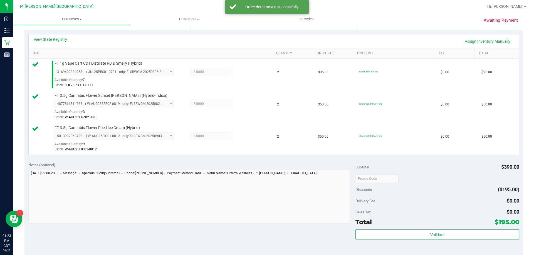
scroll to position [167, 0]
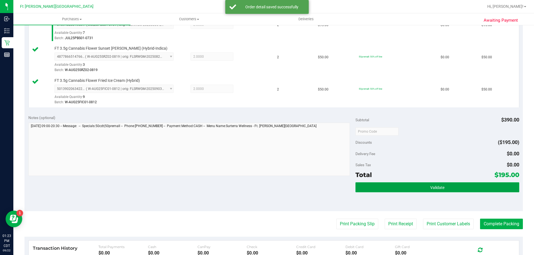
click at [430, 188] on span "Validate" at bounding box center [437, 188] width 14 height 4
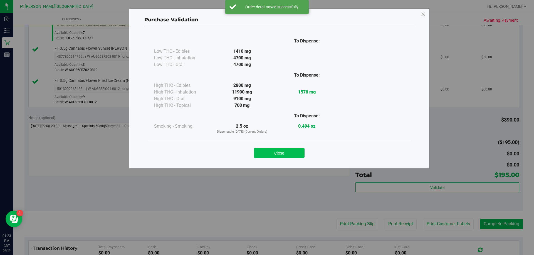
click at [291, 150] on button "Close" at bounding box center [279, 153] width 51 height 10
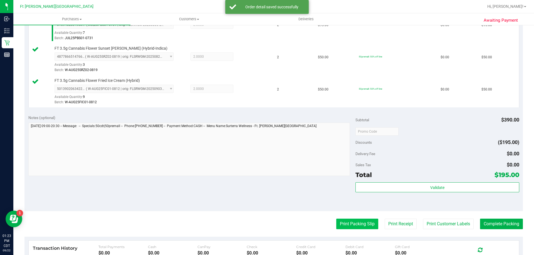
click at [366, 225] on button "Print Packing Slip" at bounding box center [357, 224] width 42 height 11
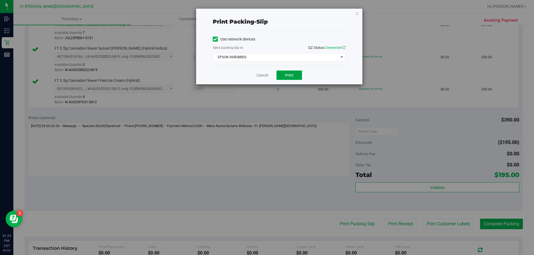
click at [285, 78] on button "Print" at bounding box center [289, 75] width 26 height 9
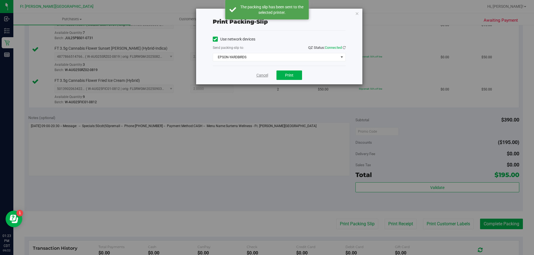
click at [262, 76] on link "Cancel" at bounding box center [262, 76] width 12 height 6
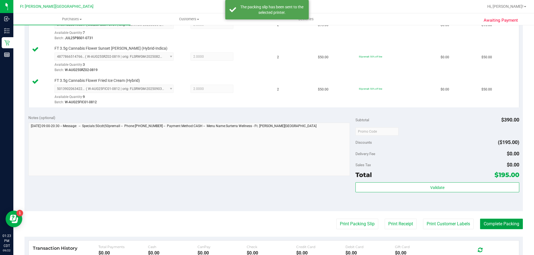
click at [507, 229] on button "Complete Packing" at bounding box center [501, 224] width 43 height 11
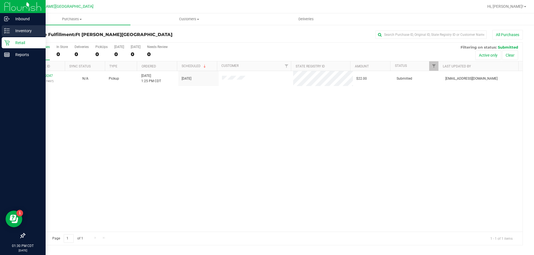
click at [9, 28] on div "Inventory" at bounding box center [24, 30] width 44 height 11
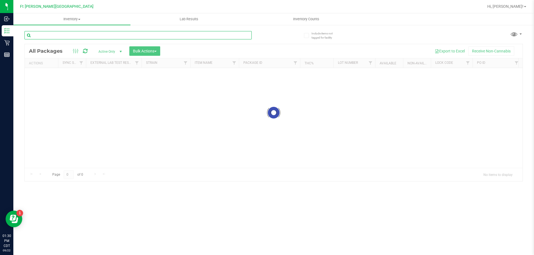
click at [78, 36] on input "text" at bounding box center [137, 35] width 227 height 8
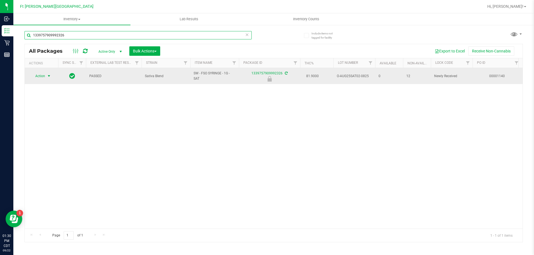
type input "1339757909992326"
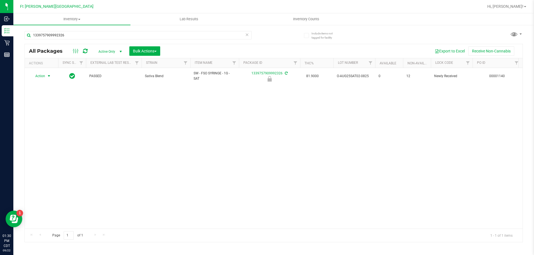
drag, startPoint x: 47, startPoint y: 76, endPoint x: 43, endPoint y: 110, distance: 34.1
click at [47, 76] on span "select" at bounding box center [49, 76] width 4 height 4
click at [49, 138] on li "Unlock package" at bounding box center [49, 142] width 36 height 8
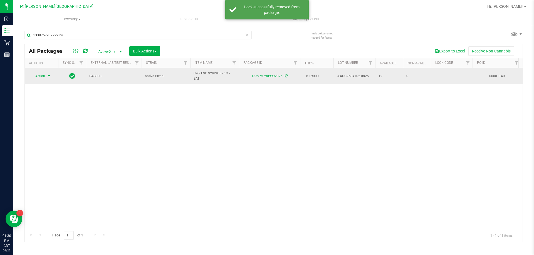
click at [49, 76] on span "select" at bounding box center [49, 76] width 4 height 4
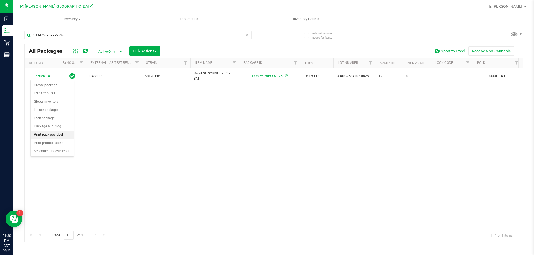
click at [61, 137] on li "Print package label" at bounding box center [52, 135] width 43 height 8
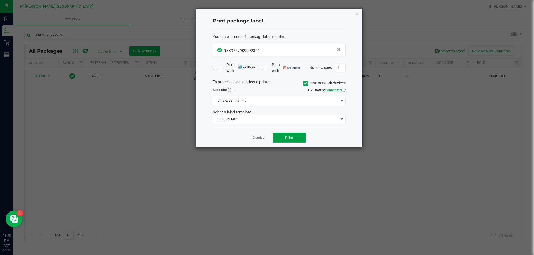
click at [296, 136] on button "Print" at bounding box center [288, 138] width 33 height 10
click at [283, 135] on button "Print" at bounding box center [288, 138] width 33 height 10
click at [258, 139] on link "Dismiss" at bounding box center [258, 138] width 12 height 5
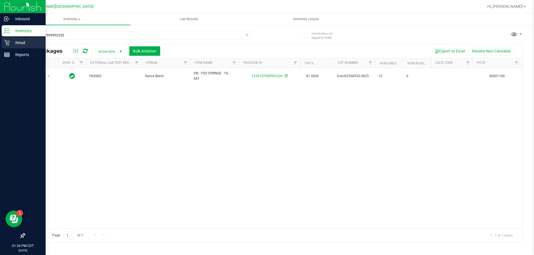
click at [11, 41] on p "Retail" at bounding box center [26, 42] width 33 height 7
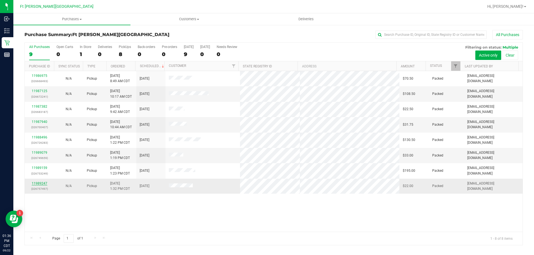
click at [44, 183] on link "11989247" at bounding box center [40, 184] width 16 height 4
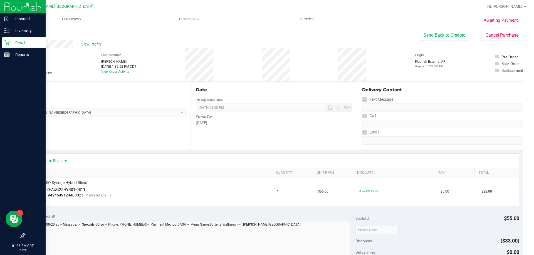
click at [13, 44] on p "Retail" at bounding box center [26, 42] width 33 height 7
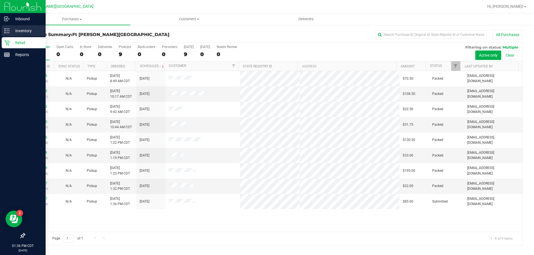
click at [11, 30] on p "Inventory" at bounding box center [26, 31] width 33 height 7
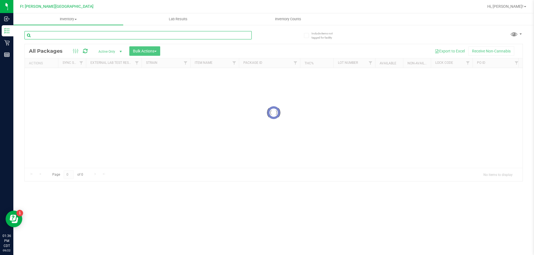
click at [57, 36] on input "text" at bounding box center [137, 35] width 227 height 8
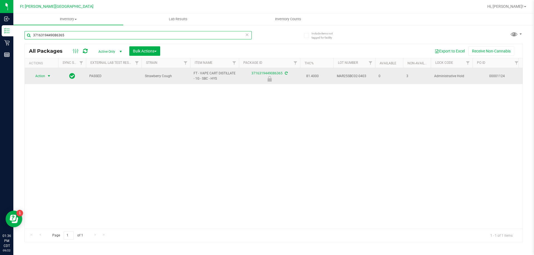
type input "3716319449086365"
click at [47, 75] on span "select" at bounding box center [49, 76] width 4 height 4
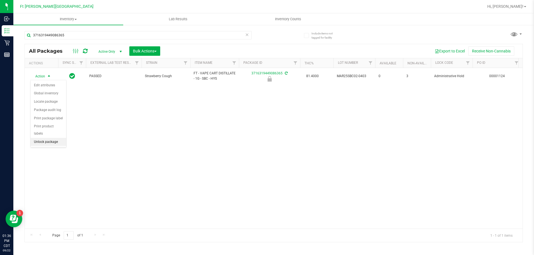
click at [52, 138] on li "Unlock package" at bounding box center [49, 142] width 36 height 8
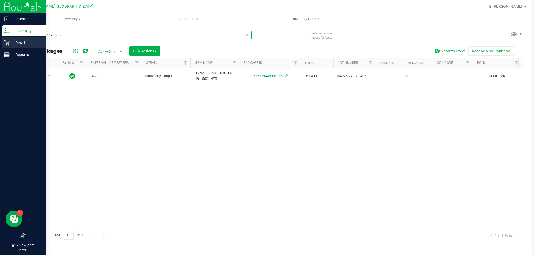
drag, startPoint x: 83, startPoint y: 33, endPoint x: 0, endPoint y: 48, distance: 84.4
click at [0, 48] on div "Inbound Inventory Retail Reports 01:44 PM CDT 09/22/2025 09/22 Ft Walton Beach …" at bounding box center [267, 127] width 534 height 255
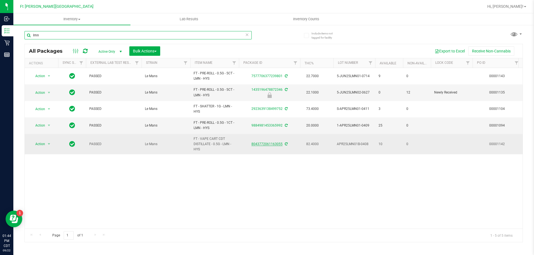
type input "lmn"
click at [264, 142] on link "8043772061163055" at bounding box center [266, 144] width 31 height 4
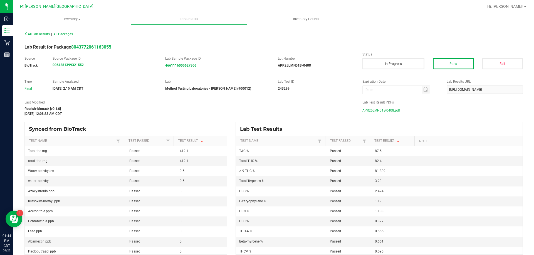
click at [391, 110] on span "APR25LMN01B-0408.pdf" at bounding box center [381, 110] width 38 height 8
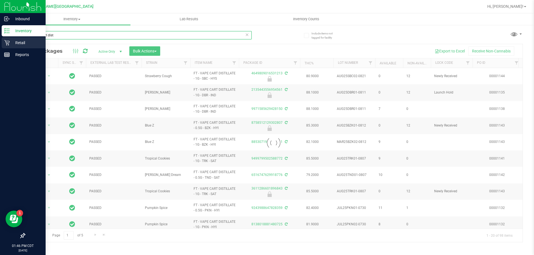
drag, startPoint x: 98, startPoint y: 35, endPoint x: 0, endPoint y: 45, distance: 98.1
click at [0, 46] on div "Inbound Inventory Retail Reports 01:46 PM CDT [DATE] 09/22 Ft [PERSON_NAME][GEO…" at bounding box center [267, 127] width 534 height 255
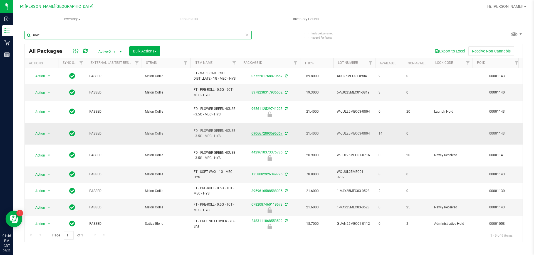
type input "mec"
click at [269, 132] on link "0906672893595067" at bounding box center [266, 134] width 31 height 4
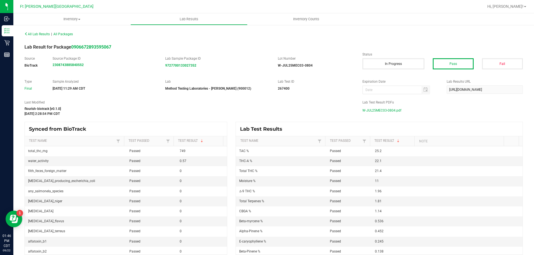
click at [371, 111] on span "W-JUL25MEC03-0804.pdf" at bounding box center [381, 110] width 39 height 8
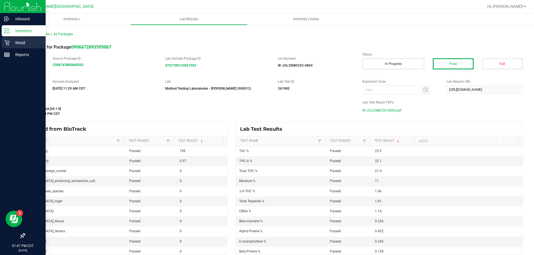
click at [12, 40] on p "Retail" at bounding box center [26, 42] width 33 height 7
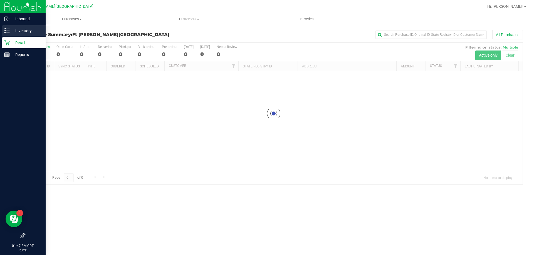
click at [23, 31] on p "Inventory" at bounding box center [26, 31] width 33 height 7
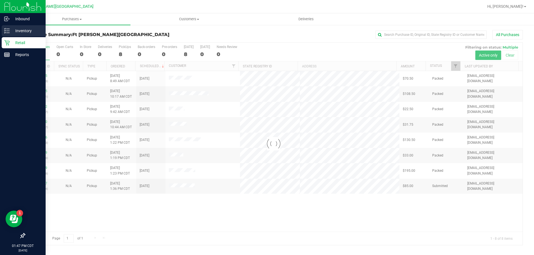
click at [11, 28] on p "Inventory" at bounding box center [26, 31] width 33 height 7
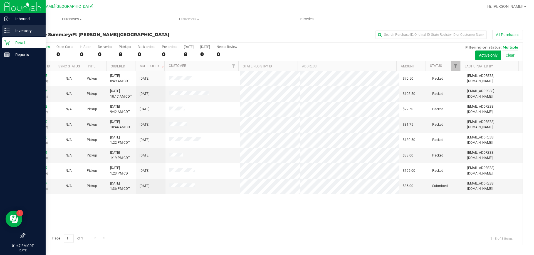
click at [19, 33] on p "Inventory" at bounding box center [26, 31] width 33 height 7
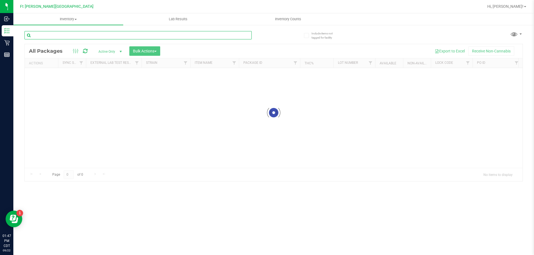
click at [122, 38] on input "text" at bounding box center [137, 35] width 227 height 8
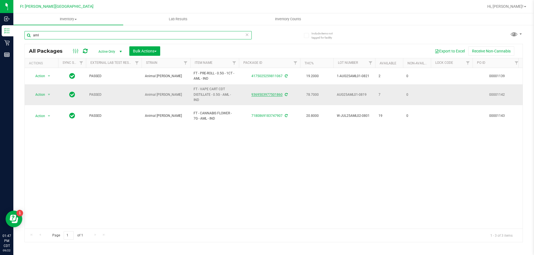
type input "aml"
click at [274, 95] on link "9369503977501860" at bounding box center [266, 95] width 31 height 4
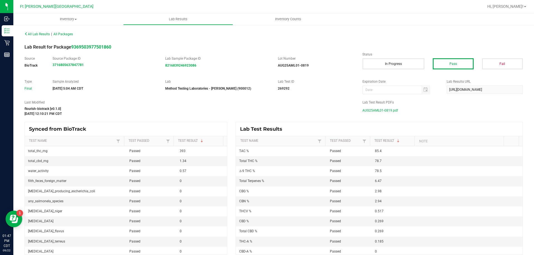
click at [387, 108] on span "AUG25AML01-0819.pdf" at bounding box center [380, 110] width 36 height 8
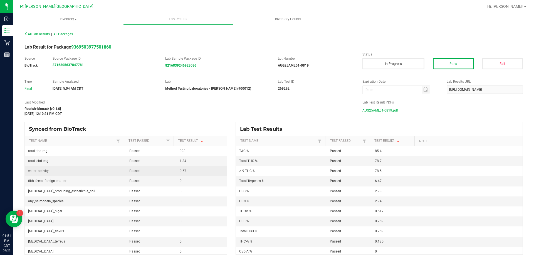
scroll to position [167, 0]
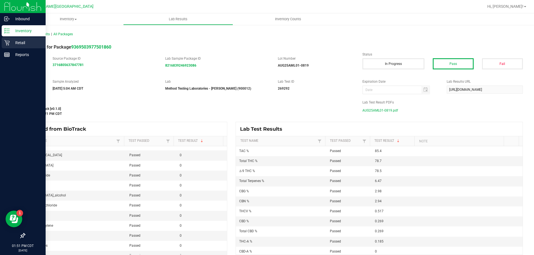
click at [26, 46] on div "Retail" at bounding box center [24, 42] width 44 height 11
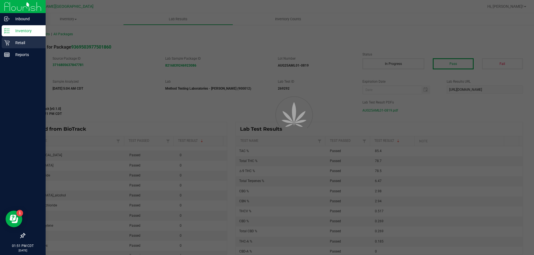
click at [28, 43] on p "Retail" at bounding box center [26, 42] width 33 height 7
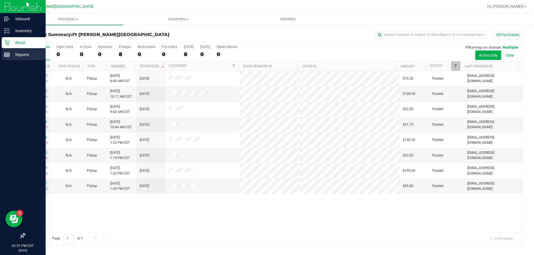
click at [17, 56] on p "Reports" at bounding box center [26, 54] width 33 height 7
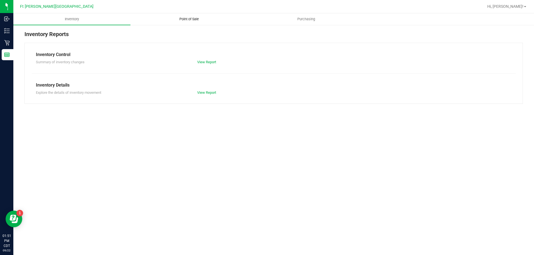
click at [190, 17] on span "Point of Sale" at bounding box center [189, 19] width 34 height 5
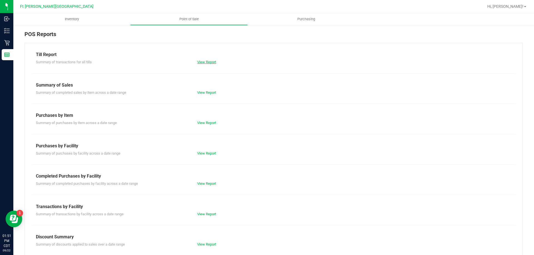
click at [204, 64] on link "View Report" at bounding box center [206, 62] width 19 height 4
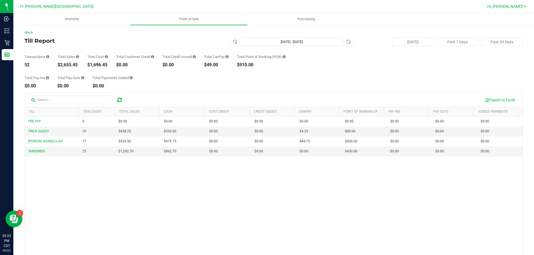
click at [515, 4] on link "Hi, [PERSON_NAME]!" at bounding box center [506, 7] width 43 height 6
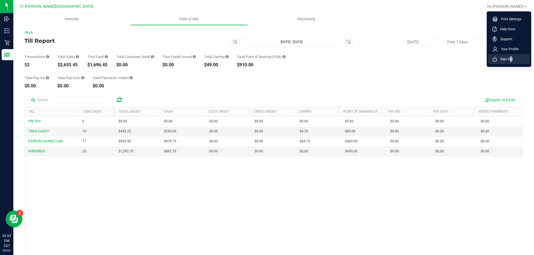
click at [509, 61] on span "Sign Out" at bounding box center [505, 59] width 16 height 6
